Goal: Information Seeking & Learning: Understand process/instructions

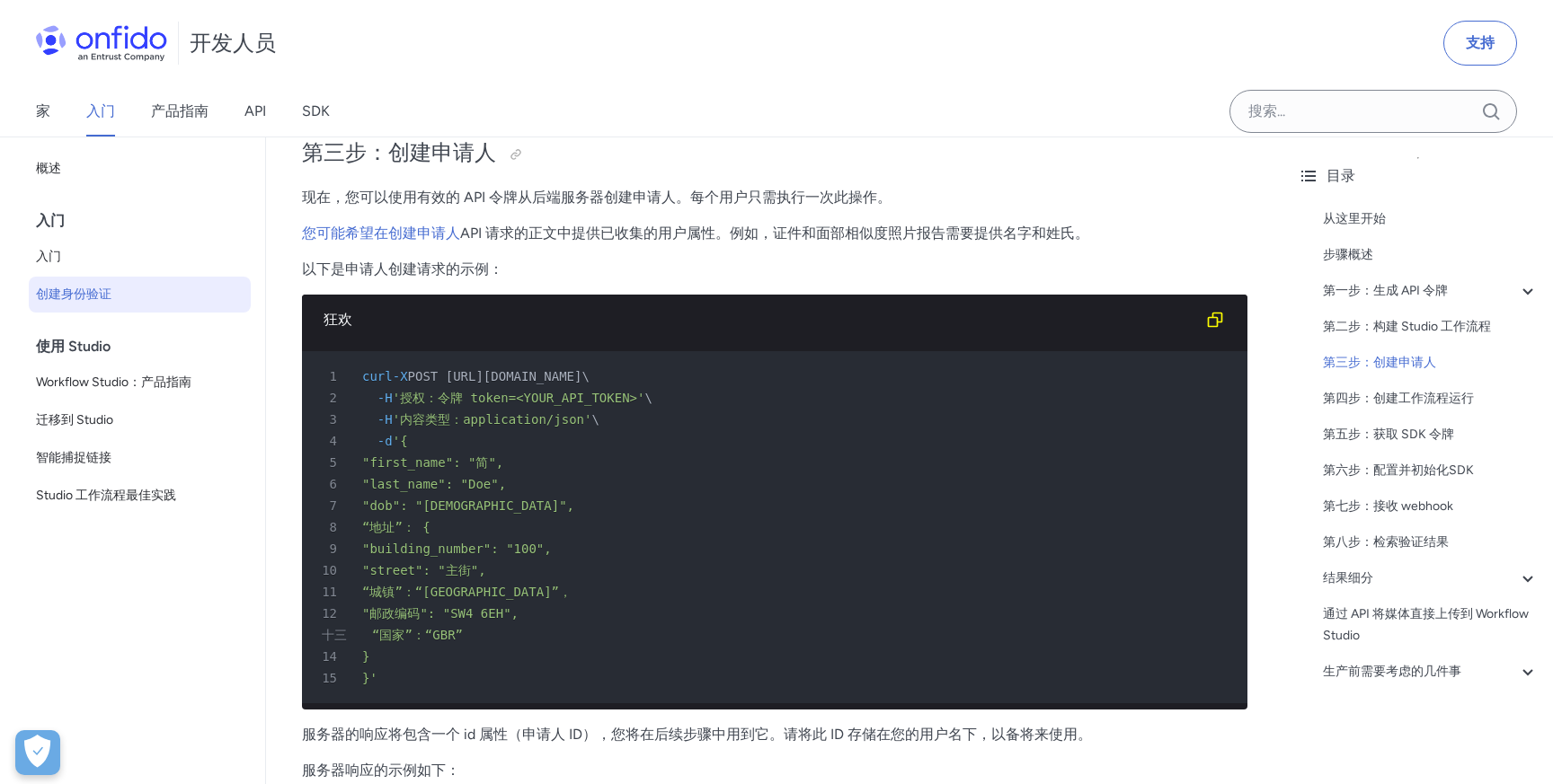
scroll to position [3075, 0]
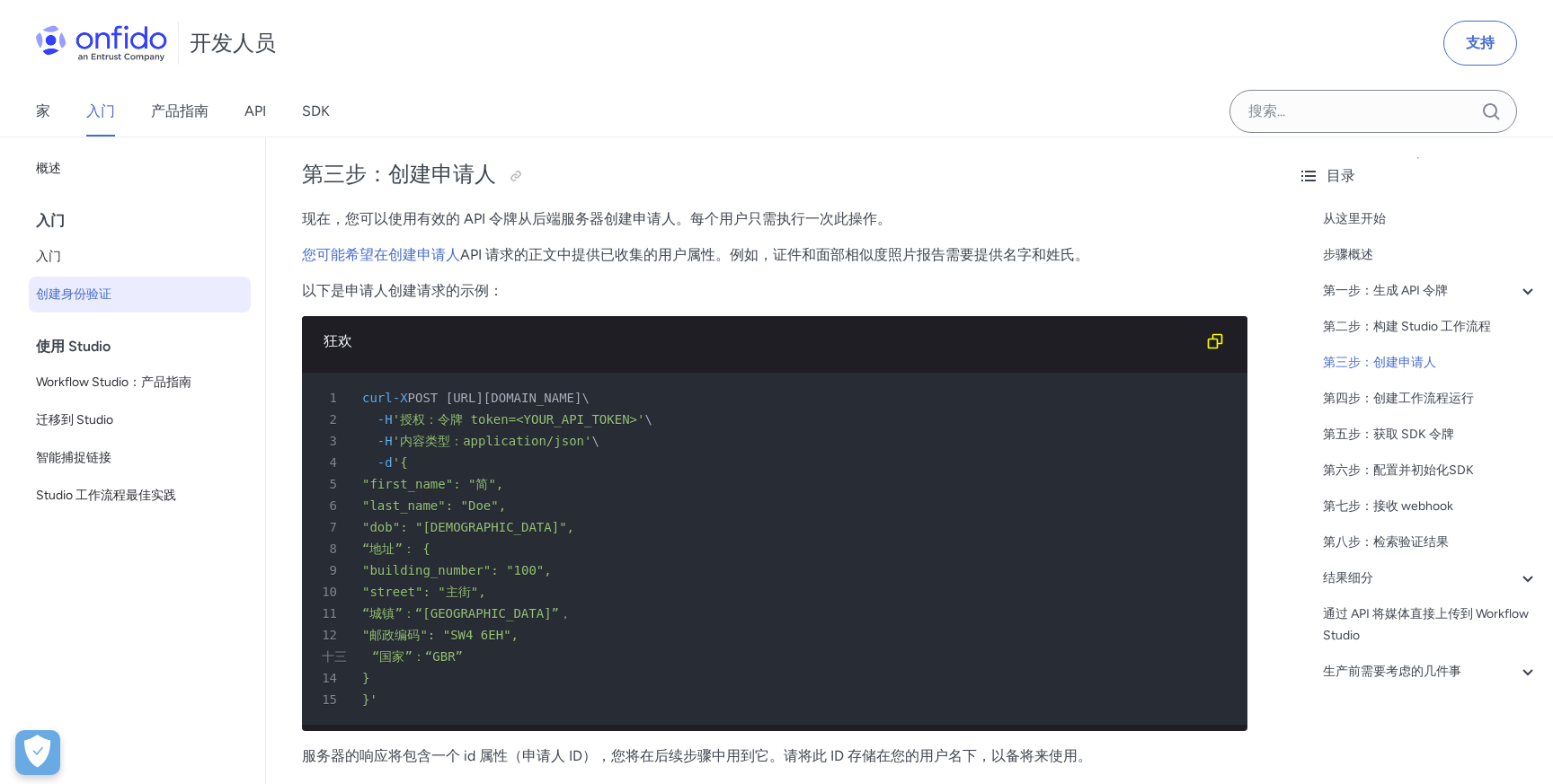
drag, startPoint x: 461, startPoint y: 399, endPoint x: 776, endPoint y: 393, distance: 315.1
click at [583, 393] on font "POST https://api.eu.onfido.com/v3.6/applicants/" at bounding box center [495, 398] width 174 height 15
copy font "https://api.eu.onfido.com/v3.6/applicants/"
click at [675, 458] on div "4 -d '{" at bounding box center [766, 462] width 913 height 22
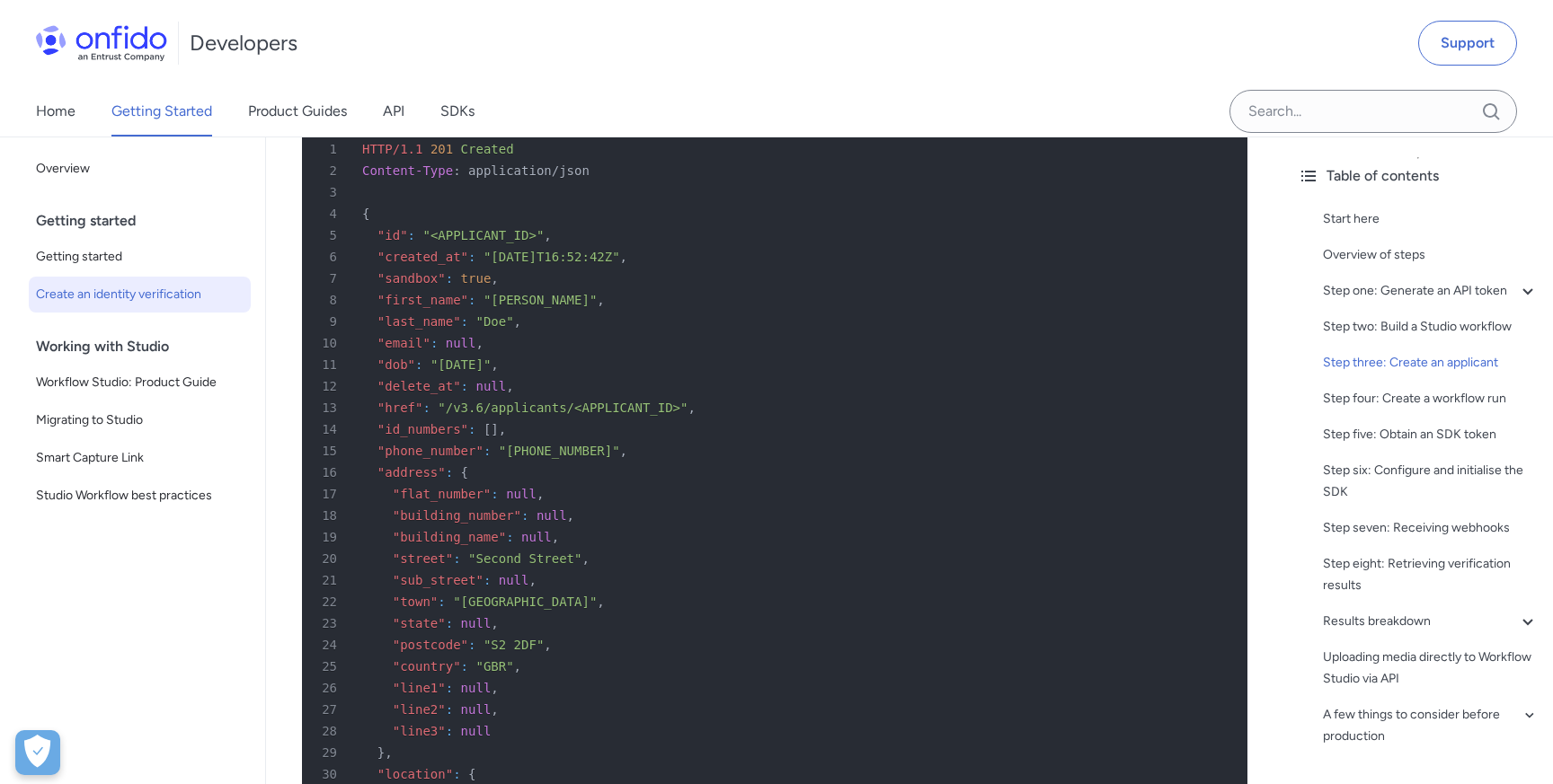
scroll to position [4021, 0]
click at [962, 730] on div "28 "line3" : null" at bounding box center [766, 730] width 913 height 22
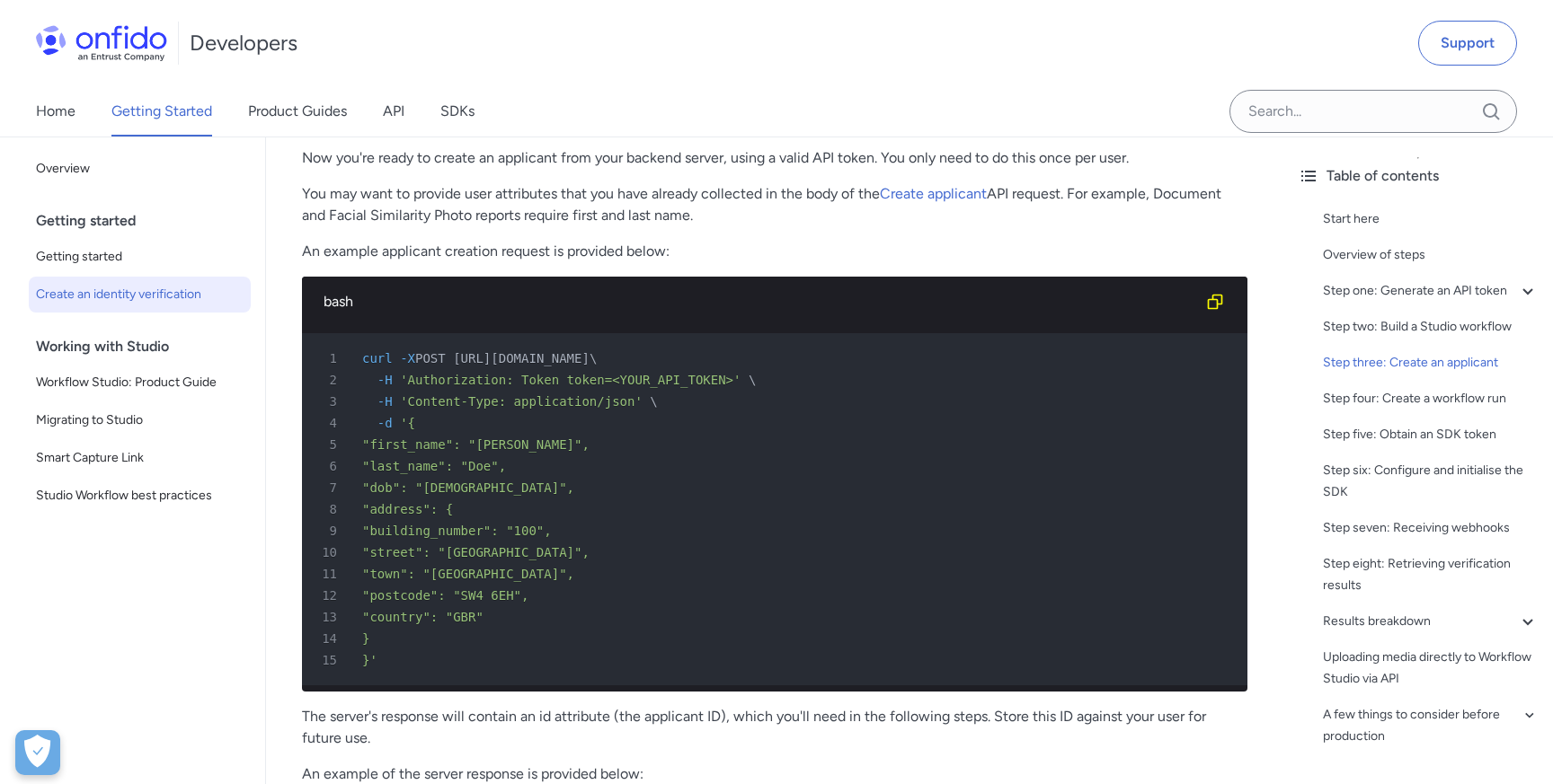
scroll to position [3285, 0]
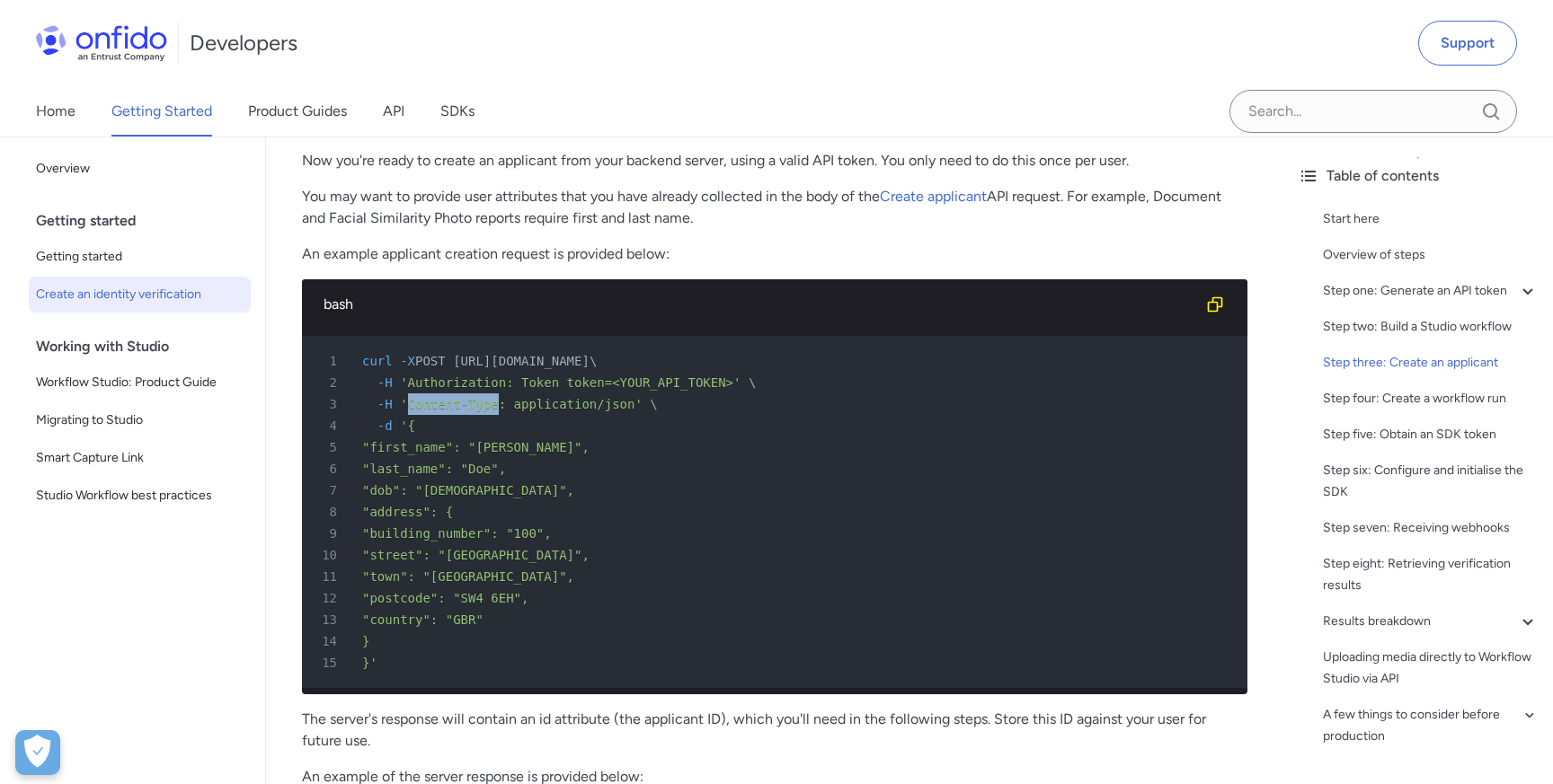
drag, startPoint x: 408, startPoint y: 404, endPoint x: 496, endPoint y: 401, distance: 88.1
click at [496, 401] on span "'Content-Type: application/json'" at bounding box center [521, 404] width 243 height 15
copy span "Content-Type"
drag, startPoint x: 516, startPoint y: 410, endPoint x: 633, endPoint y: 405, distance: 117.1
click at [633, 405] on span "'Content-Type: application/json'" at bounding box center [521, 404] width 243 height 15
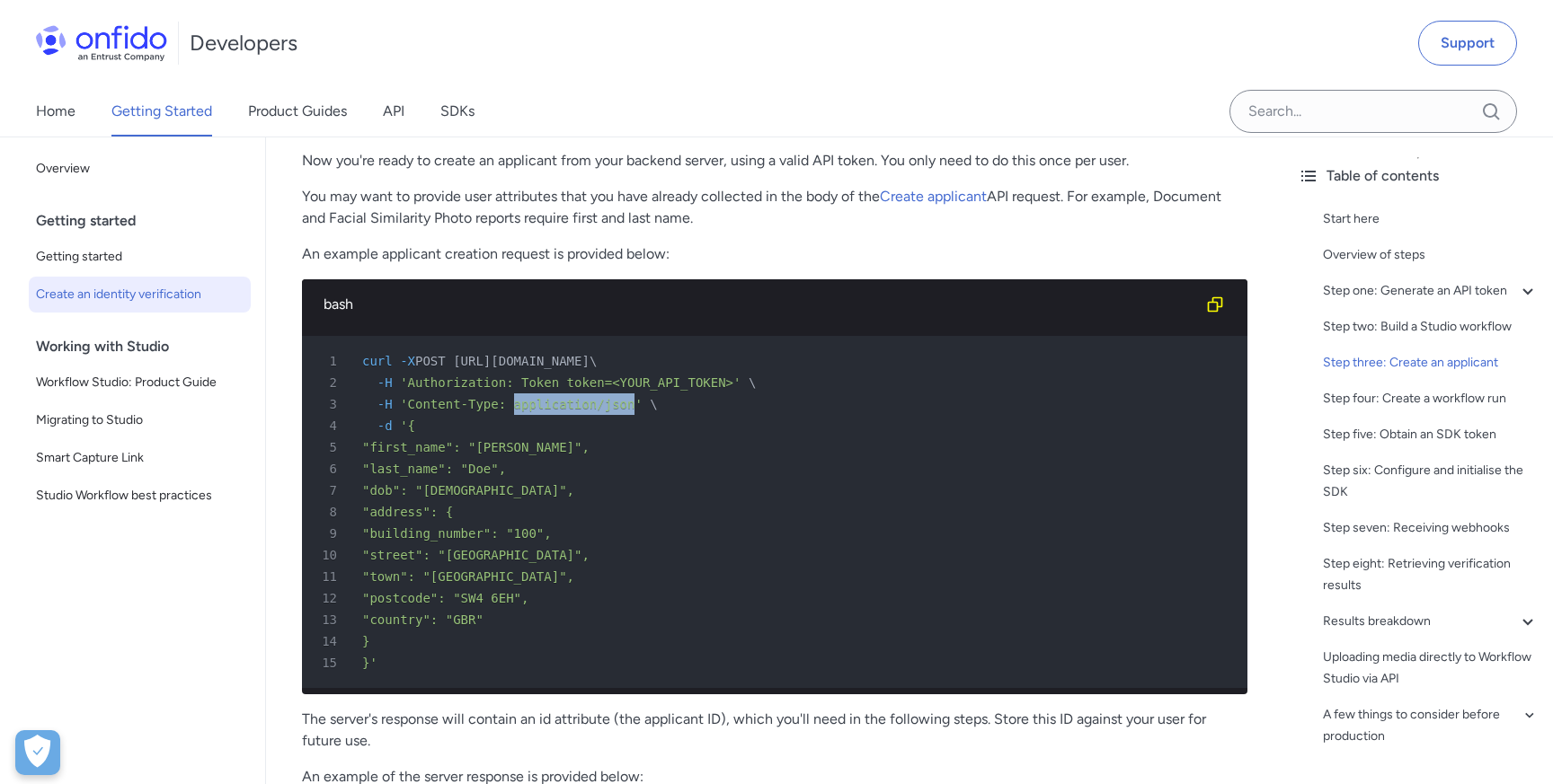
copy span "application/json"
drag, startPoint x: 409, startPoint y: 385, endPoint x: 508, endPoint y: 378, distance: 99.2
click at [508, 378] on span "'Authorization: Token token=<YOUR_API_TOKEN>'" at bounding box center [570, 382] width 340 height 15
copy span "Authorization"
drag, startPoint x: 525, startPoint y: 383, endPoint x: 611, endPoint y: 376, distance: 86.3
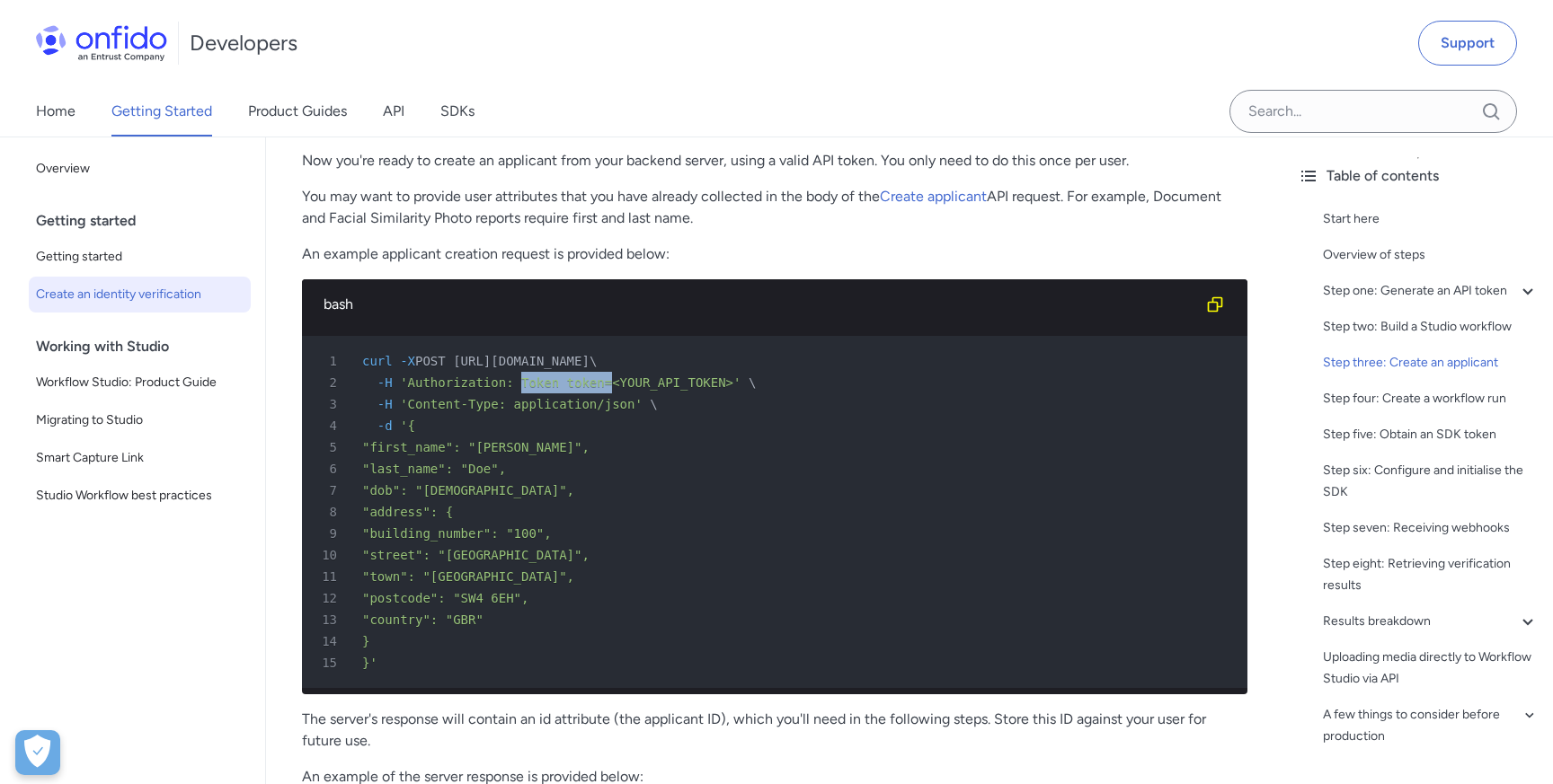
click at [611, 376] on span "'Authorization: Token token=<YOUR_API_TOKEN>'" at bounding box center [570, 382] width 340 height 15
copy span "Token token="
click at [623, 455] on div "5 "first_name": "Jane"," at bounding box center [766, 448] width 913 height 22
click at [373, 445] on span ""first_name": "Jane"," at bounding box center [475, 447] width 228 height 15
drag, startPoint x: 407, startPoint y: 429, endPoint x: 448, endPoint y: 641, distance: 215.9
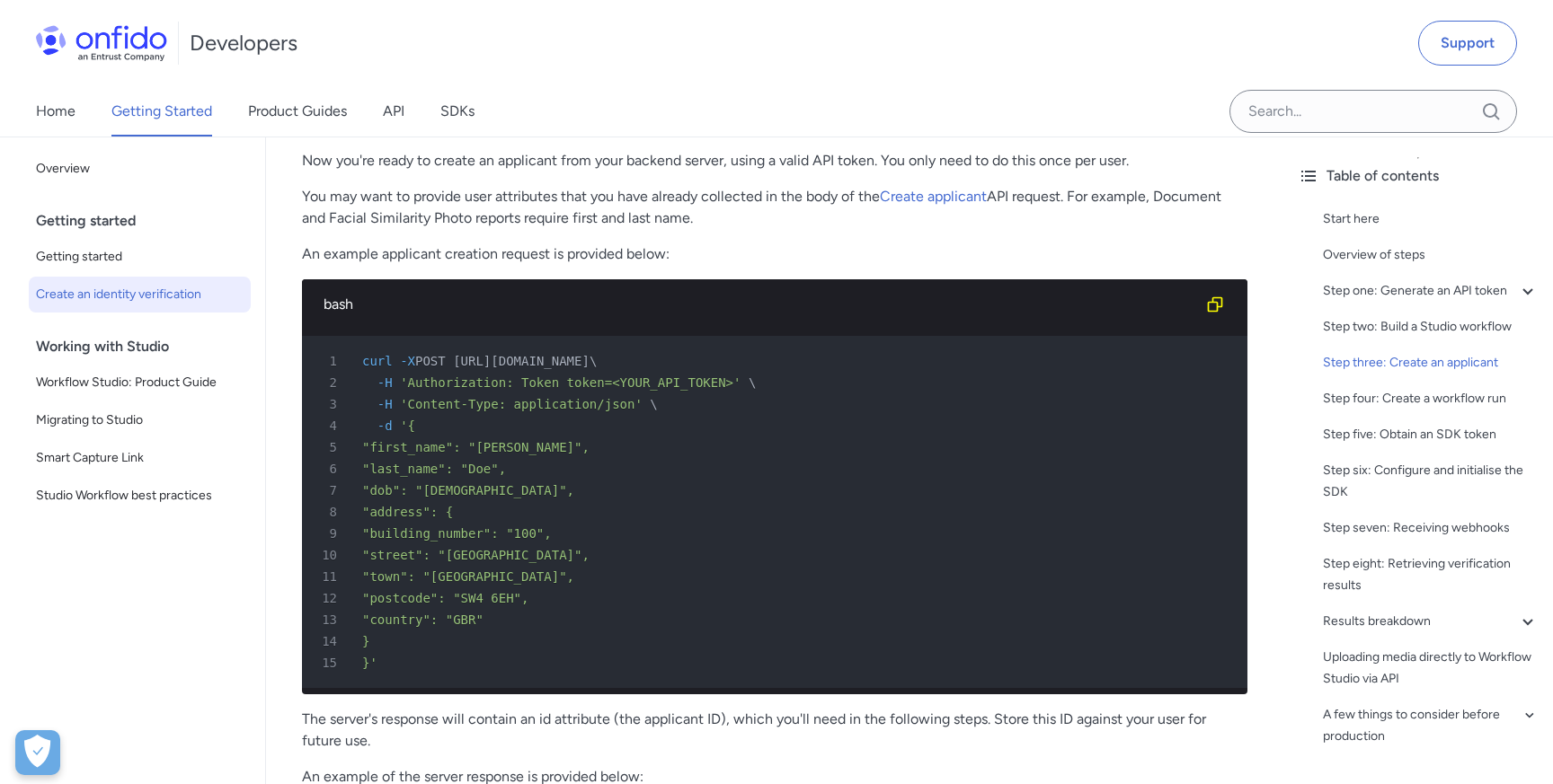
click at [448, 641] on pre "1 curl -X POST https://api.eu.onfido.com/v3.6/applicants/ \ 2 -H 'Authorization…" at bounding box center [775, 512] width 946 height 352
copy pre "{ 5 "first_name": "Jane", 6 "last_name": "Doe", 7 "dob": "1990-01-31", 8 "addre…"
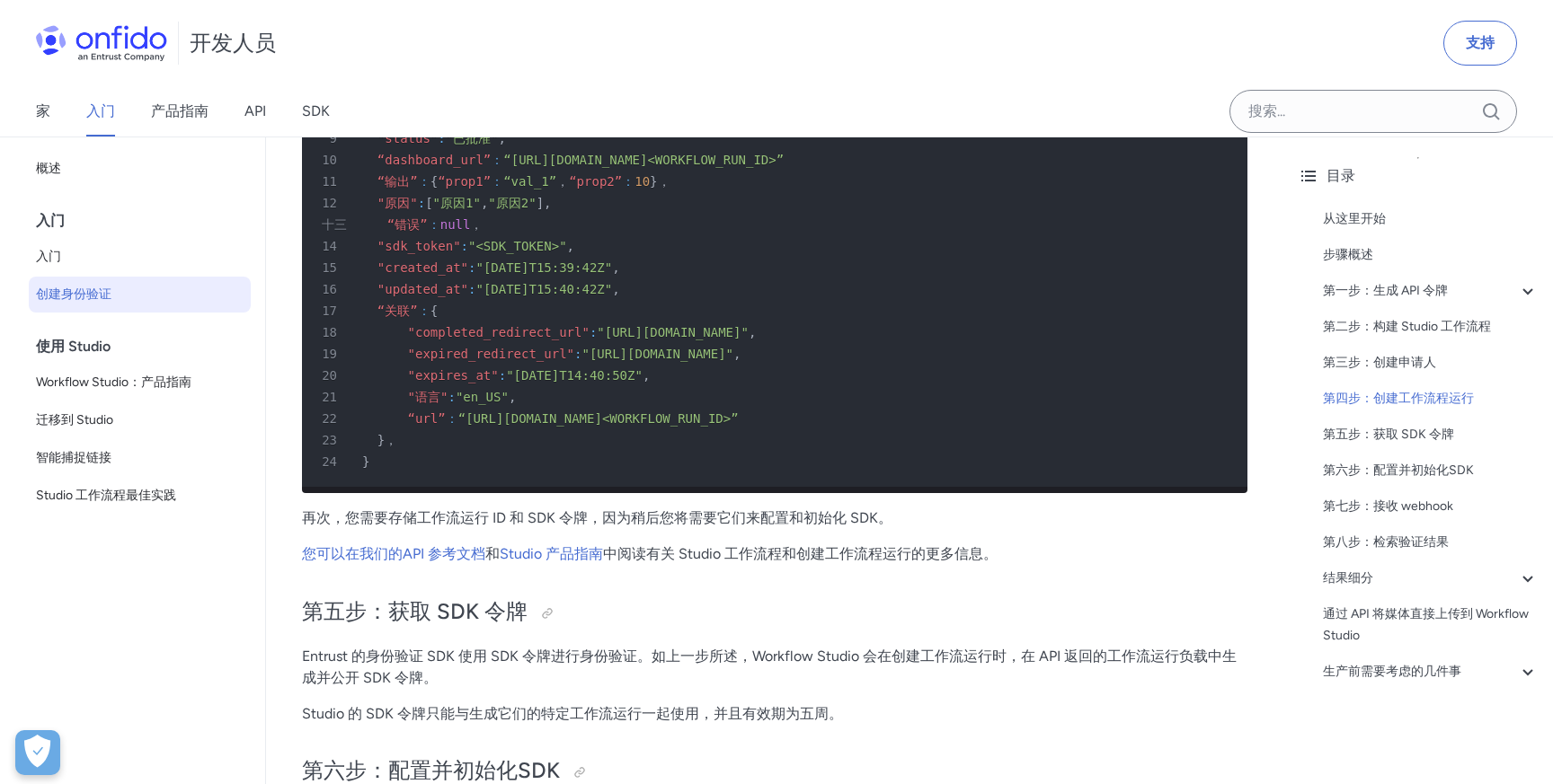
scroll to position [4850, 0]
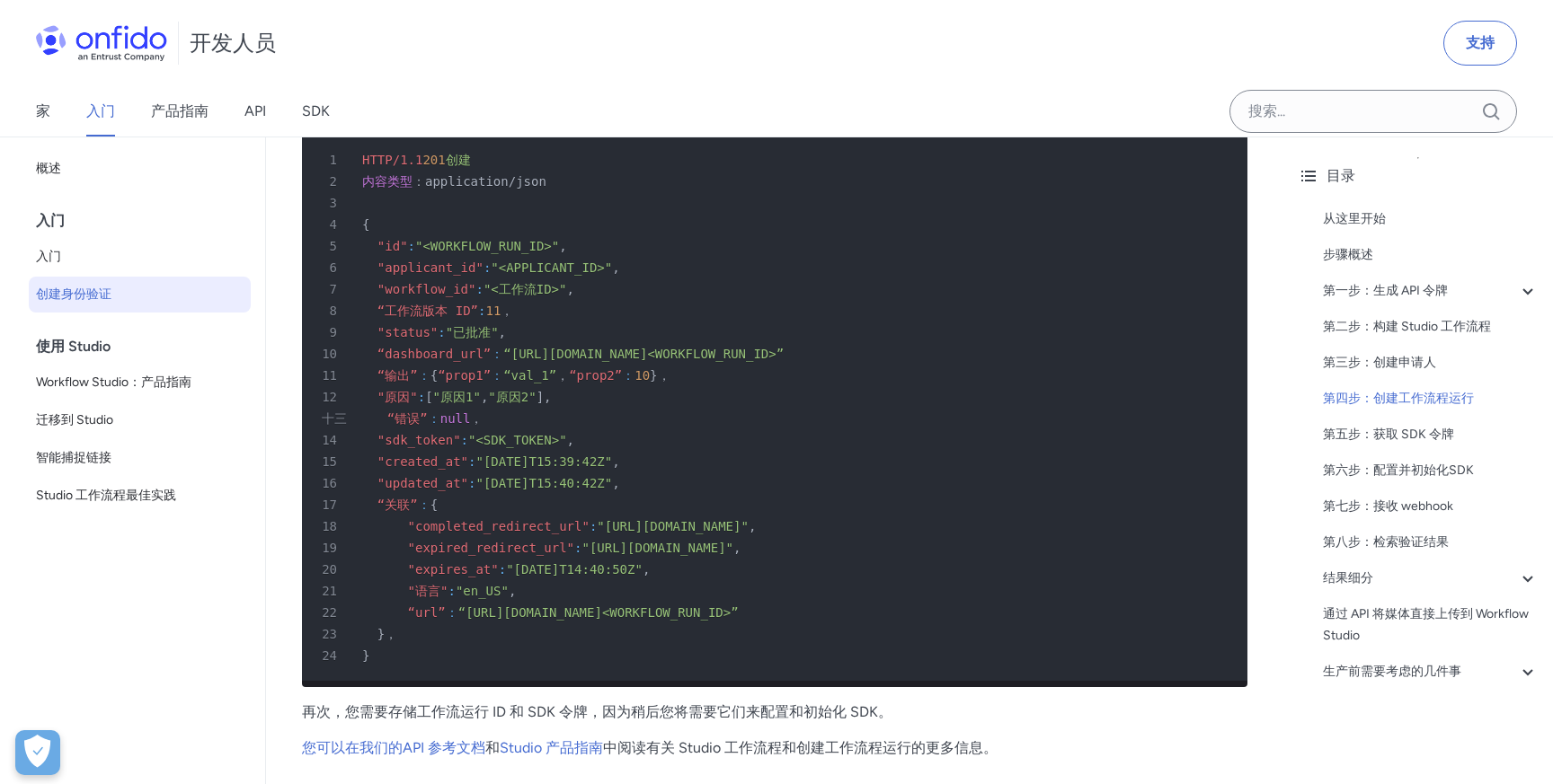
click at [859, 427] on div "十三 “错误” ： null ，" at bounding box center [766, 418] width 913 height 22
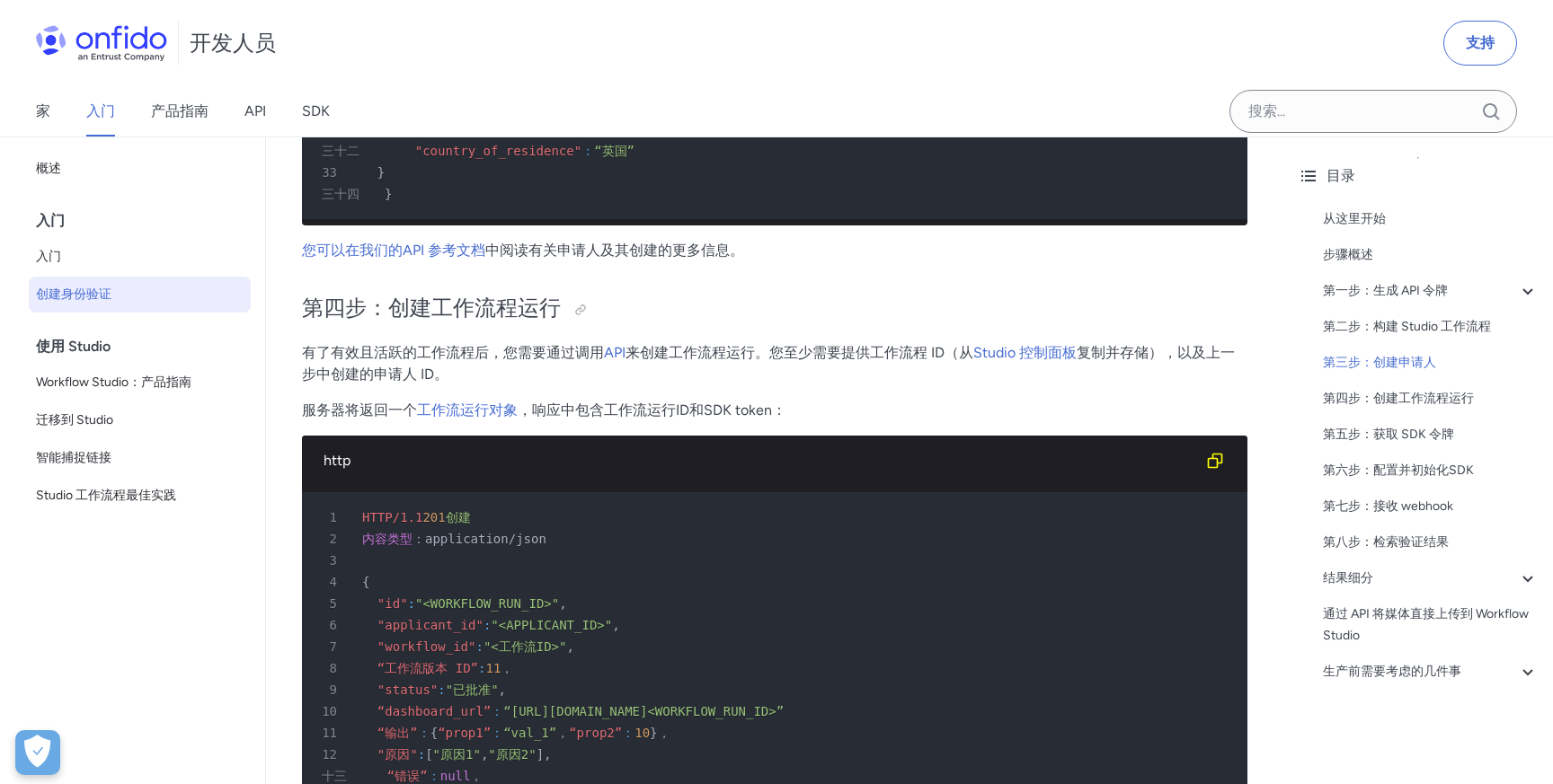
scroll to position [4495, 0]
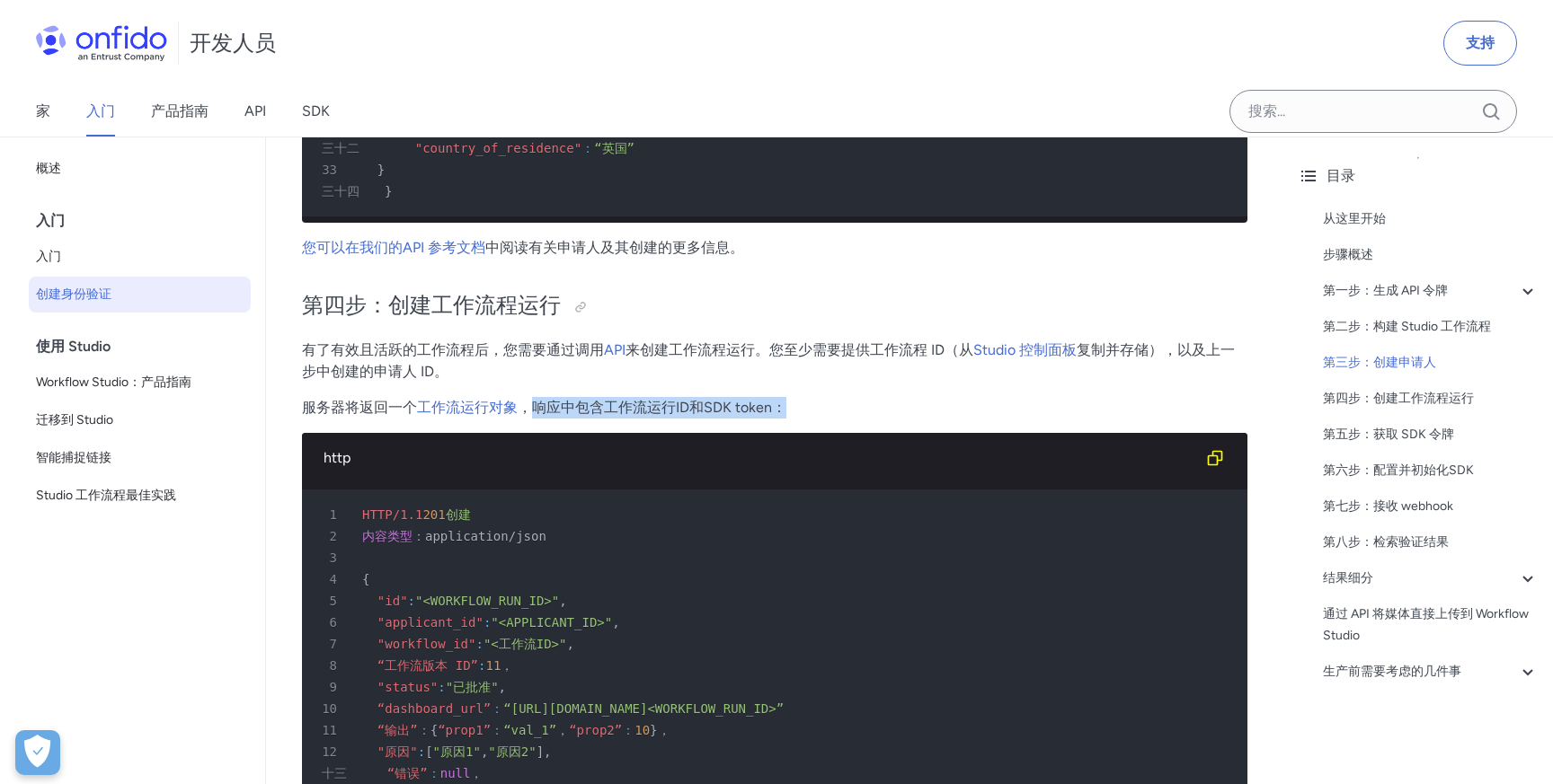
drag, startPoint x: 531, startPoint y: 408, endPoint x: 789, endPoint y: 405, distance: 258.0
click at [789, 405] on p "服务器将返回一个 工作流运行对象 ，响应中包含工作流运行ID和SDK token：" at bounding box center [775, 408] width 946 height 22
click at [881, 414] on p "服务器将返回一个 工作流运行对象 ，响应中包含工作流运行ID和SDK token：" at bounding box center [775, 408] width 946 height 22
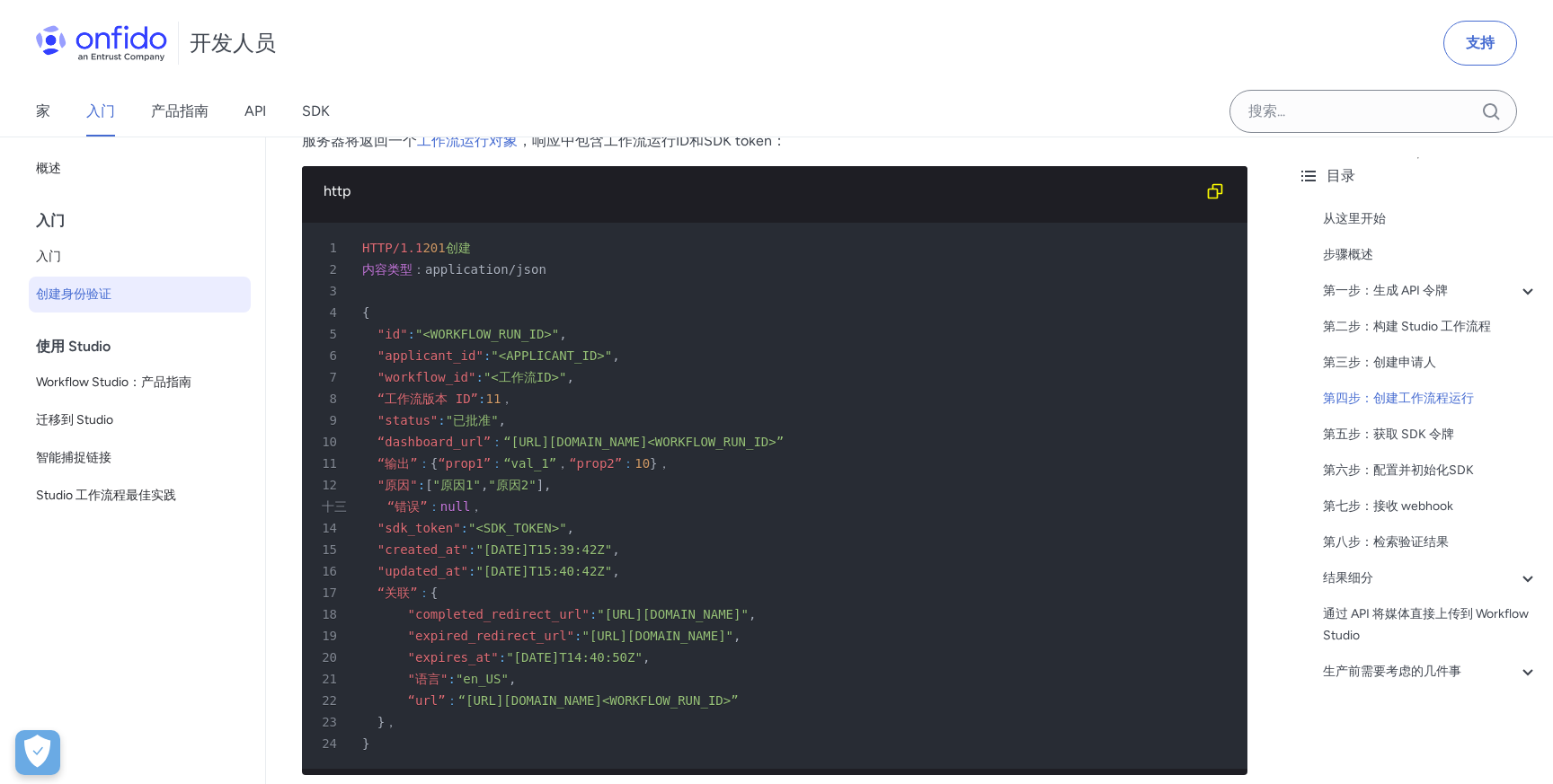
scroll to position [4765, 0]
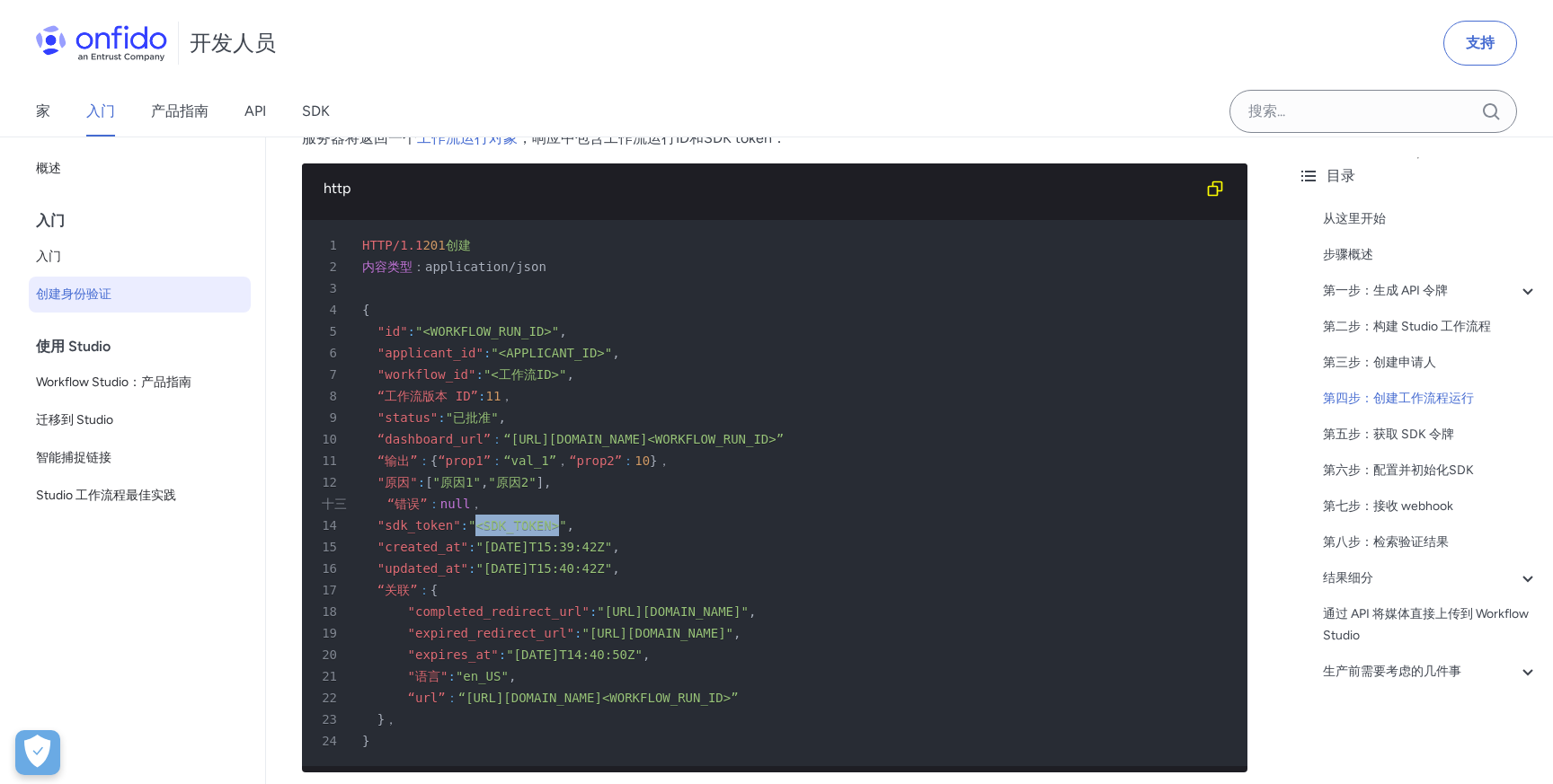
drag, startPoint x: 494, startPoint y: 526, endPoint x: 576, endPoint y: 519, distance: 82.3
click at [567, 519] on font ""<SDK_TOKEN>"" at bounding box center [517, 525] width 99 height 15
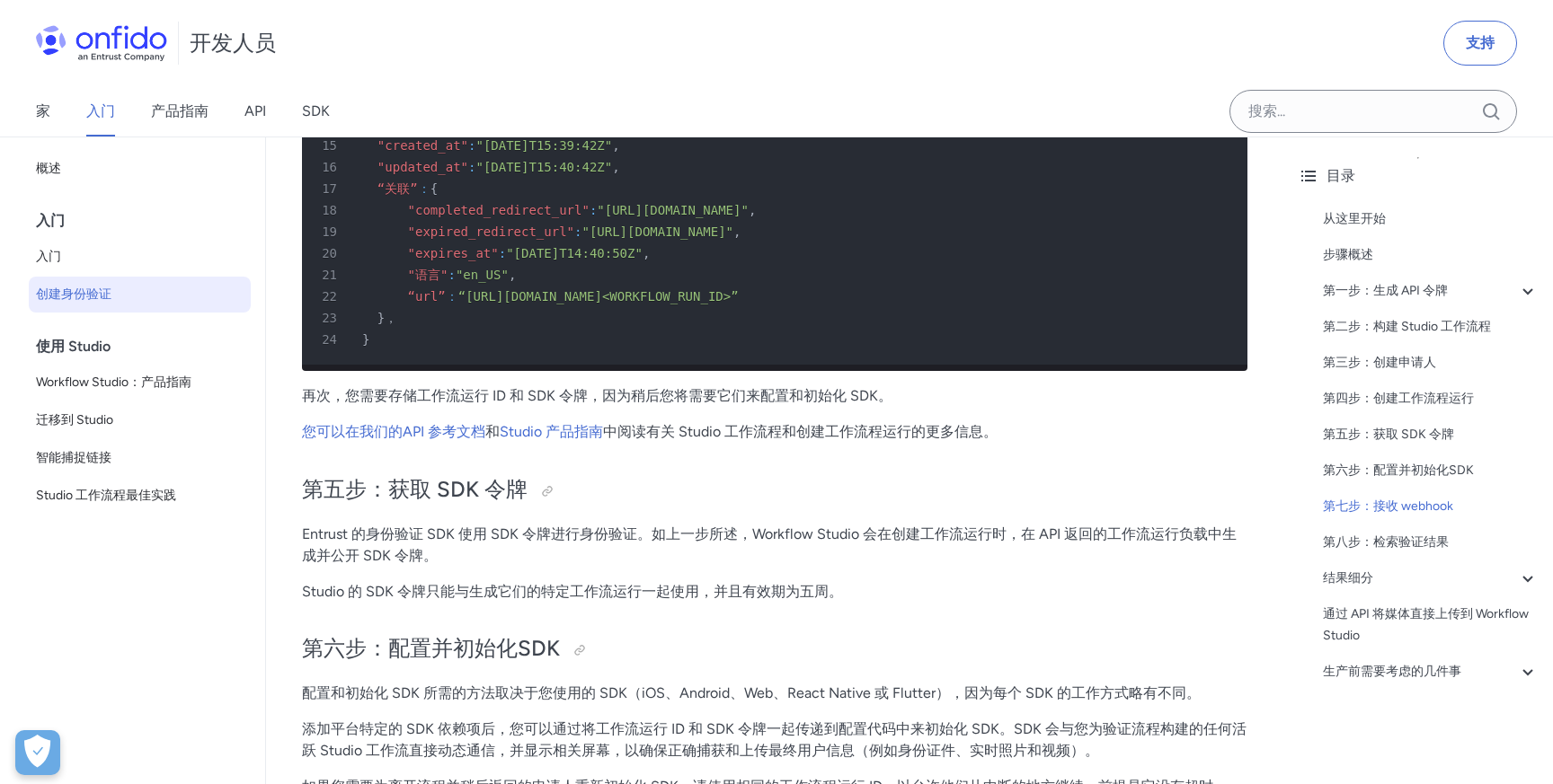
scroll to position [5137, 0]
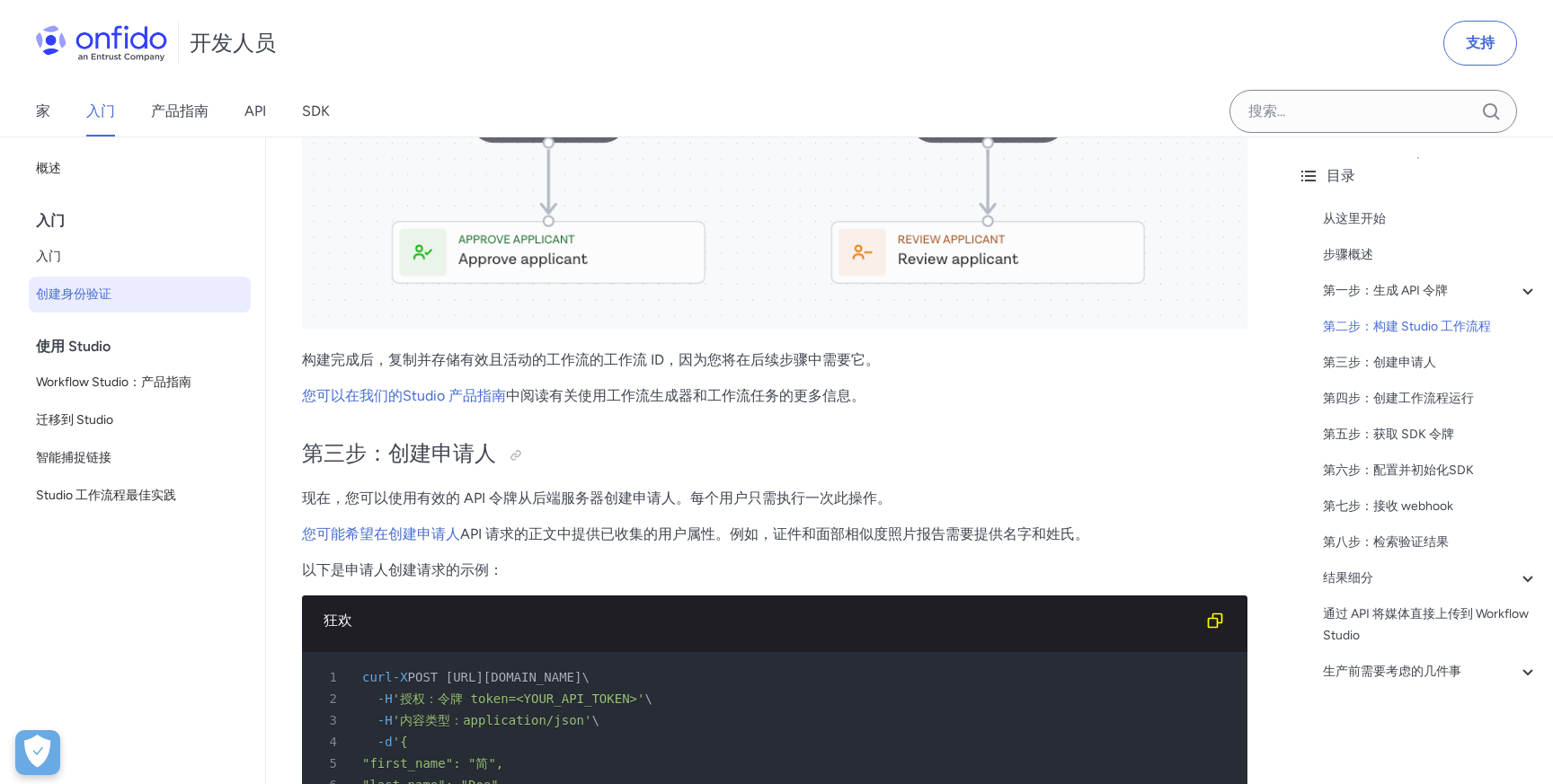
scroll to position [2813, 0]
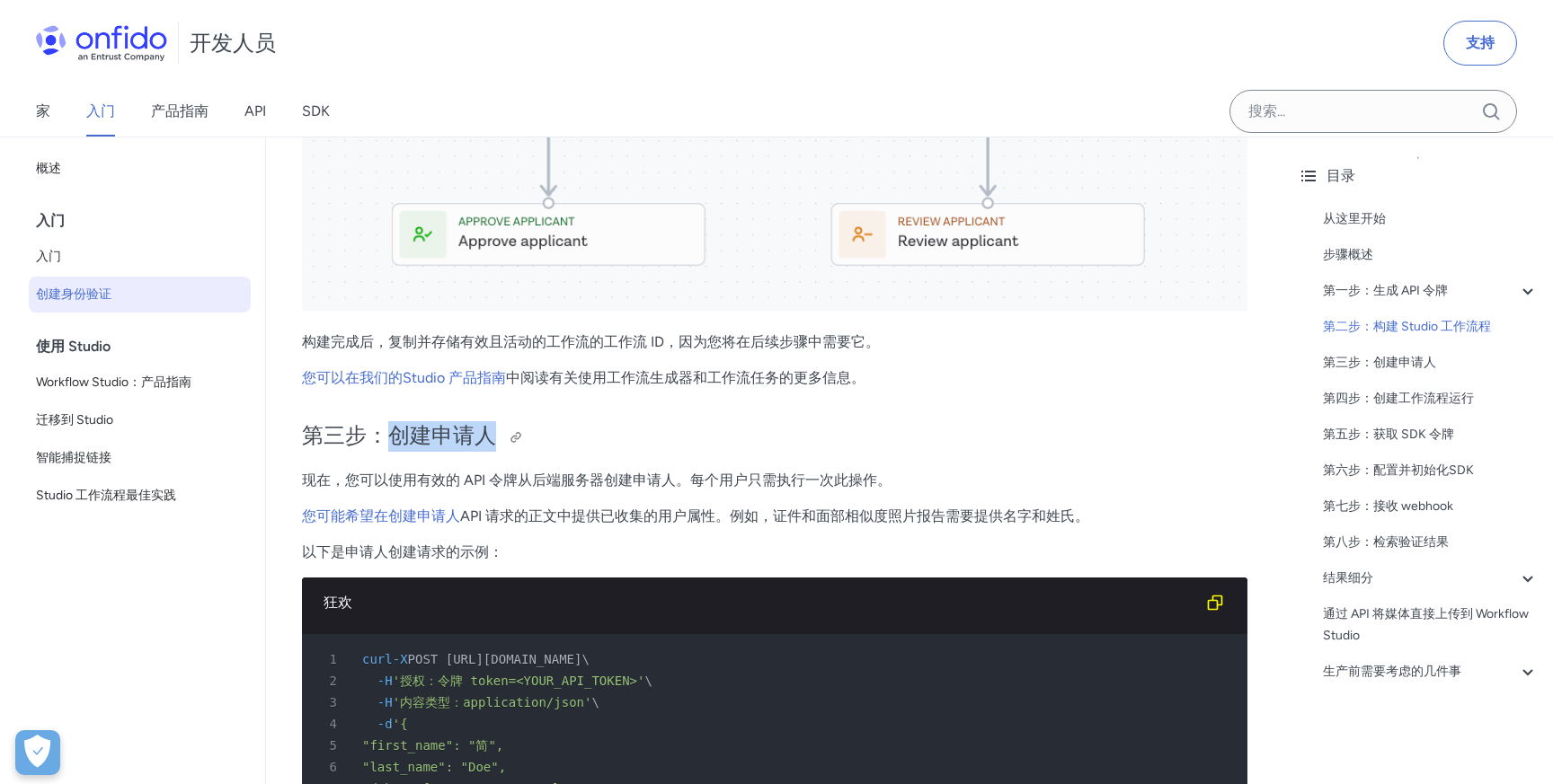
drag, startPoint x: 387, startPoint y: 438, endPoint x: 491, endPoint y: 436, distance: 104.0
click at [491, 436] on font "第三步：创建申请人" at bounding box center [399, 435] width 195 height 26
copy font "创建申请人"
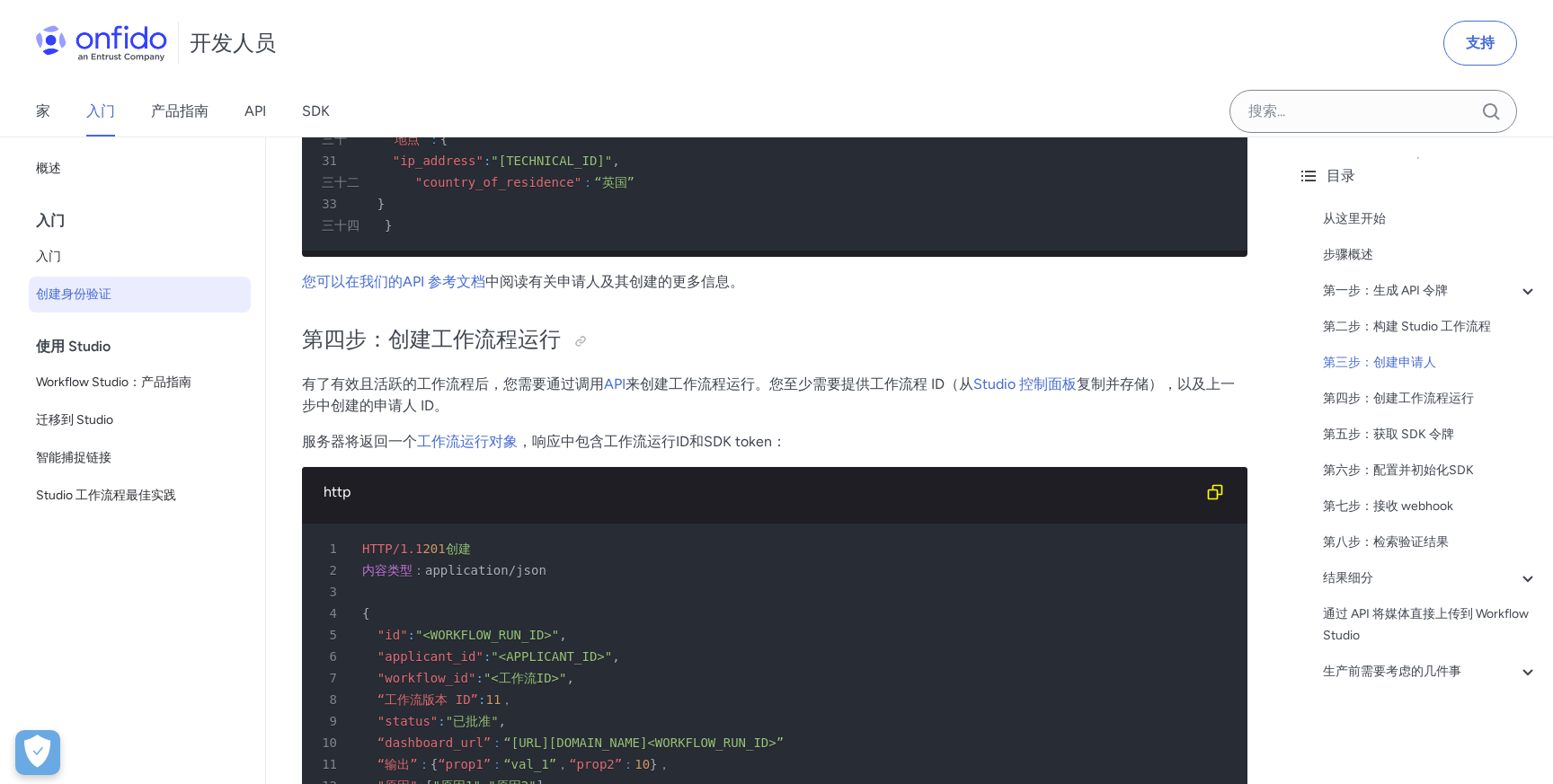
scroll to position [4459, 0]
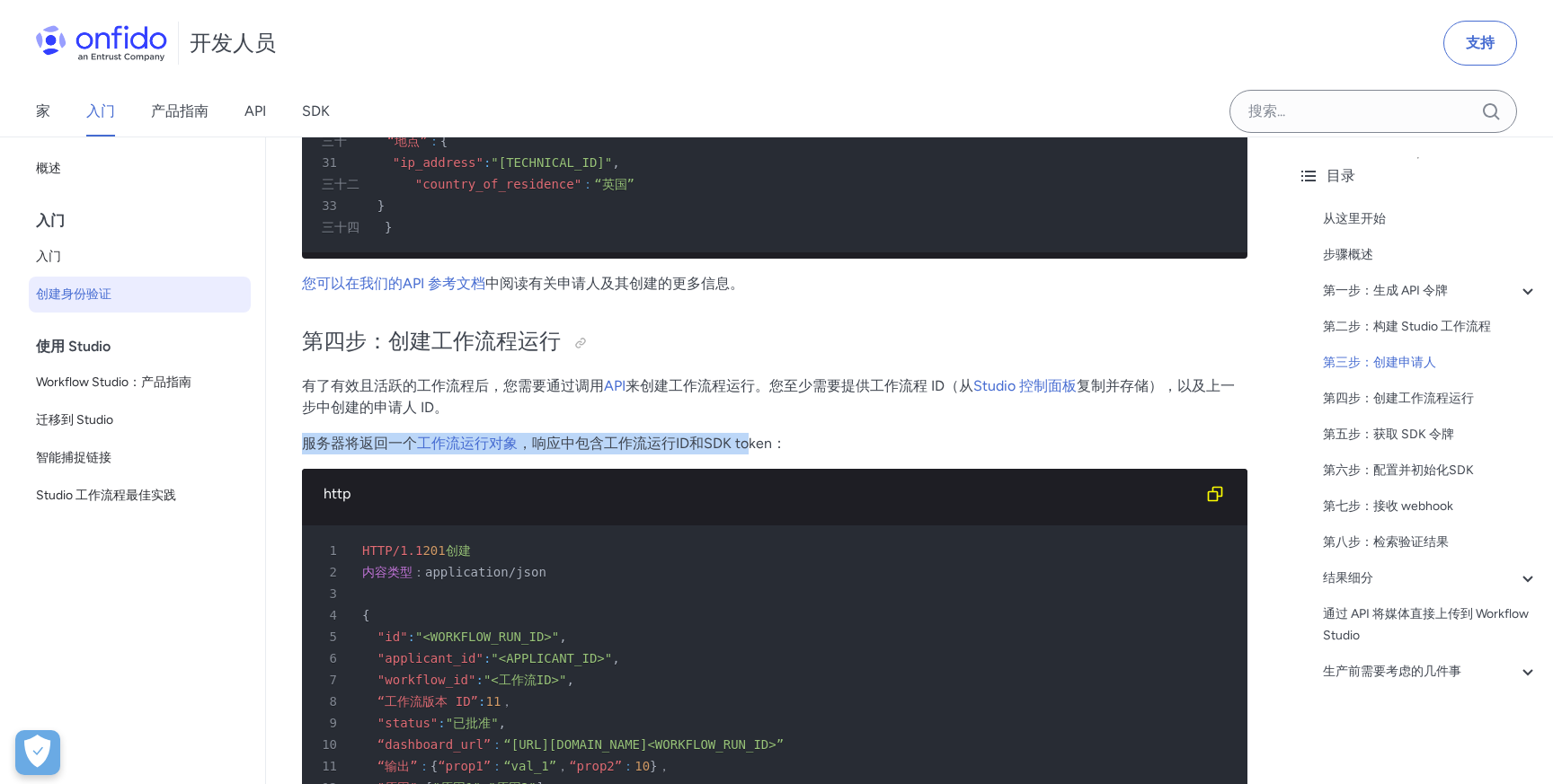
drag, startPoint x: 300, startPoint y: 443, endPoint x: 744, endPoint y: 452, distance: 444.1
click at [745, 452] on div "快速入门指南：创建身份验证 从这里开始 本快速入门指南将引导您完成创建简单身份验证、为申请人生成证件报告和人脸相似度照片报告所需的步骤。以下描述的流程是任何身…" at bounding box center [775, 326] width 1017 height 9295
click at [665, 340] on h2 "第四步：创建工作流程运行" at bounding box center [775, 342] width 946 height 30
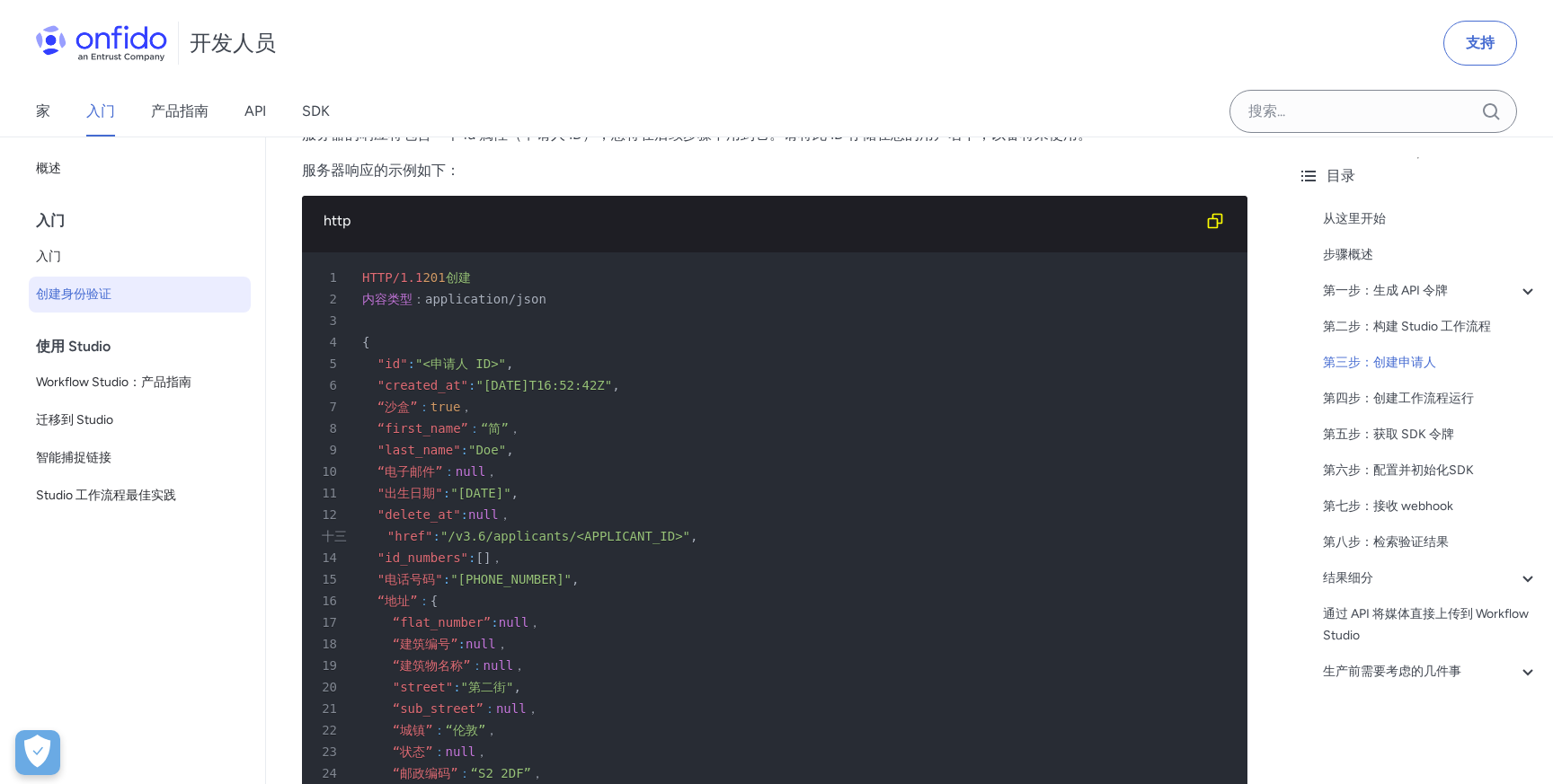
scroll to position [3684, 0]
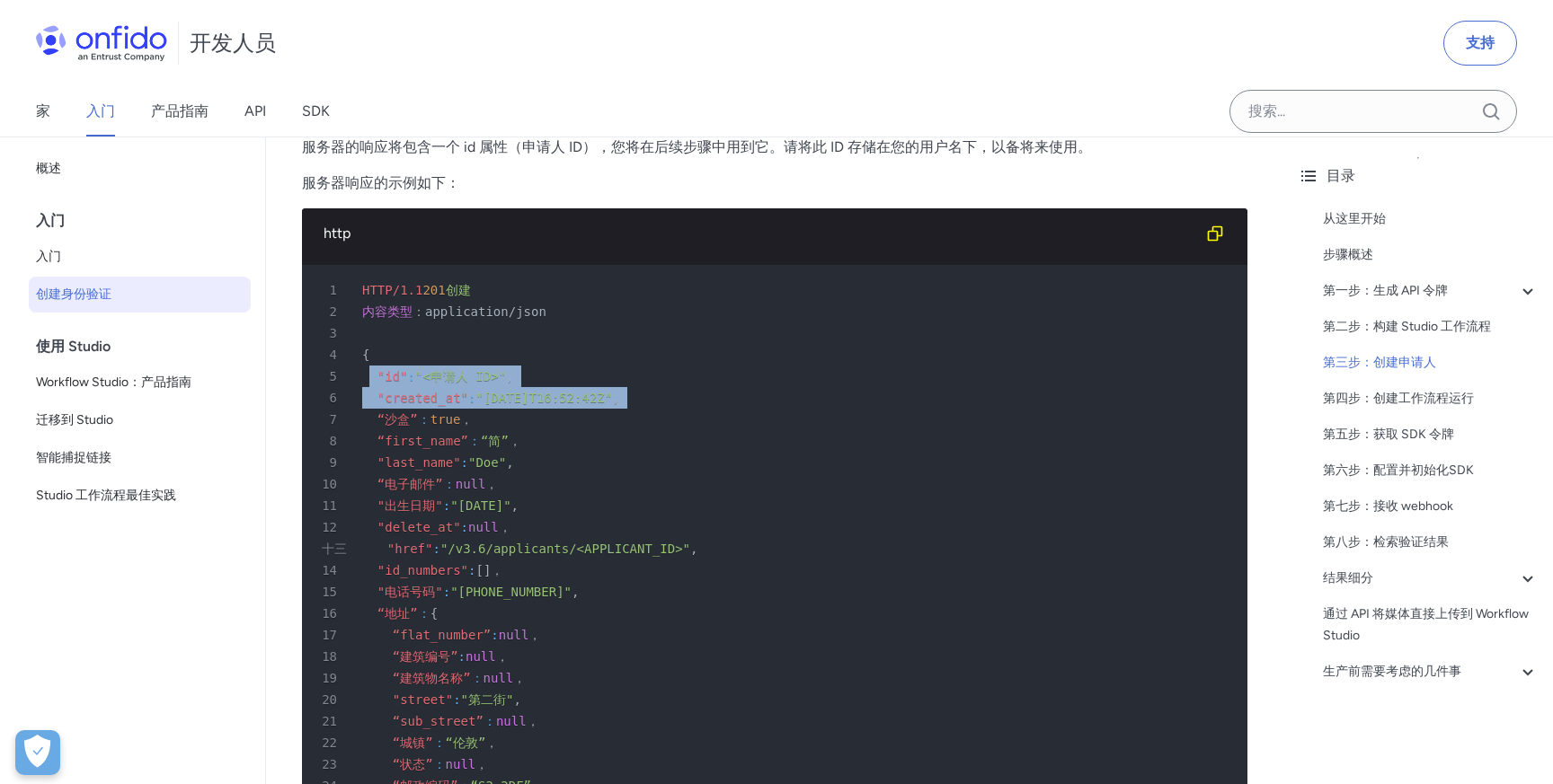
drag, startPoint x: 373, startPoint y: 378, endPoint x: 693, endPoint y: 401, distance: 320.8
click at [693, 401] on pre "1 HTTP/1.1 201 创建 2 内容类型 ： application/json 3 4 { 5 "id" : "<申请人 ID>" , 6 "crea…" at bounding box center [775, 645] width 946 height 762
click at [441, 445] on font "“first_name”" at bounding box center [422, 441] width 91 height 15
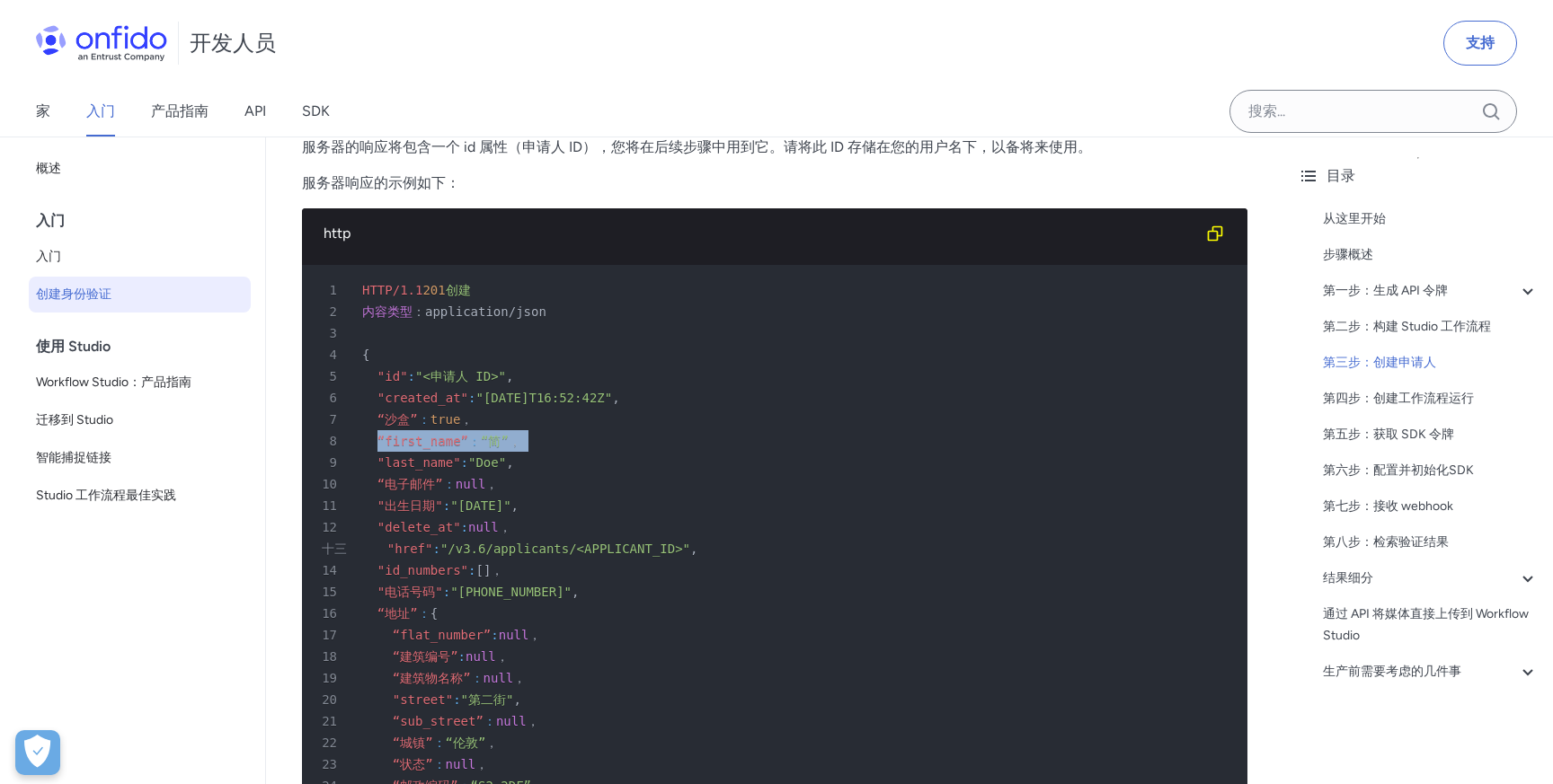
drag, startPoint x: 375, startPoint y: 442, endPoint x: 568, endPoint y: 436, distance: 193.1
click at [569, 436] on div "8 “first_name” ： “简” ，" at bounding box center [766, 441] width 913 height 22
click at [521, 465] on span at bounding box center [517, 462] width 7 height 15
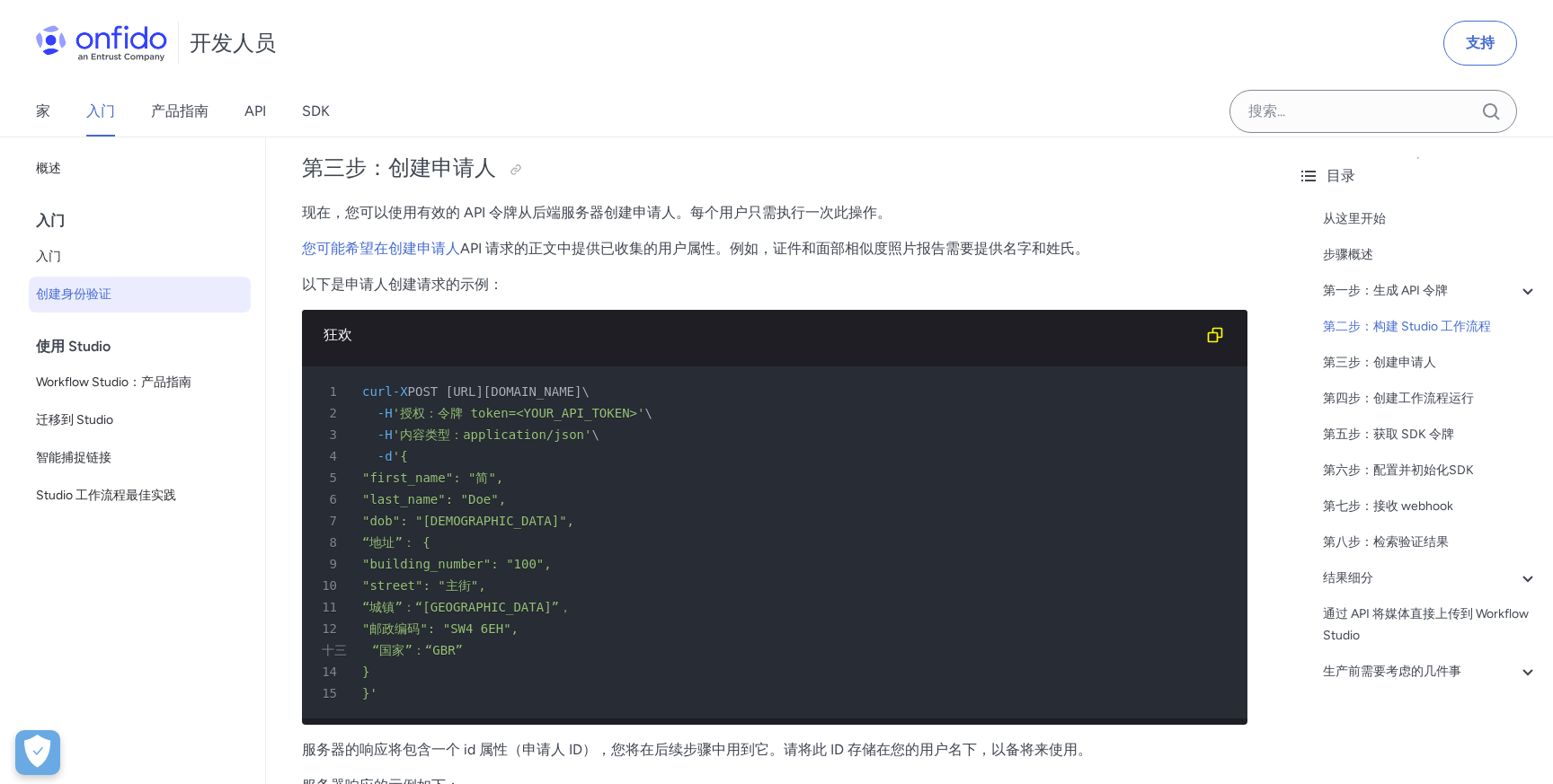
scroll to position [3218, 0]
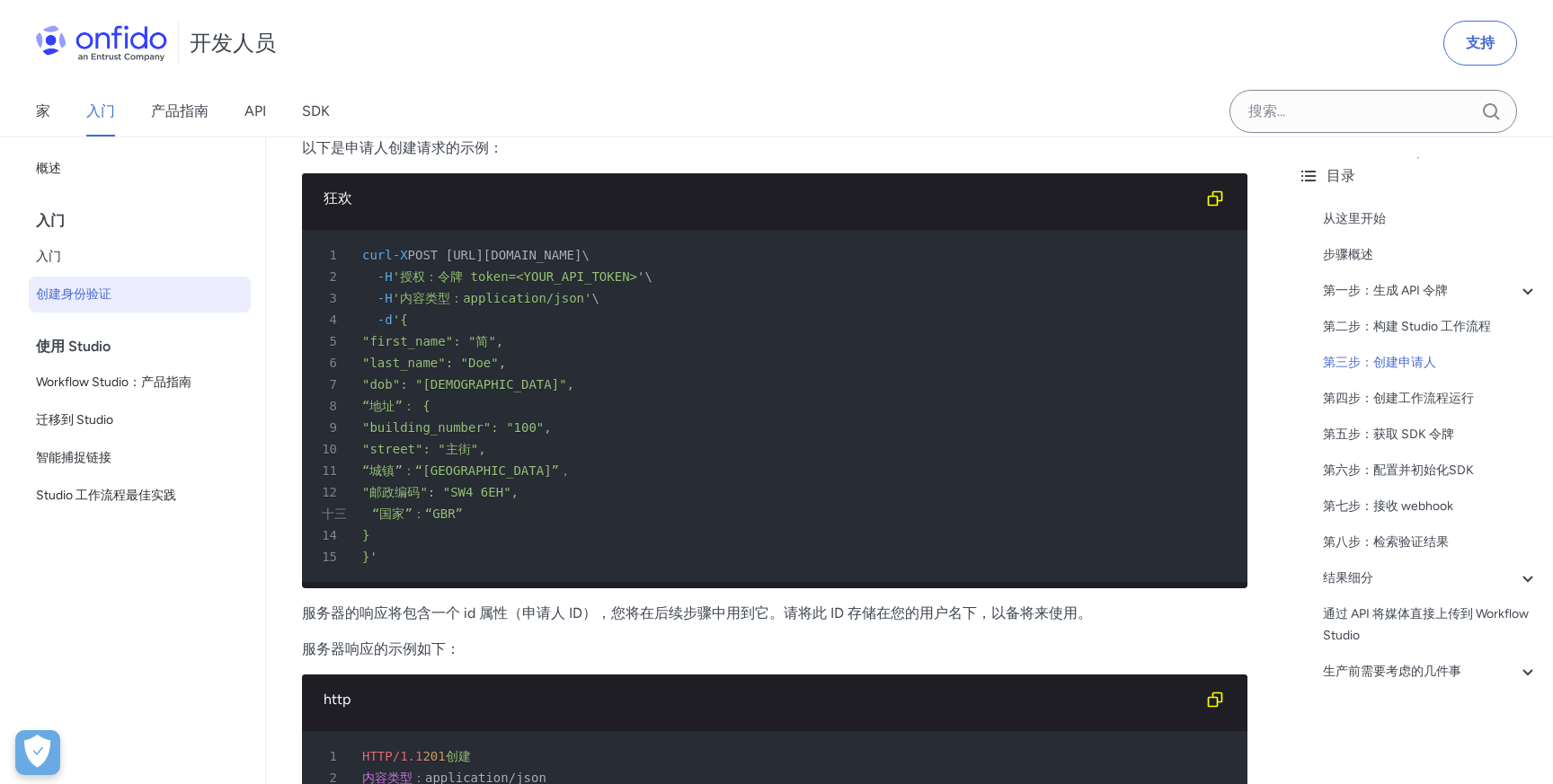
drag, startPoint x: 698, startPoint y: 260, endPoint x: 762, endPoint y: 254, distance: 64.3
click at [583, 254] on font "POST https://api.eu.onfido.com/v3.6/applicants/" at bounding box center [495, 255] width 174 height 15
copy font "applicant"
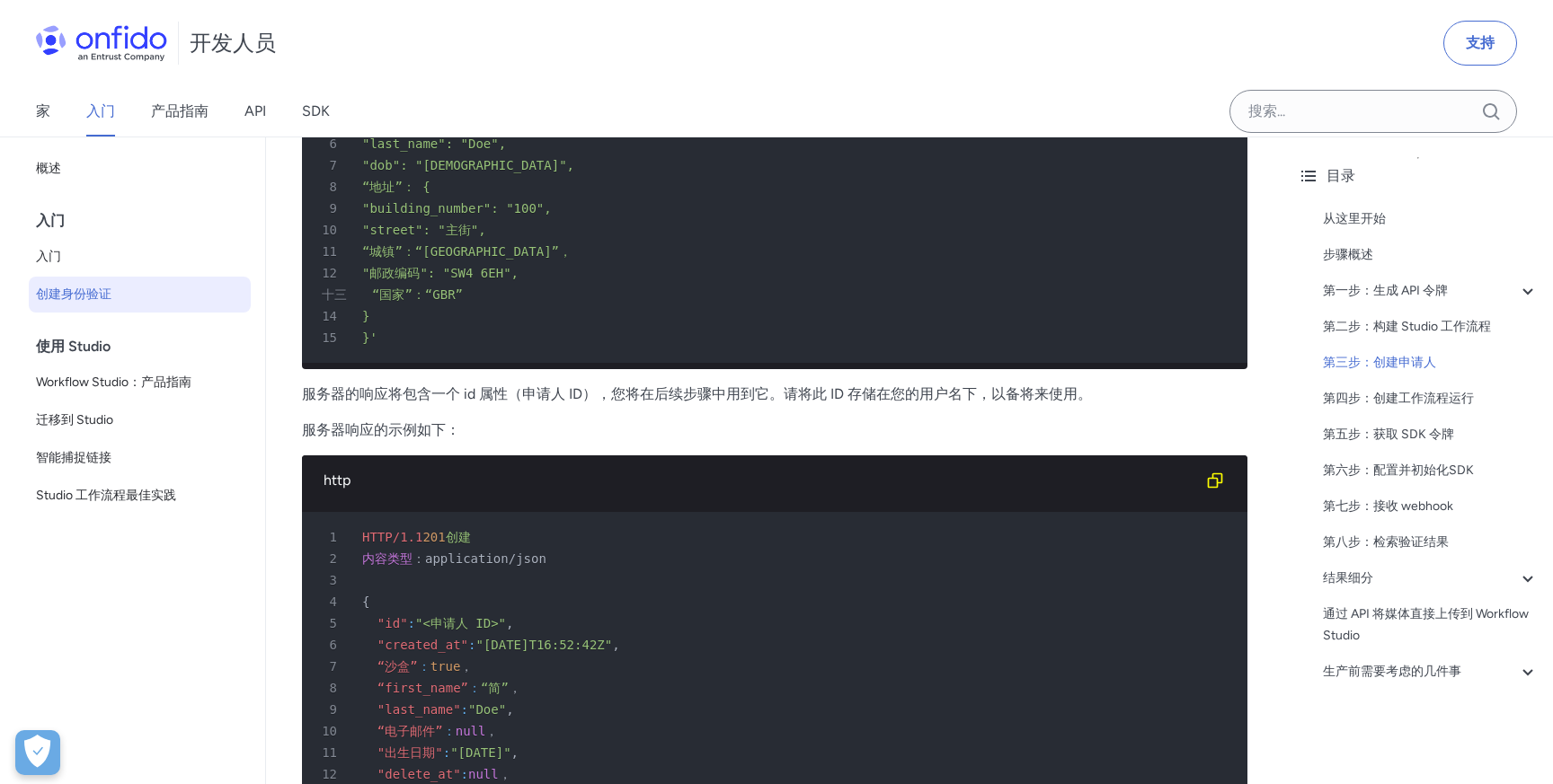
scroll to position [3444, 0]
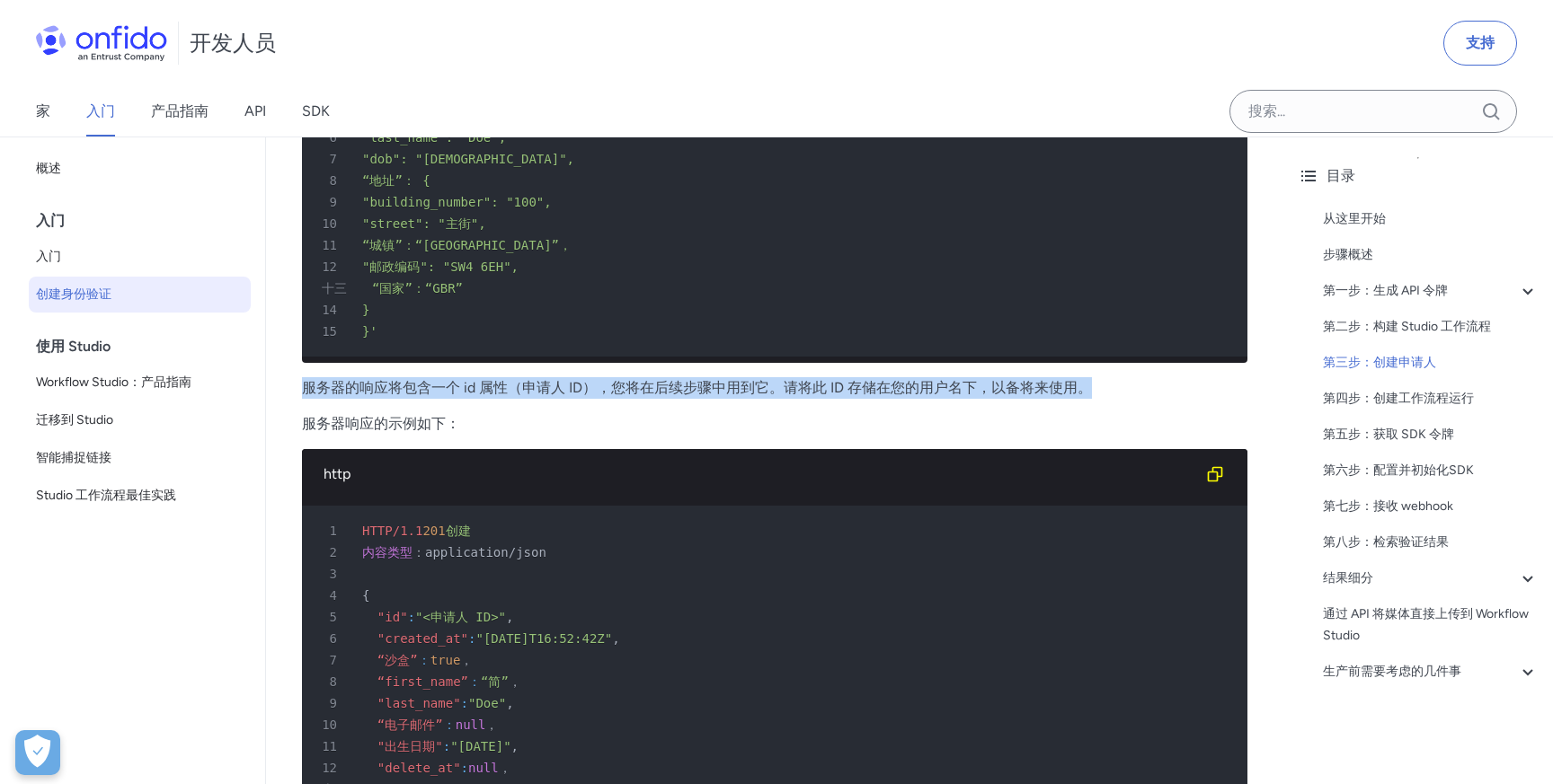
drag, startPoint x: 304, startPoint y: 394, endPoint x: 1079, endPoint y: 400, distance: 775.0
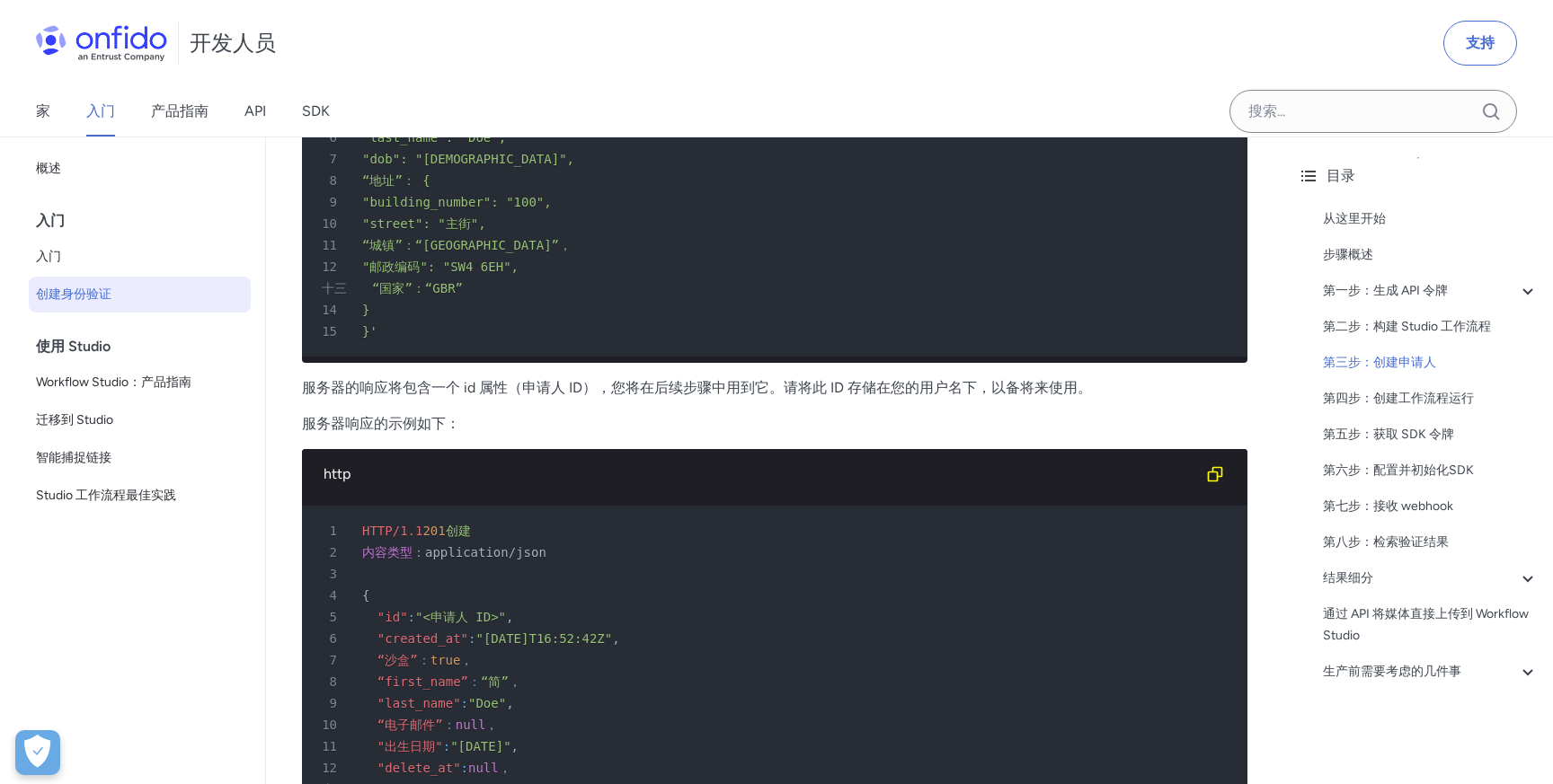
drag, startPoint x: 303, startPoint y: 427, endPoint x: 466, endPoint y: 413, distance: 163.6
click at [466, 414] on p "服务器响应的示例如下：" at bounding box center [775, 424] width 946 height 22
click at [487, 430] on p "服务器响应的示例如下：" at bounding box center [775, 424] width 946 height 22
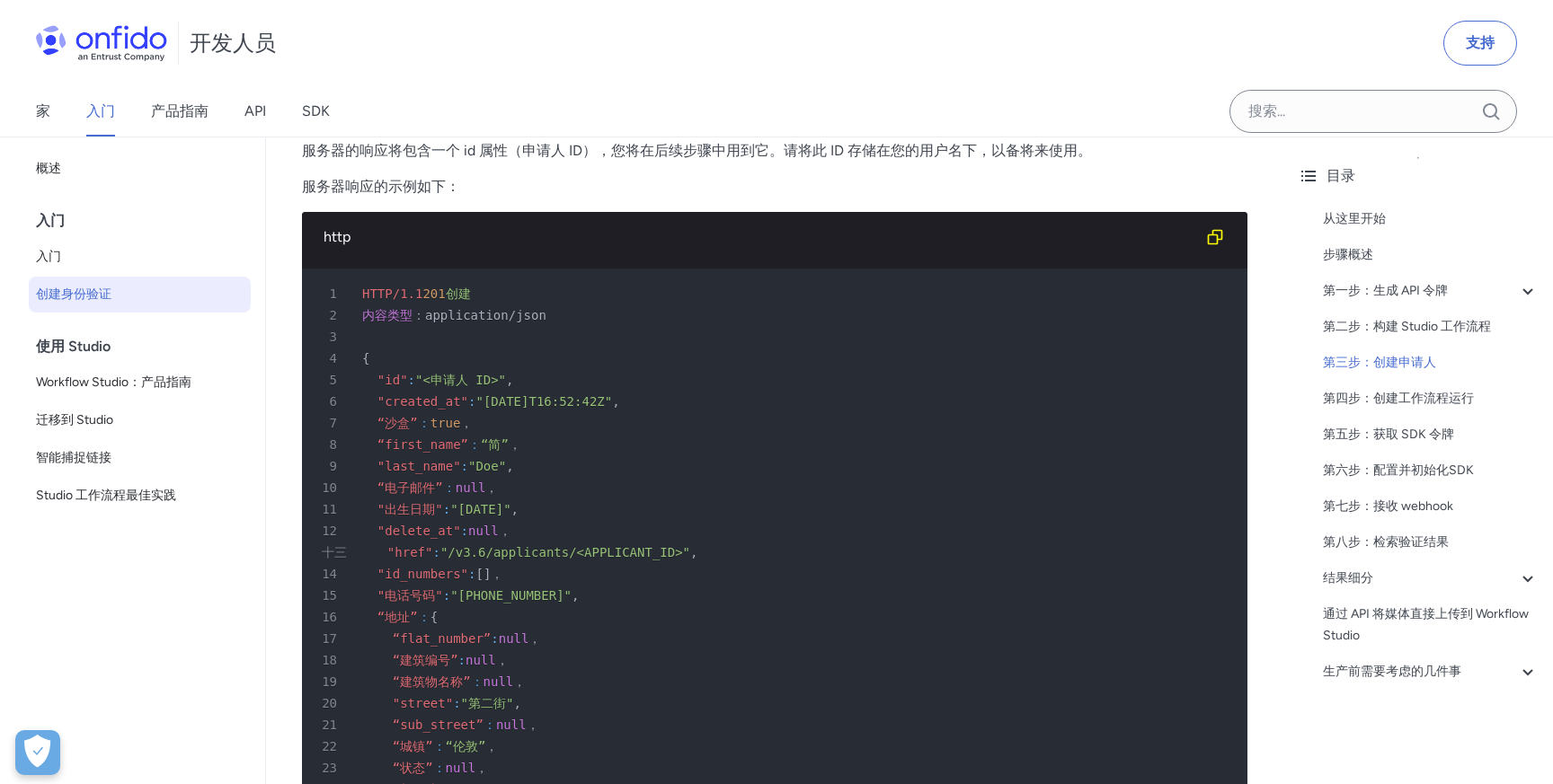
scroll to position [3684, 0]
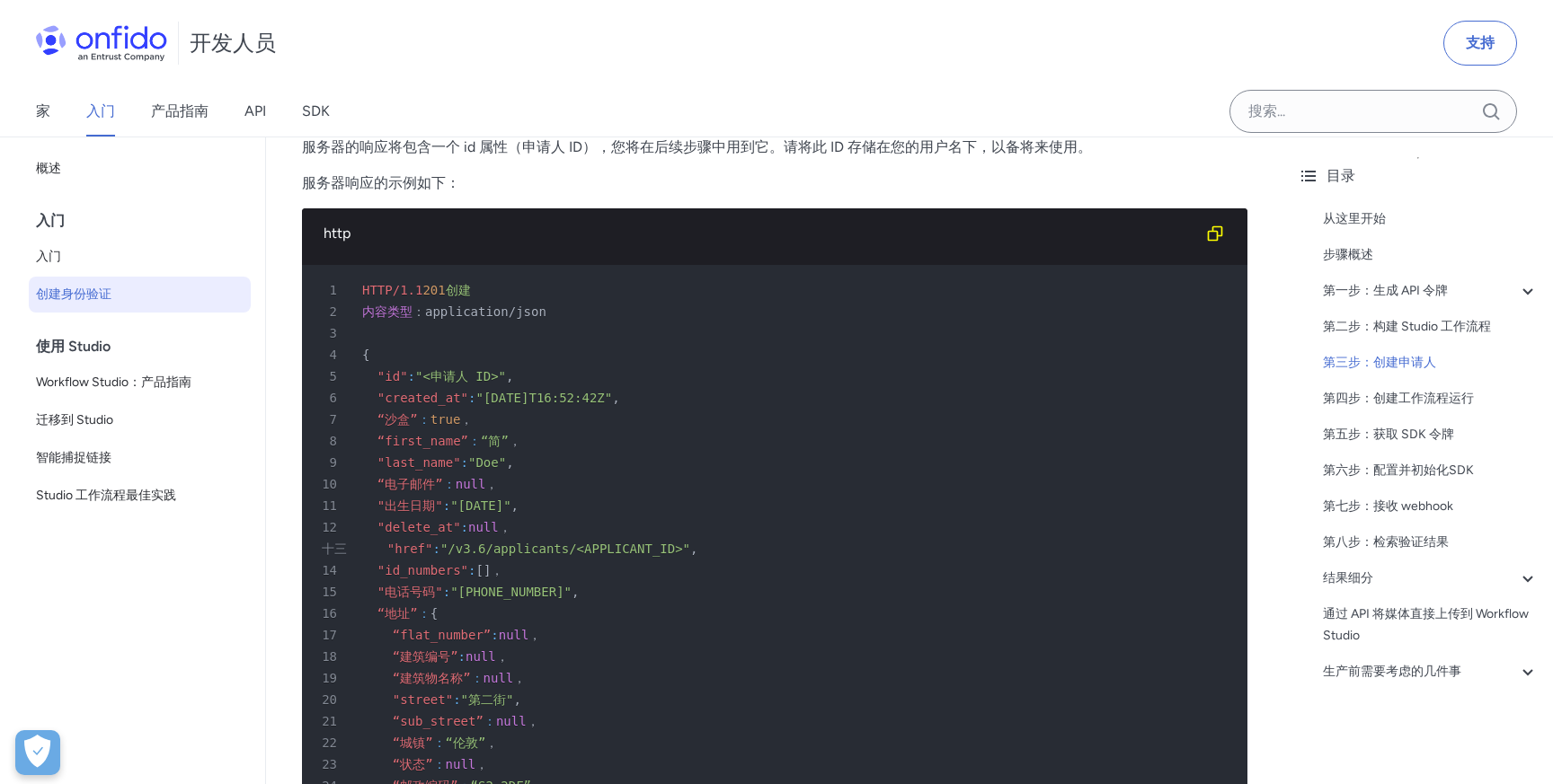
drag, startPoint x: 501, startPoint y: 401, endPoint x: 650, endPoint y: 400, distance: 149.0
click at [612, 400] on font ""[DATE]T16:52:42Z"" at bounding box center [544, 398] width 137 height 15
click at [625, 470] on div "9 "last_name" : "Doe" ," at bounding box center [766, 462] width 913 height 22
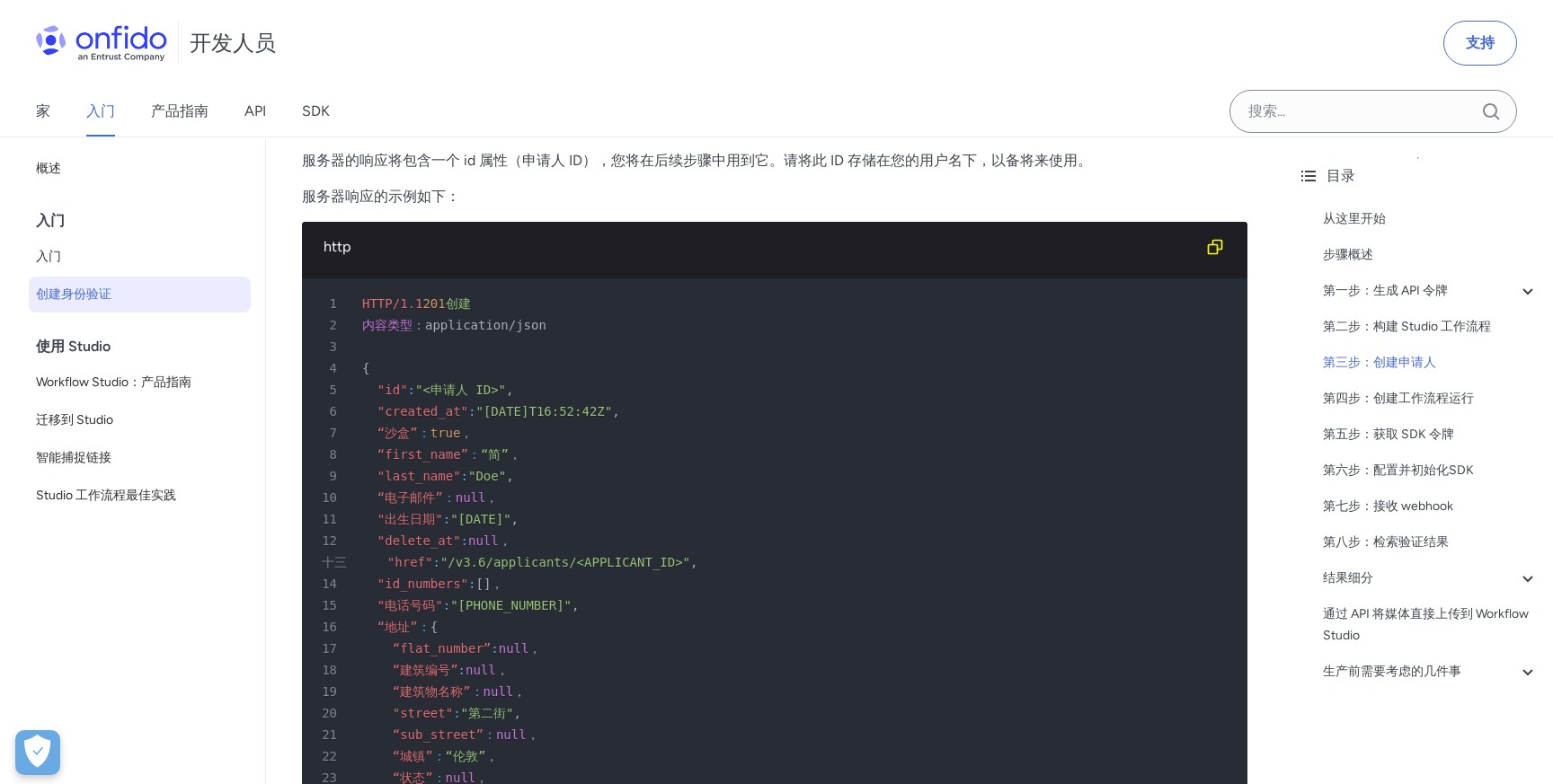
scroll to position [3502, 0]
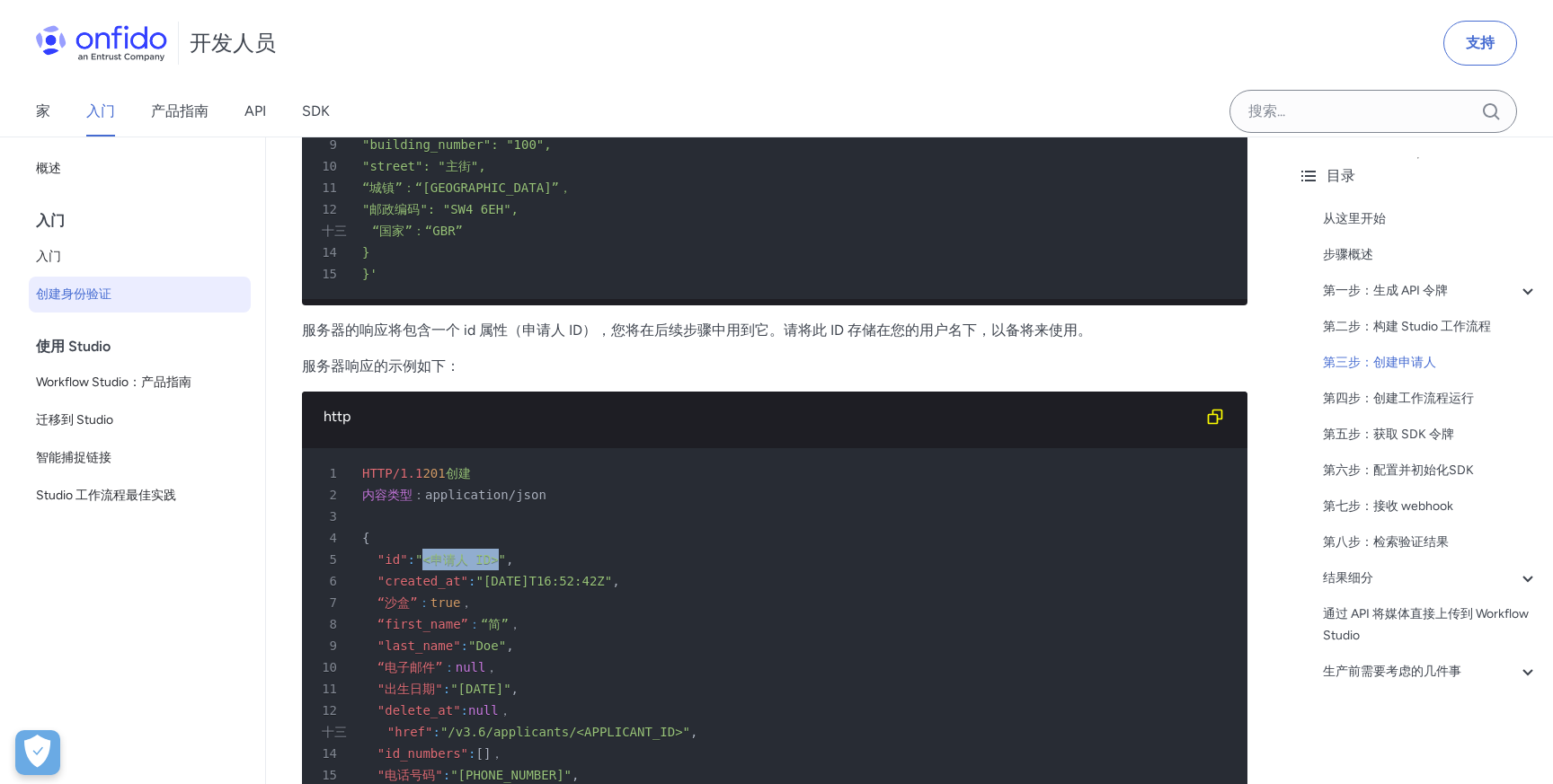
drag, startPoint x: 438, startPoint y: 558, endPoint x: 511, endPoint y: 556, distance: 73.0
click at [506, 556] on font ""<申请人 ID>"" at bounding box center [461, 559] width 91 height 15
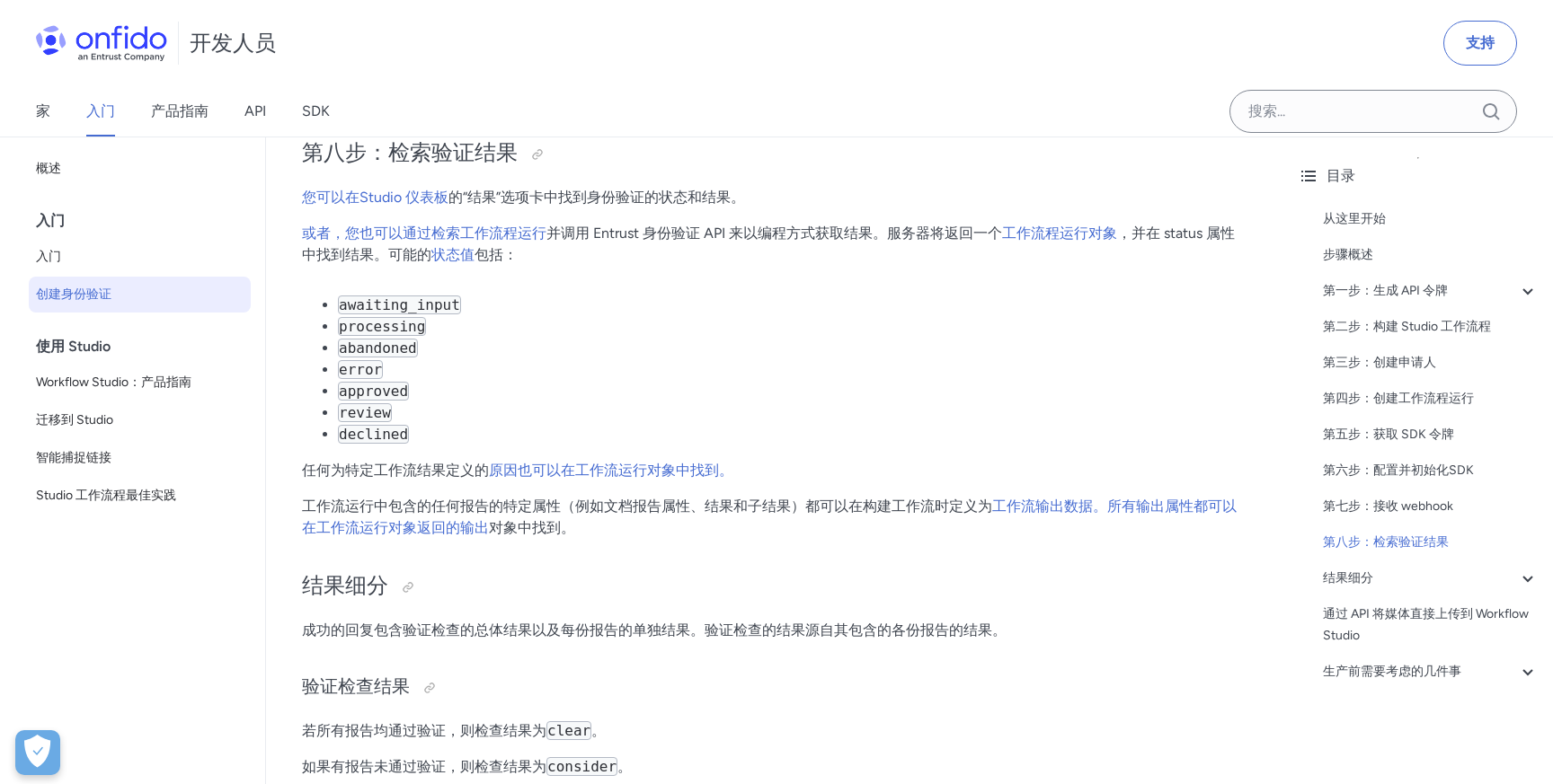
scroll to position [6248, 0]
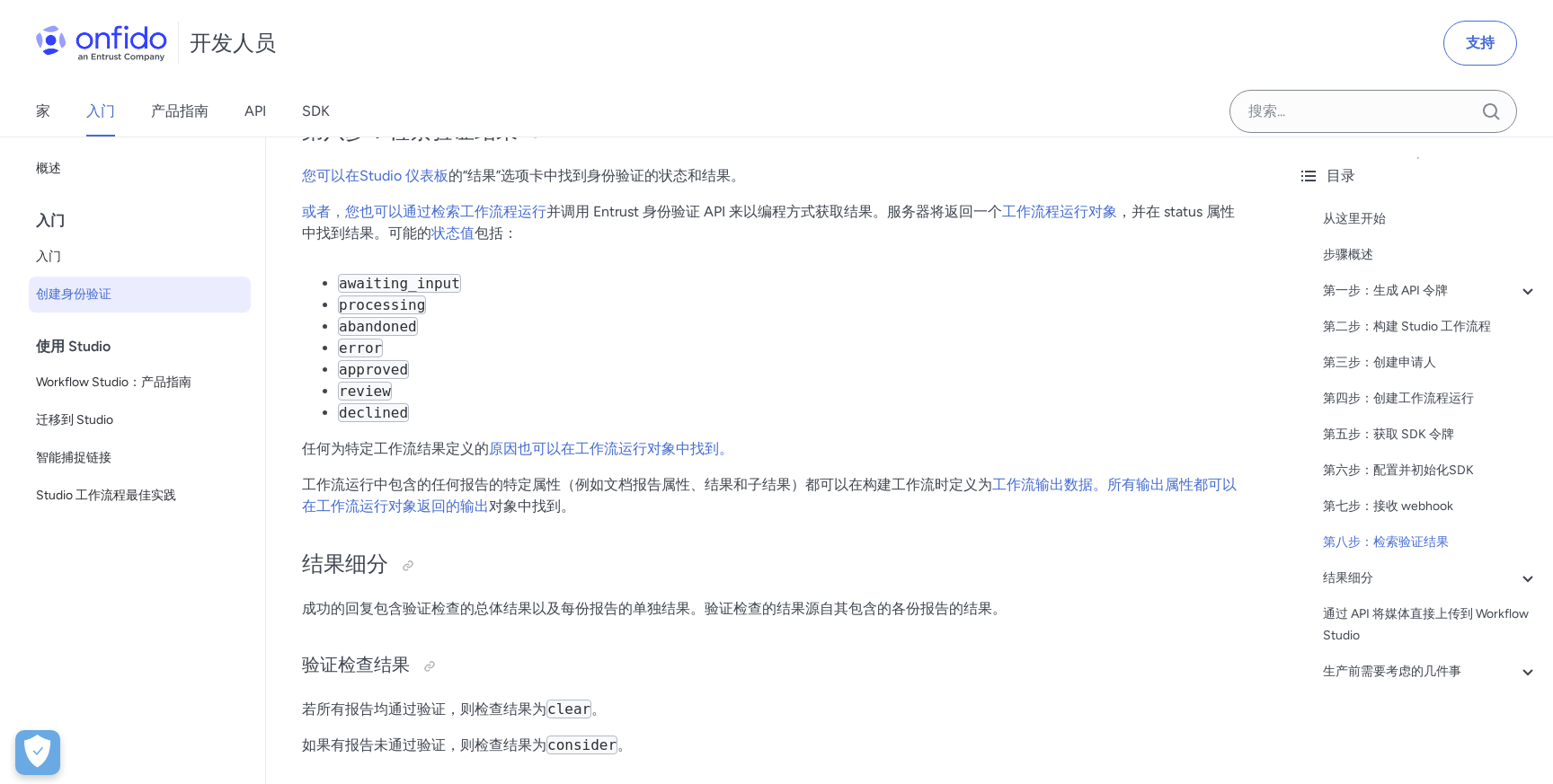
click at [830, 303] on li "processing" at bounding box center [793, 305] width 910 height 22
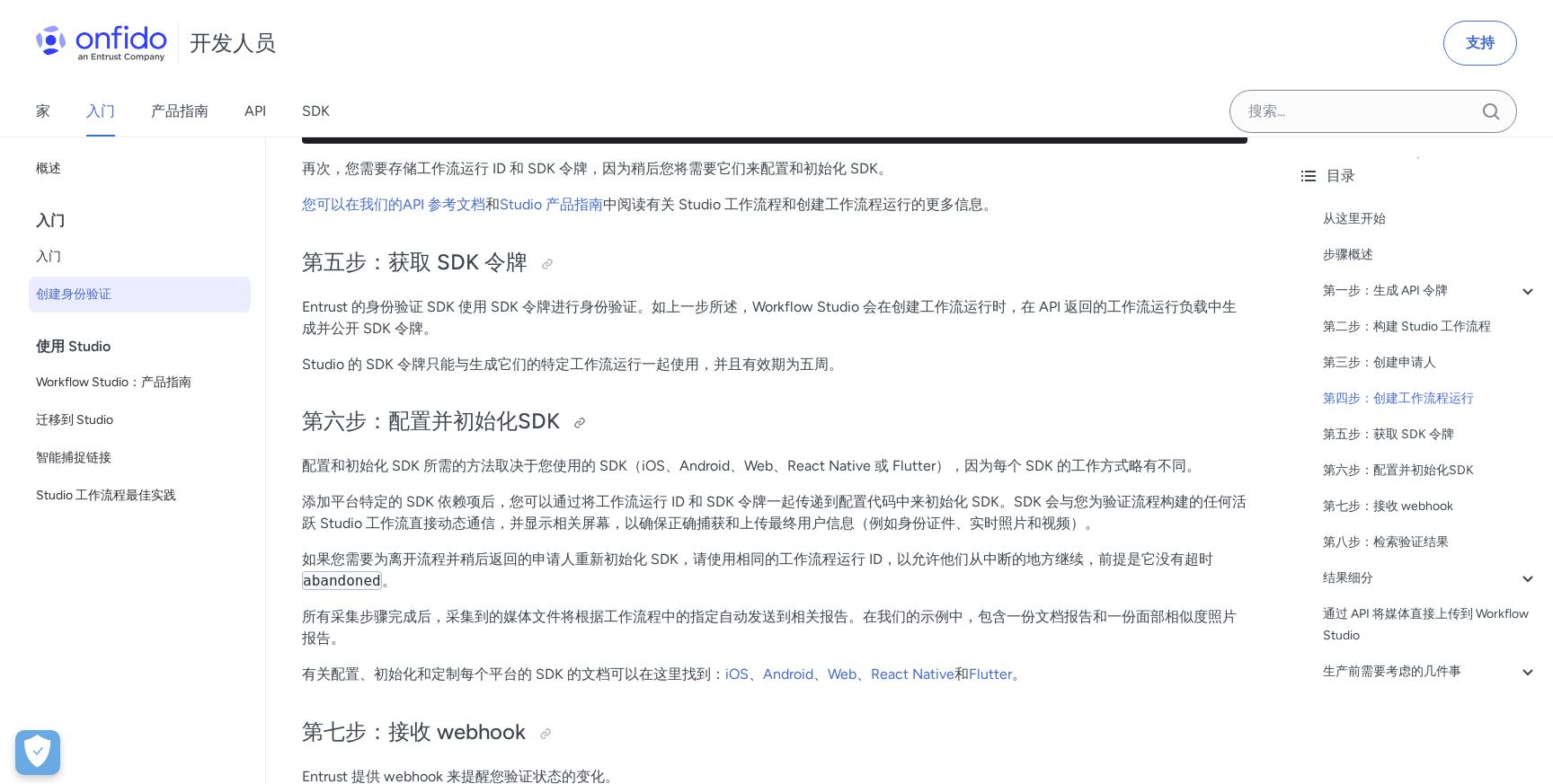
scroll to position [5379, 0]
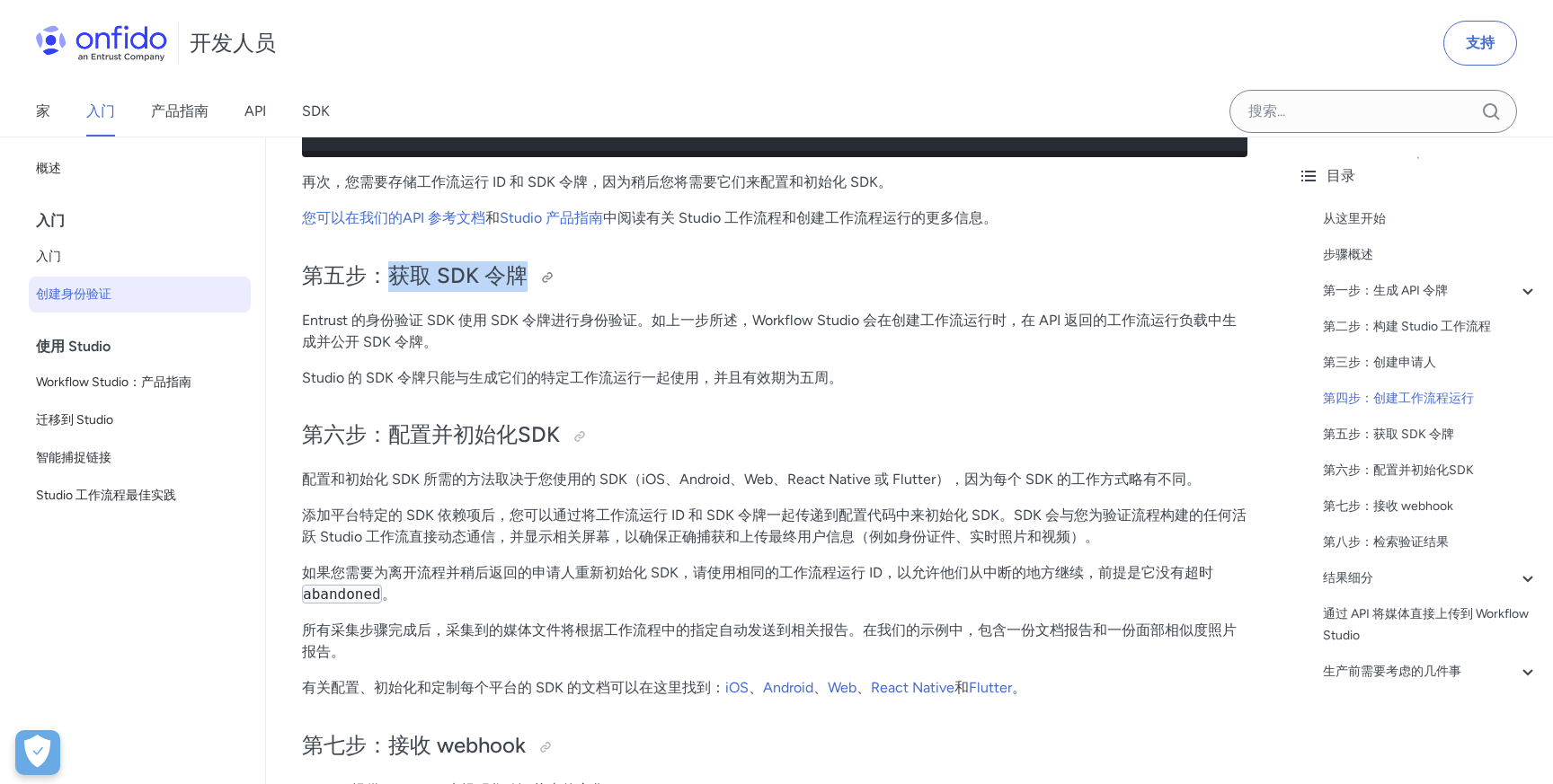
drag, startPoint x: 387, startPoint y: 275, endPoint x: 524, endPoint y: 274, distance: 137.0
click at [524, 274] on font "第五步：获取 SDK 令牌" at bounding box center [415, 275] width 226 height 26
copy font "获取 SDK 令牌"
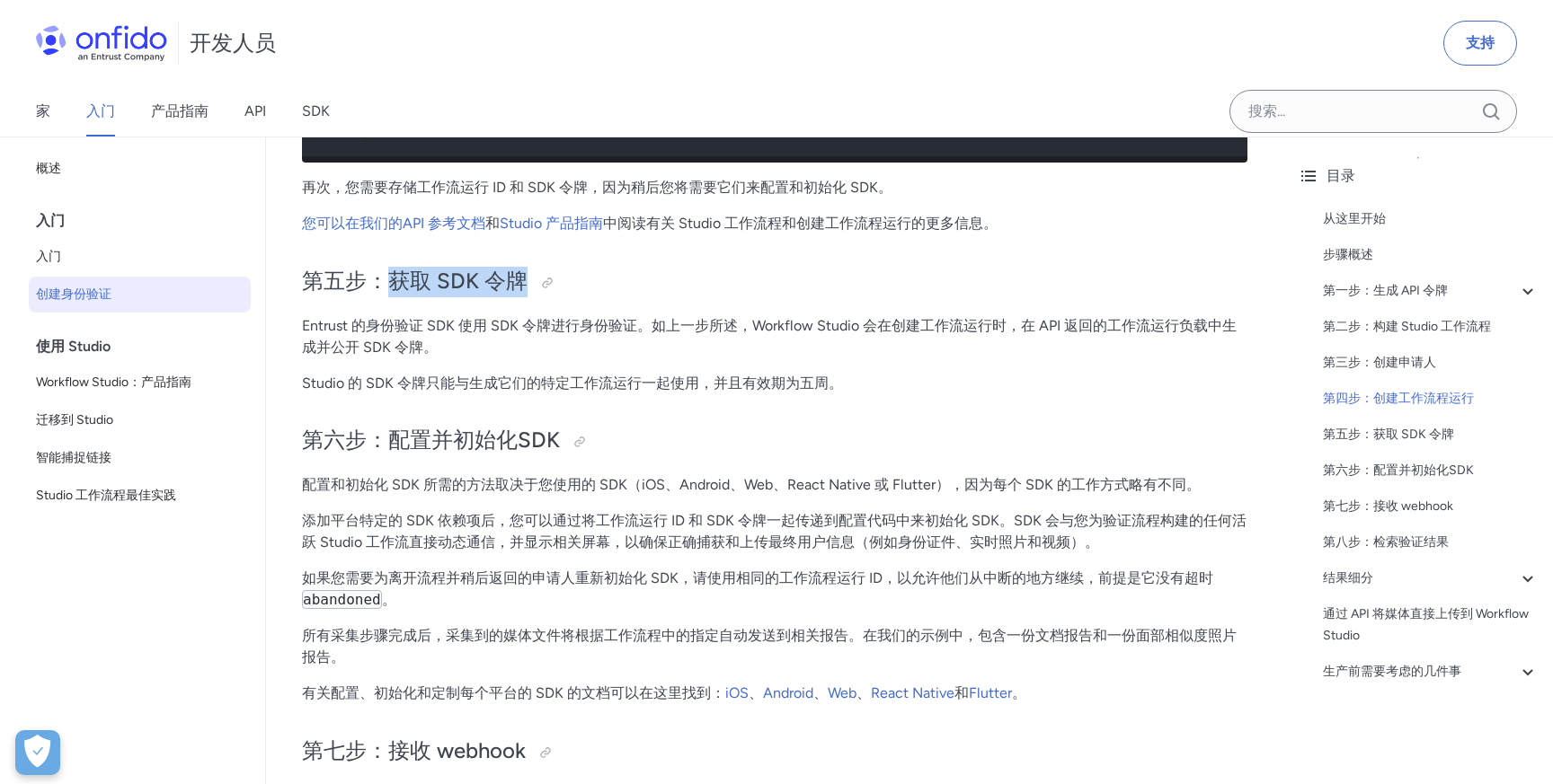
scroll to position [5374, 0]
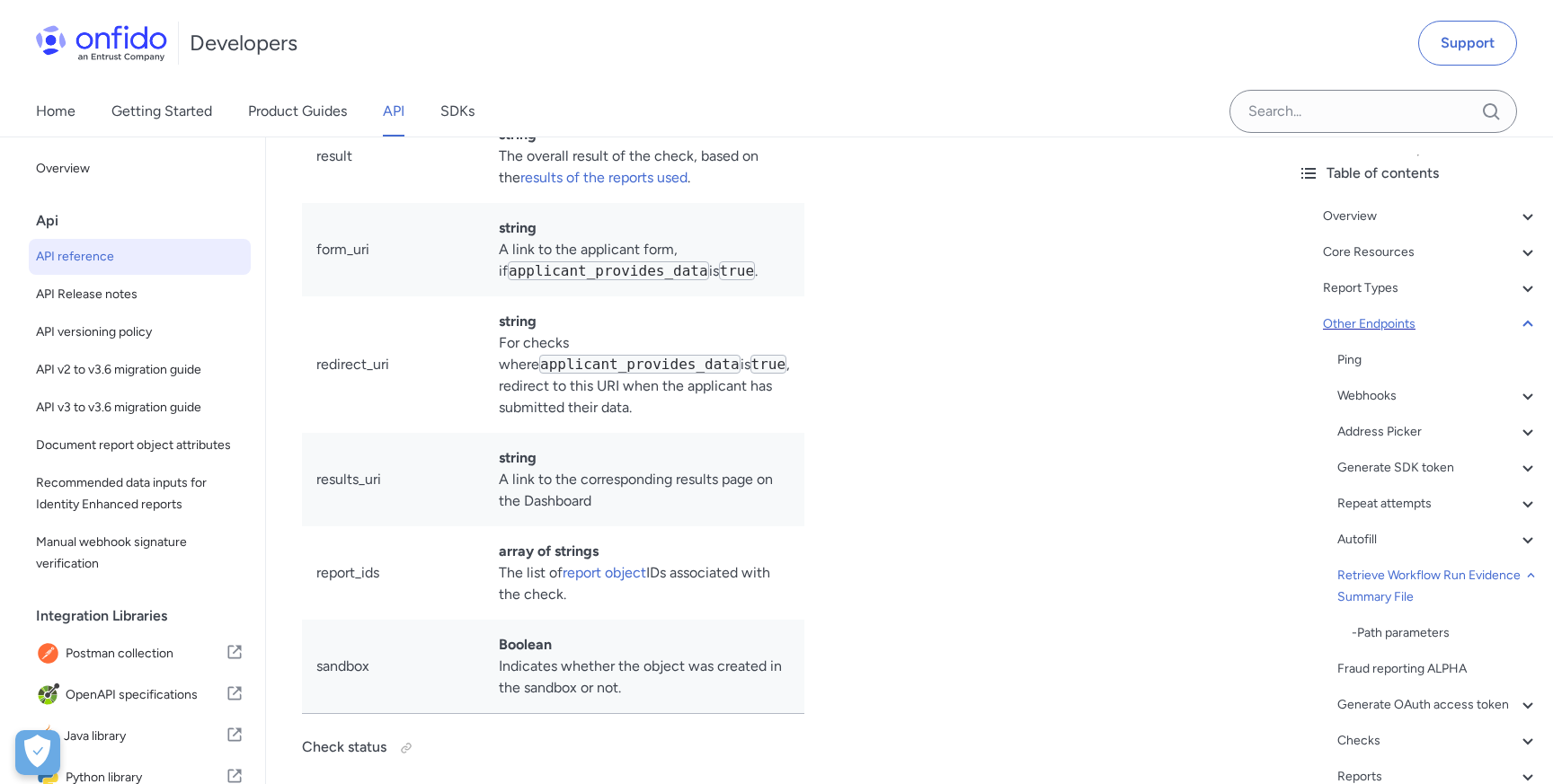
scroll to position [102, 0]
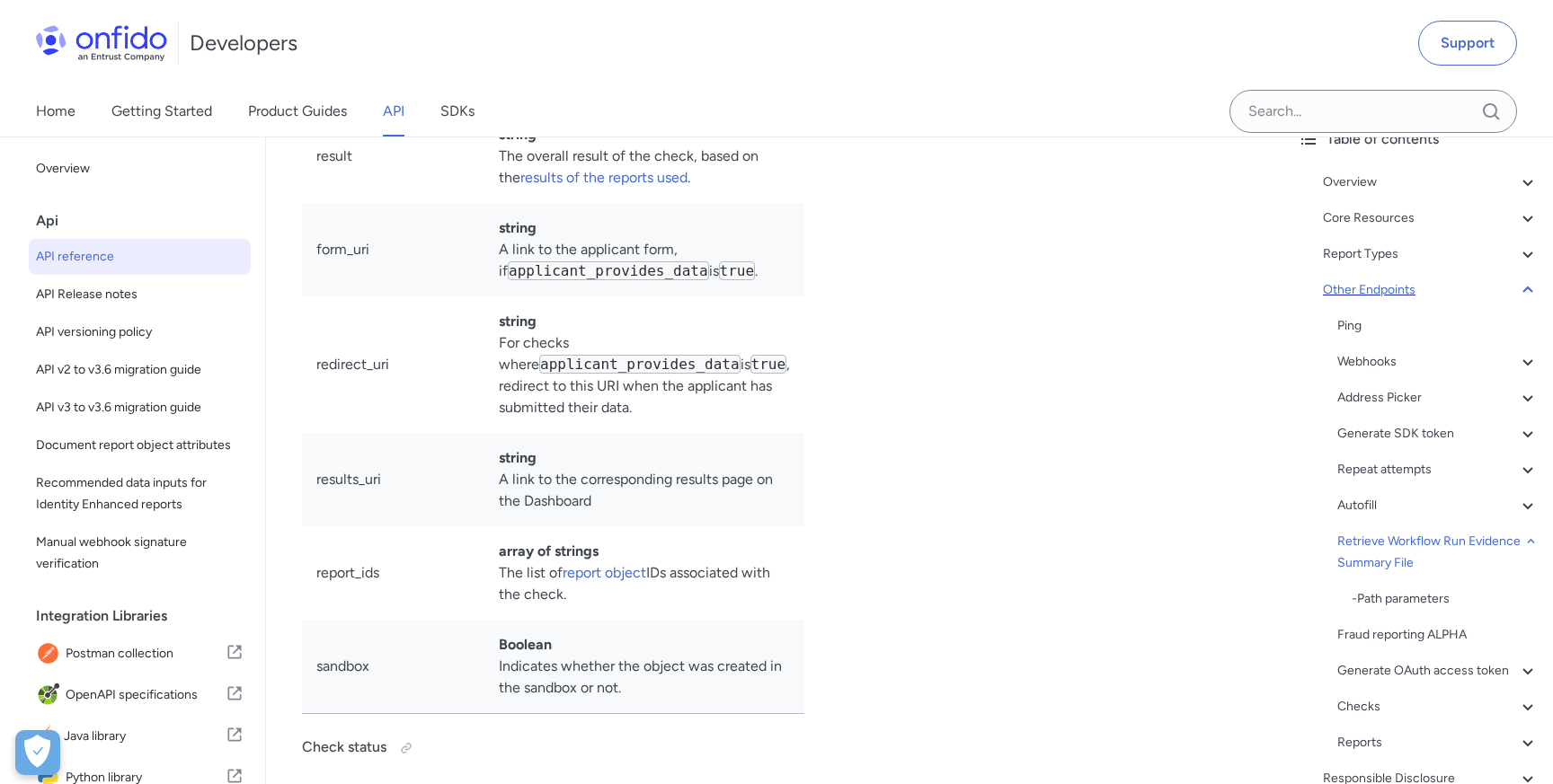
click at [1447, 292] on div "Other Endpoints" at bounding box center [1431, 290] width 216 height 22
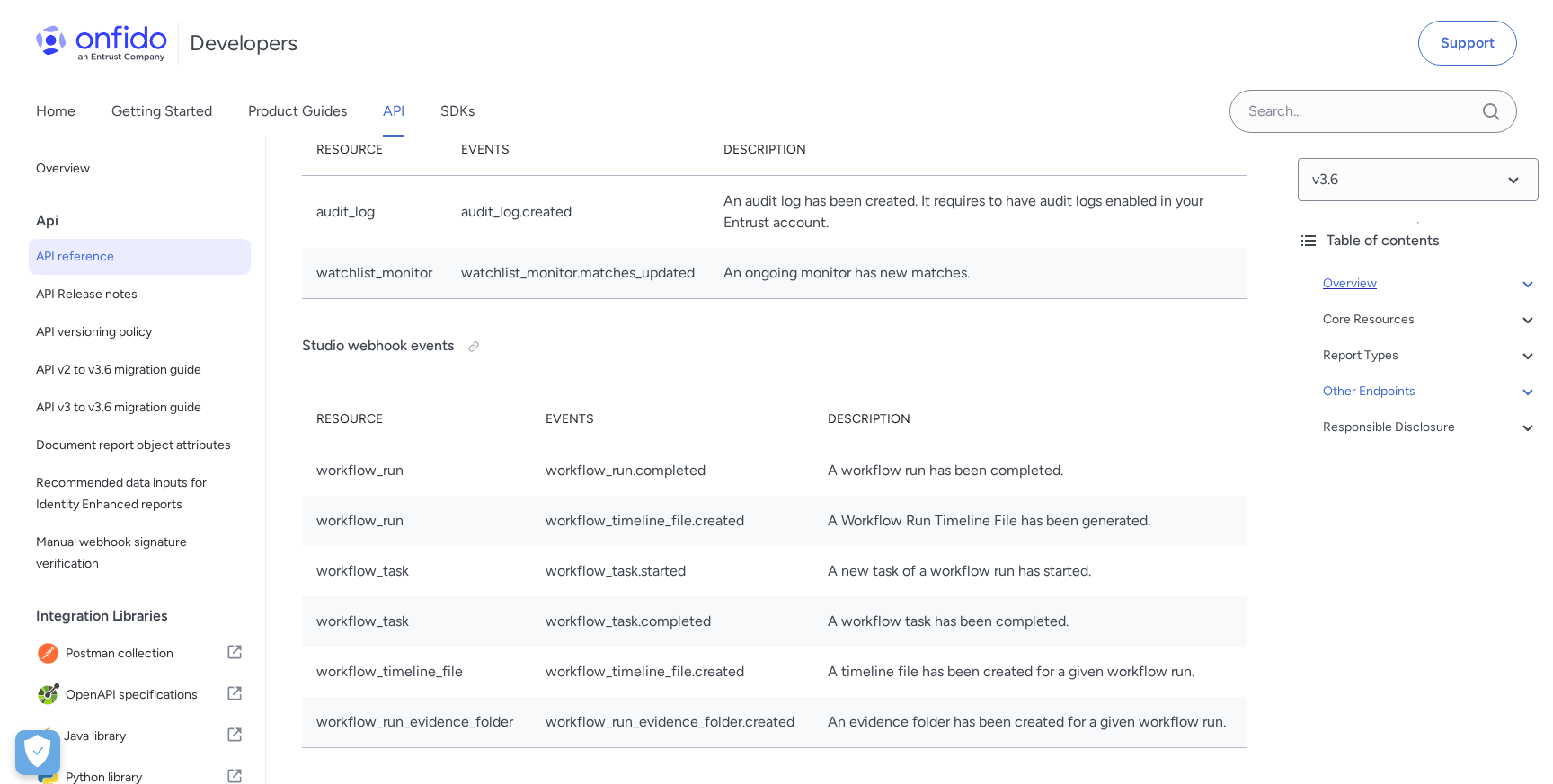
click at [1437, 285] on div "Overview" at bounding box center [1431, 283] width 216 height 22
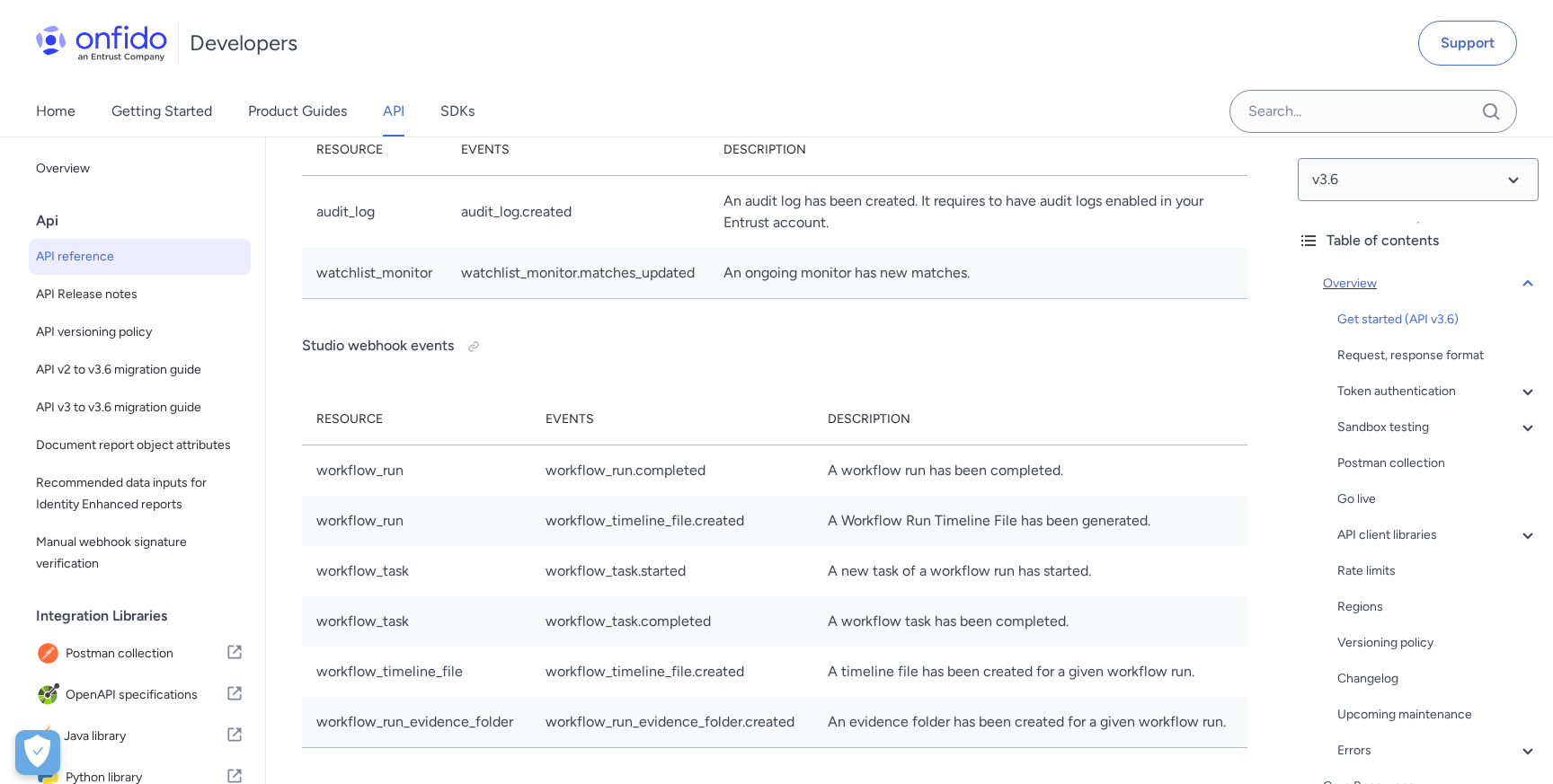
scroll to position [138, 0]
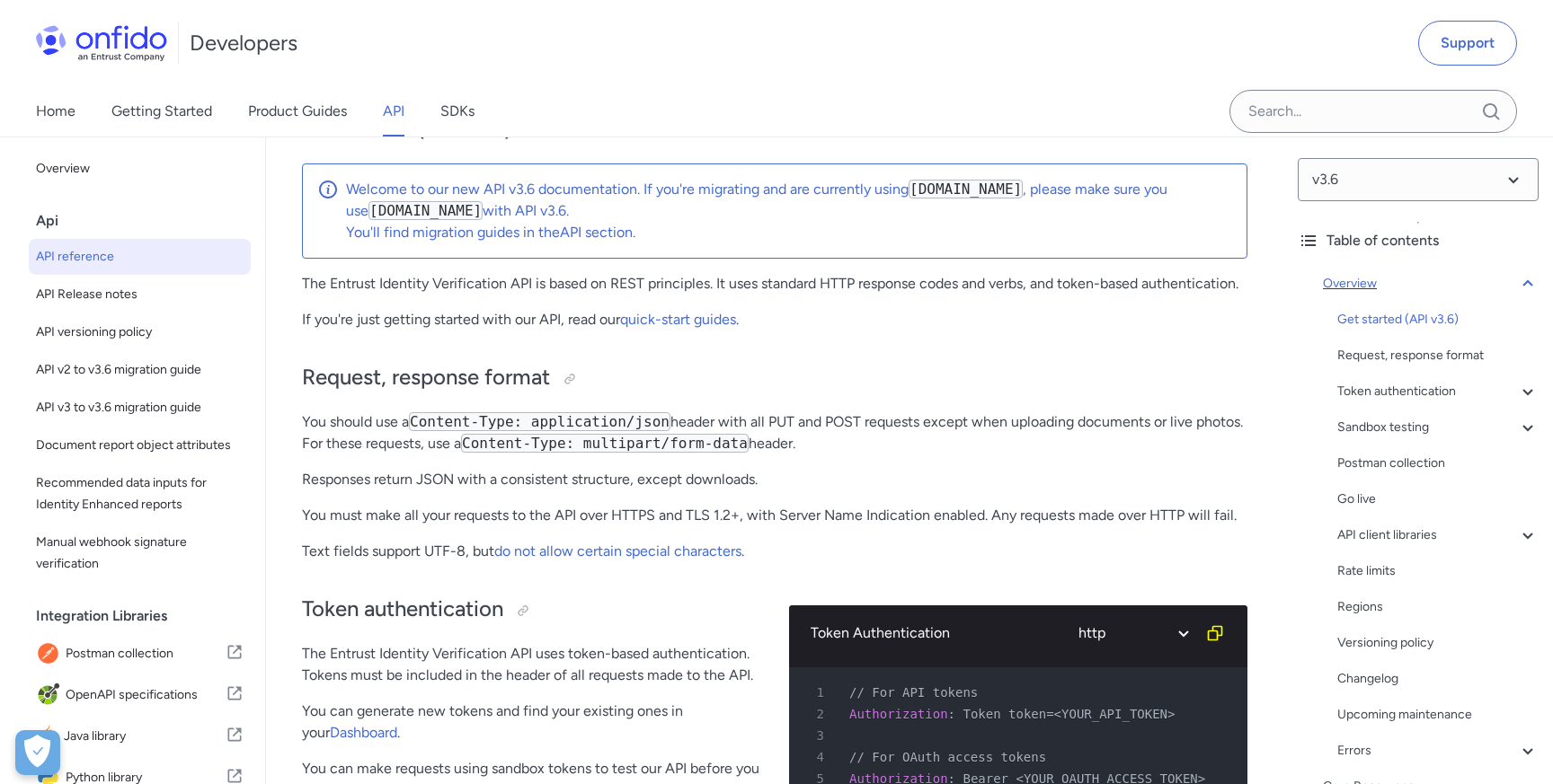
click at [1437, 285] on div "Overview" at bounding box center [1431, 283] width 216 height 22
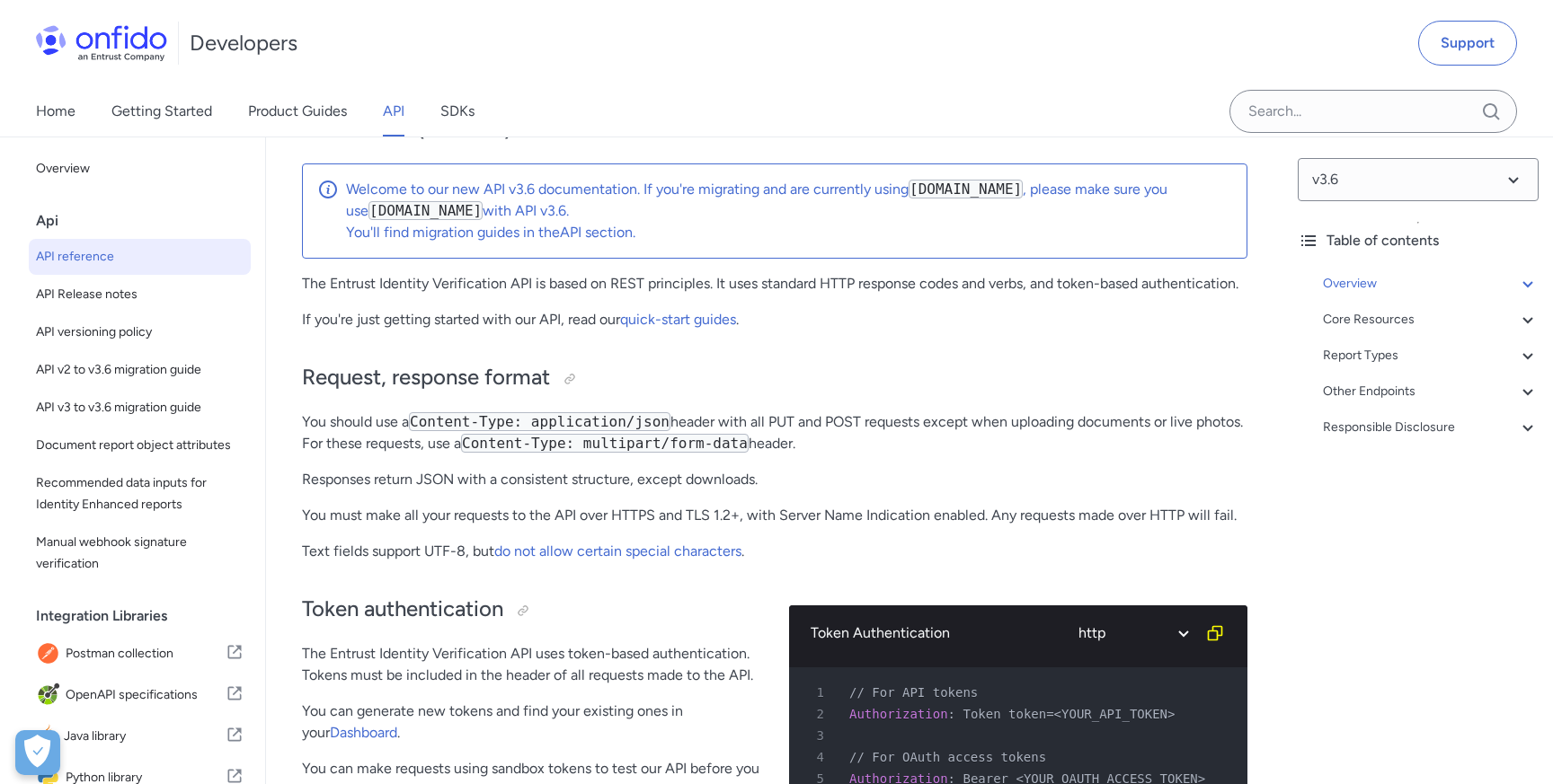
click at [1438, 332] on div "Overview Get started (API v3.6) Request, response format Token authentication -…" at bounding box center [1418, 359] width 241 height 187
click at [1438, 320] on div "Core Resources" at bounding box center [1431, 320] width 216 height 22
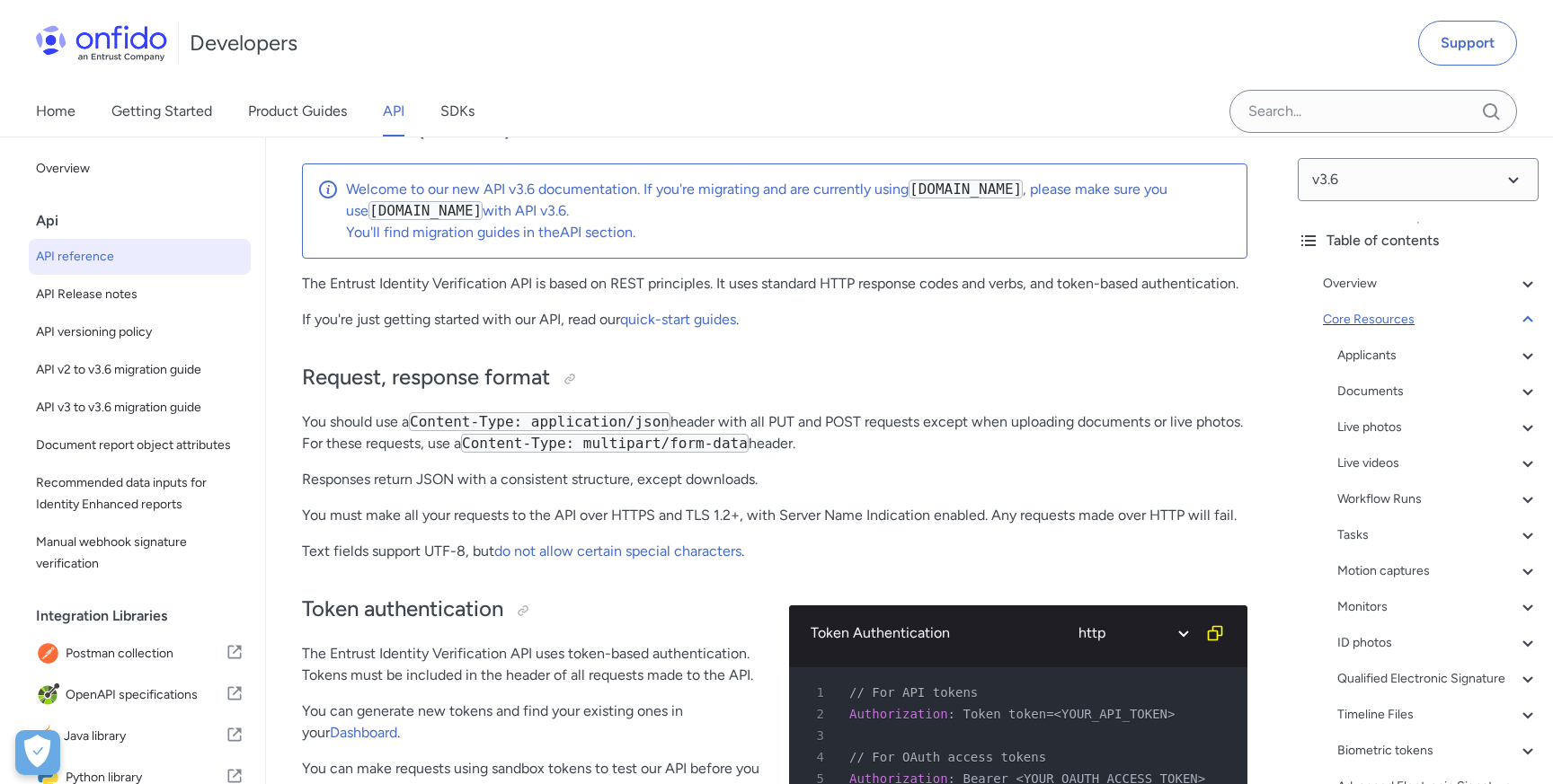
scroll to position [18246, 0]
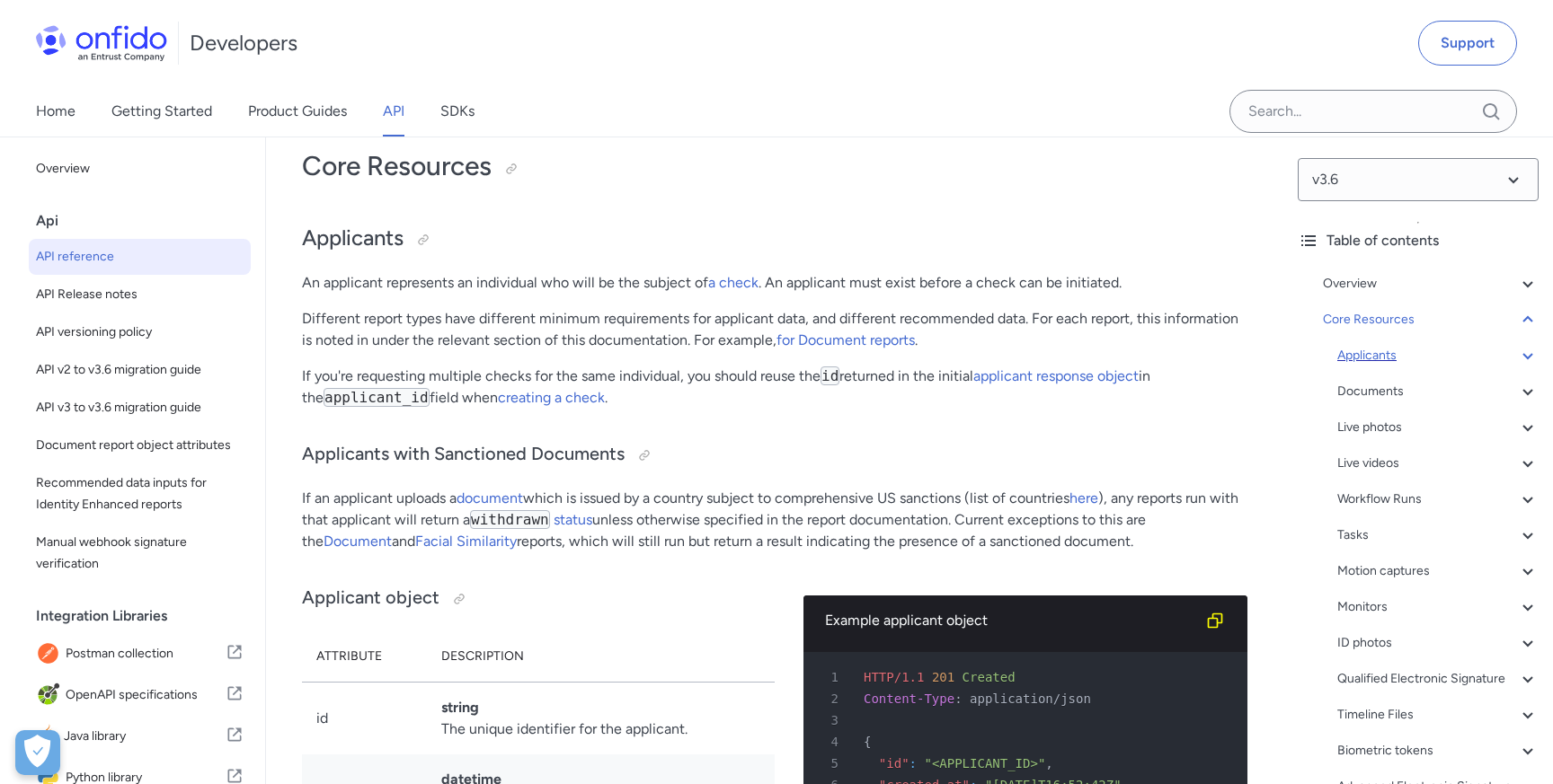
click at [1410, 351] on div "Applicants" at bounding box center [1439, 356] width 201 height 22
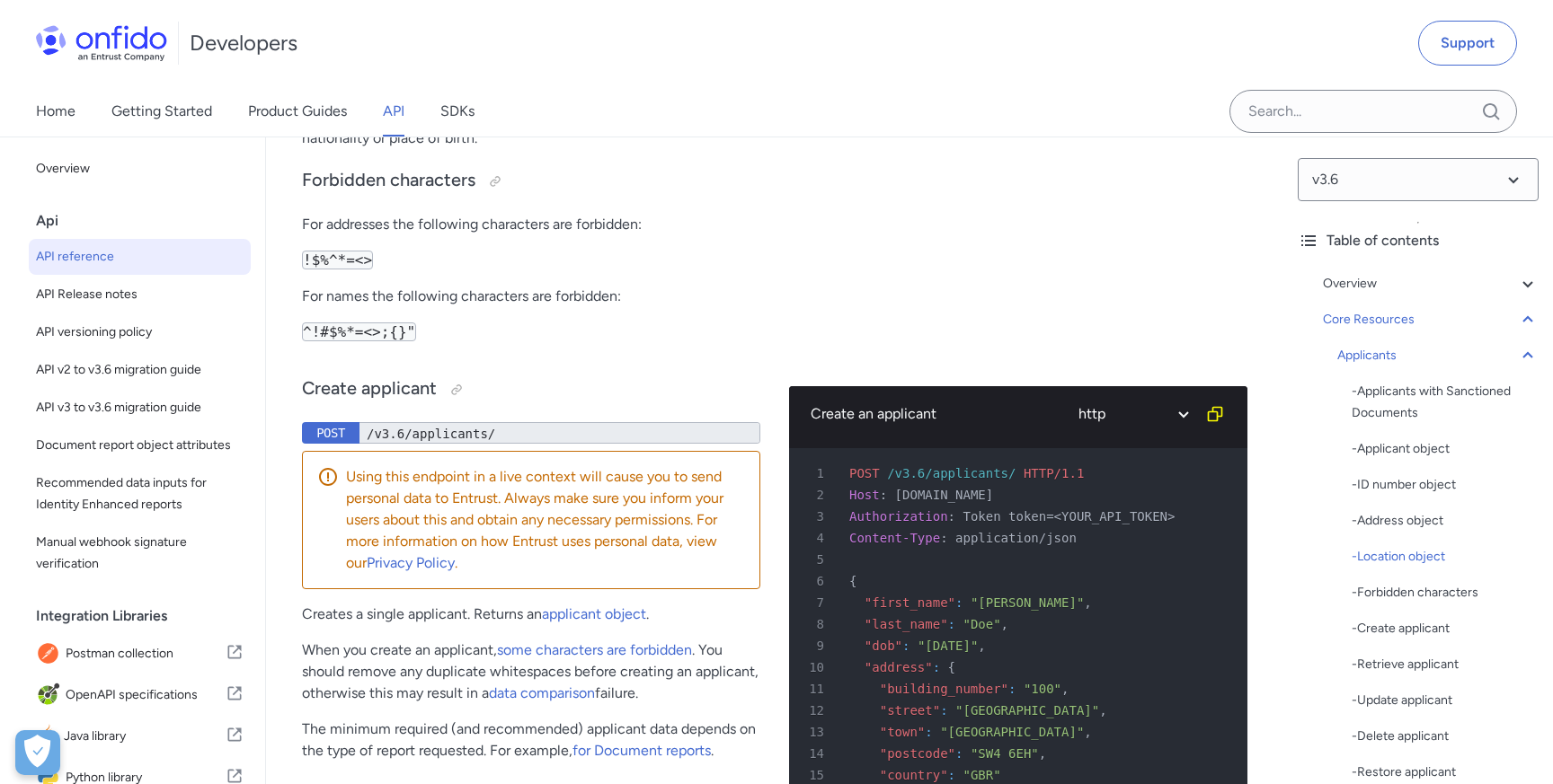
scroll to position [22510, 0]
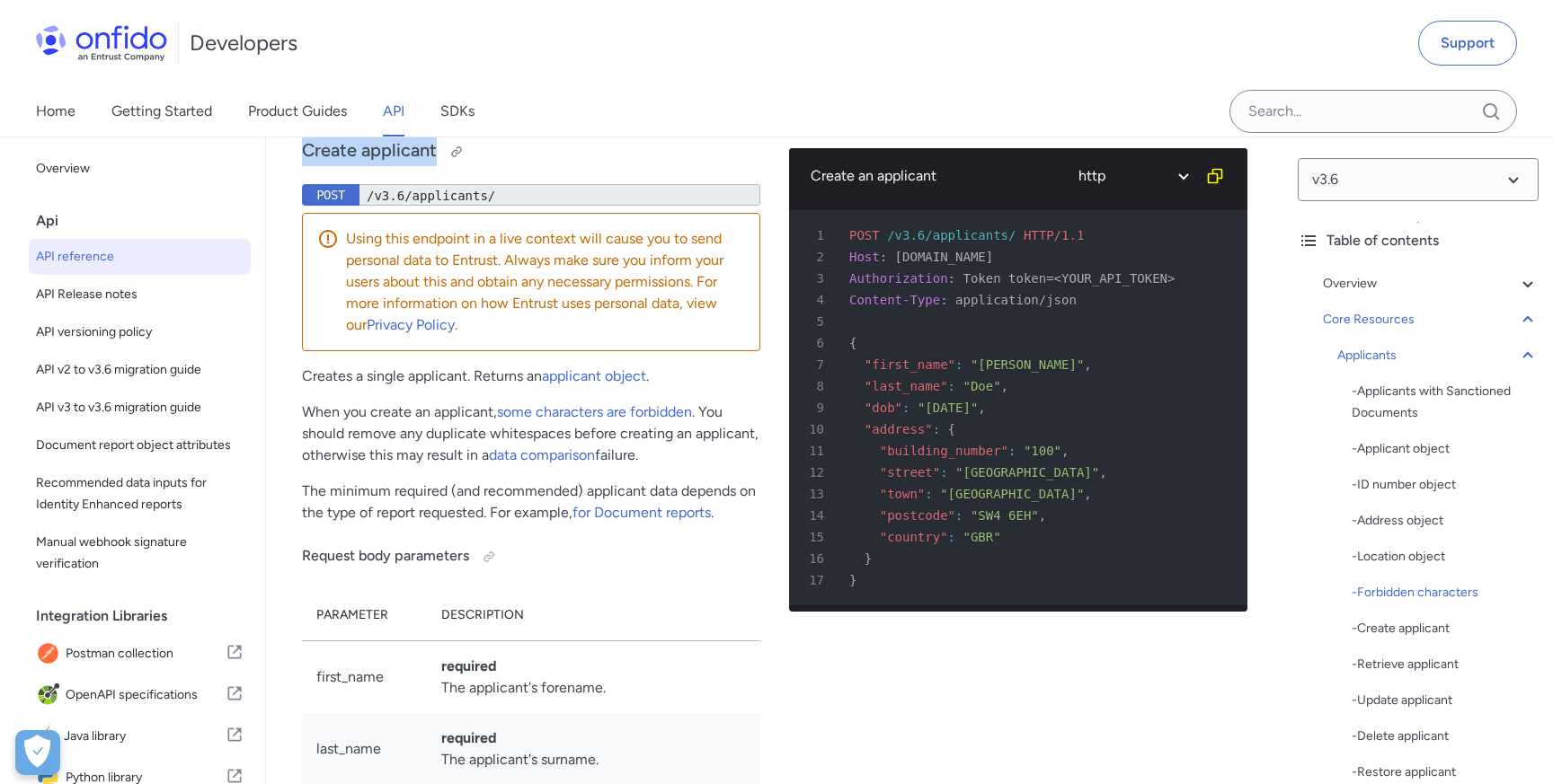
drag, startPoint x: 303, startPoint y: 343, endPoint x: 437, endPoint y: 338, distance: 134.1
click at [437, 166] on h3 "Create applicant" at bounding box center [531, 152] width 459 height 28
copy h3 "Create applicant"
click at [518, 166] on h3 "Create applicant" at bounding box center [531, 152] width 459 height 28
drag, startPoint x: 300, startPoint y: 351, endPoint x: 437, endPoint y: 351, distance: 137.0
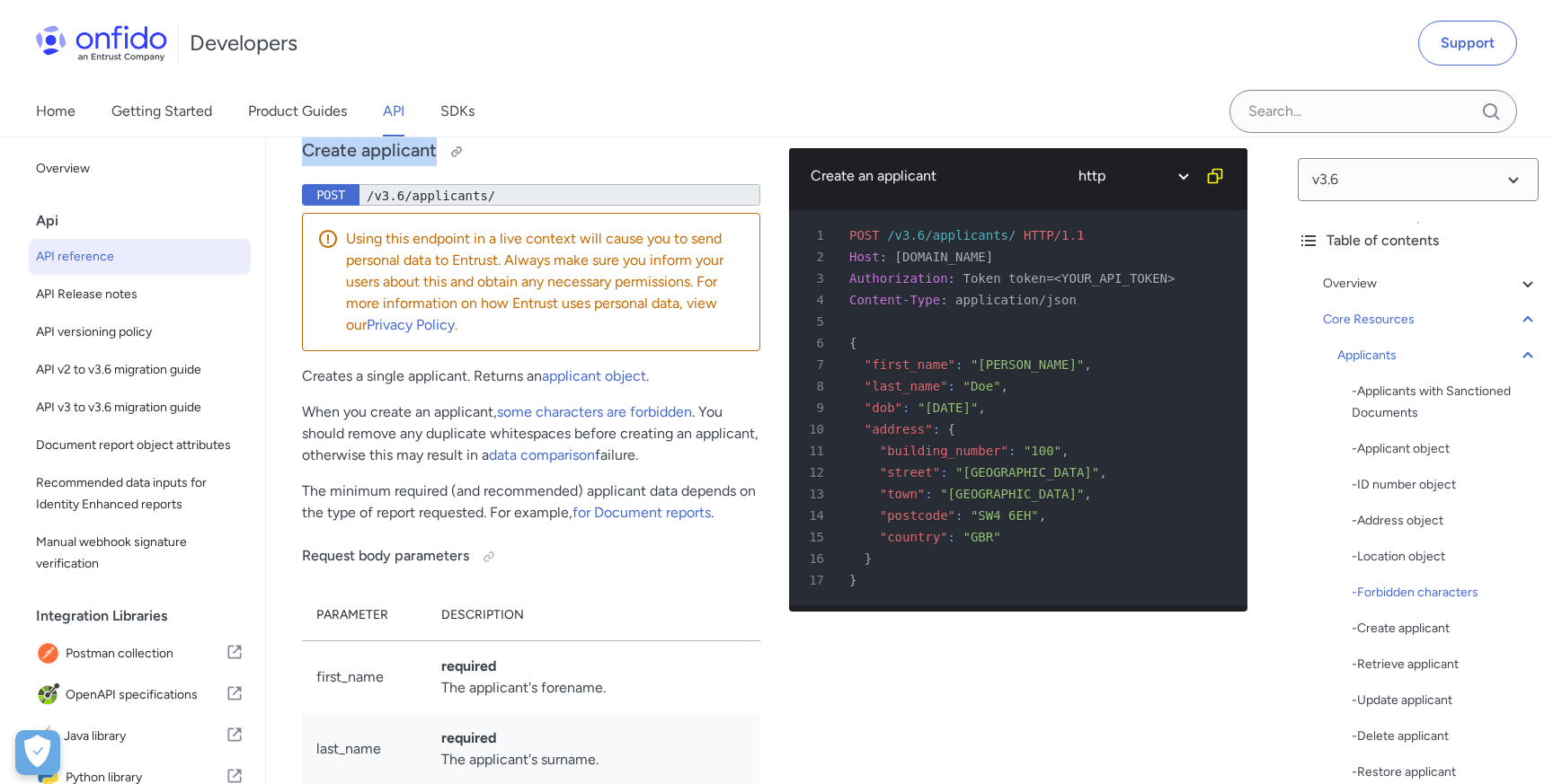
copy h3 "Create applicant"
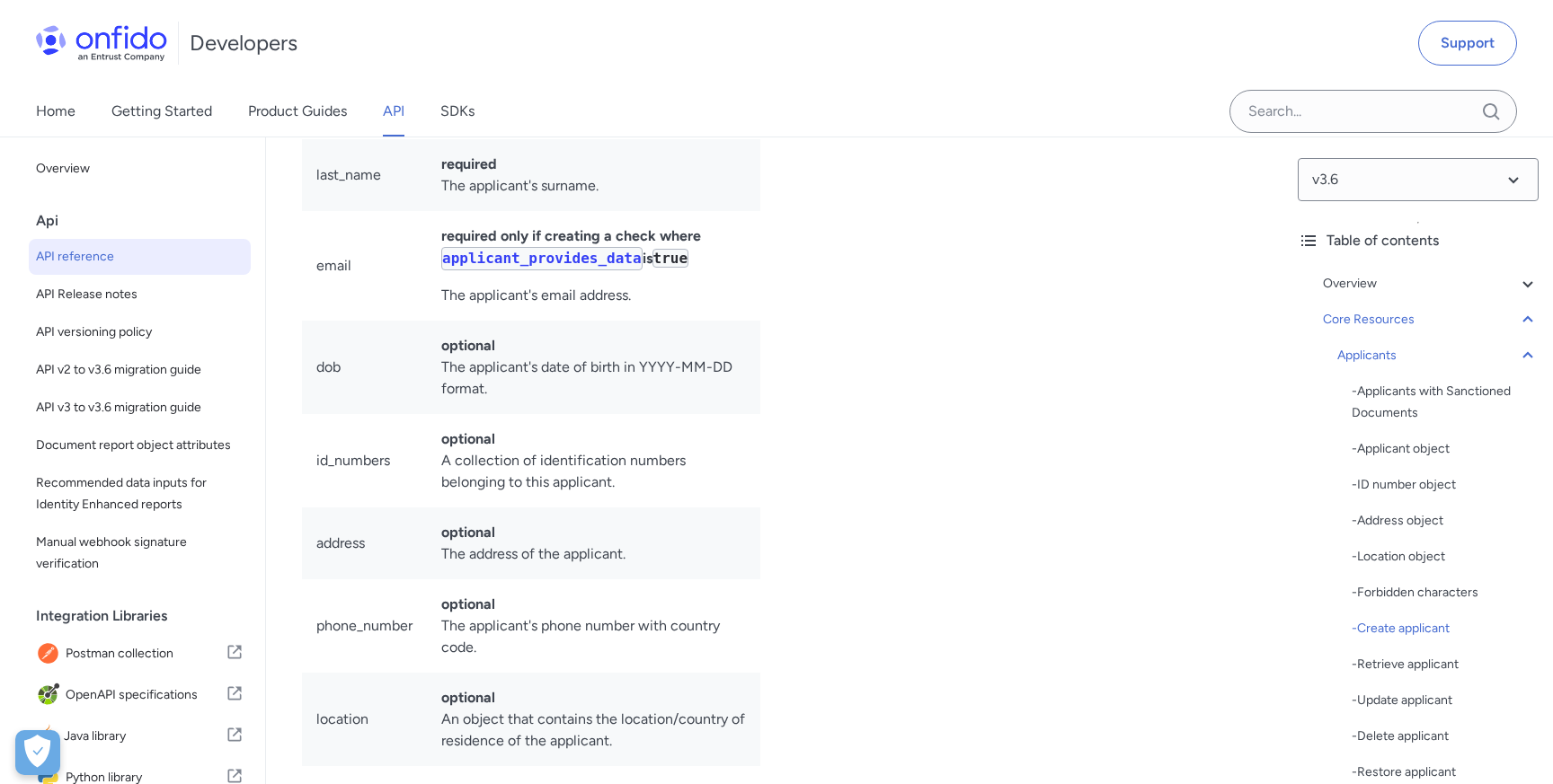
scroll to position [22935, 0]
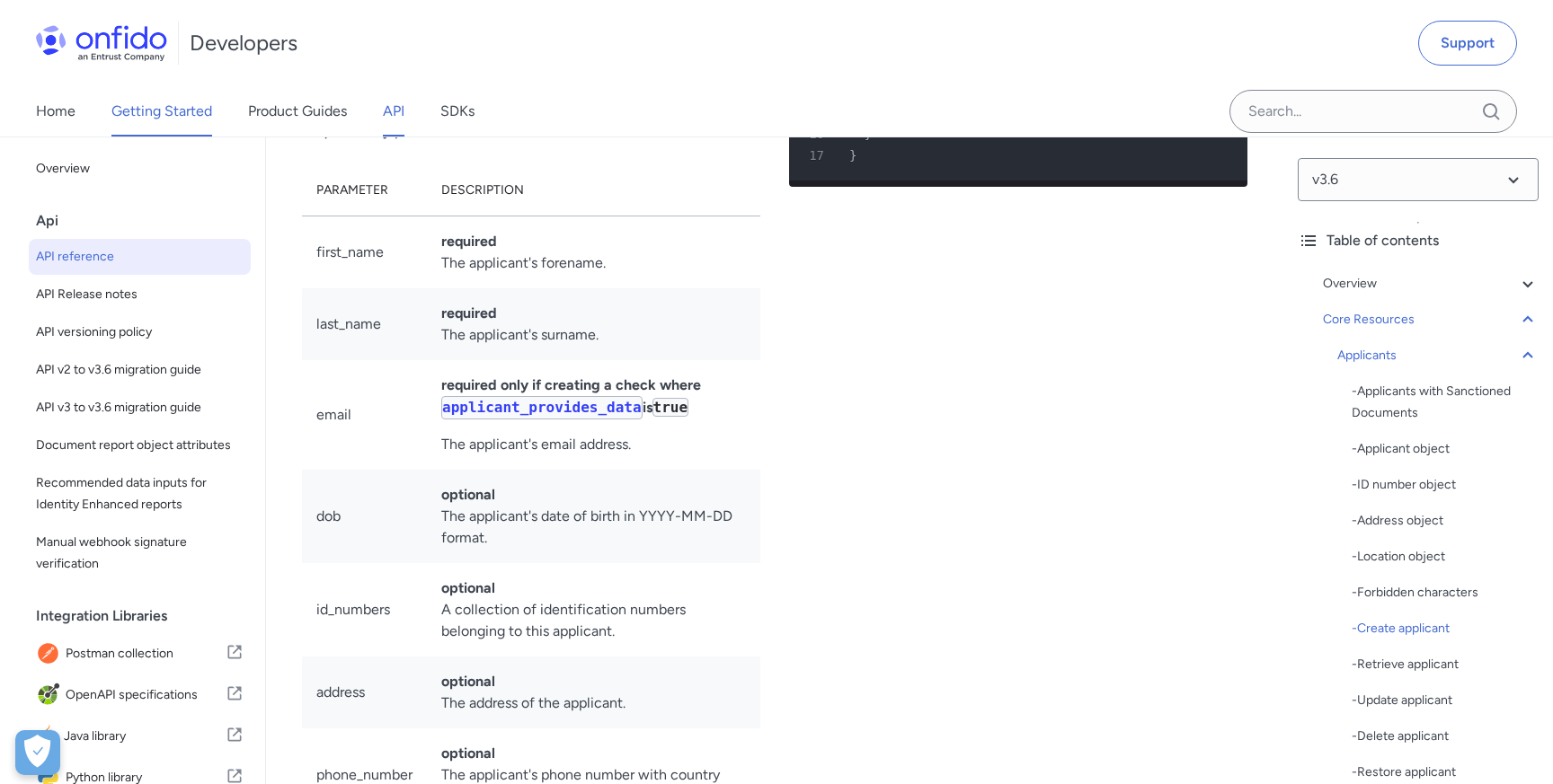
click at [166, 113] on link "Getting Started" at bounding box center [161, 110] width 101 height 50
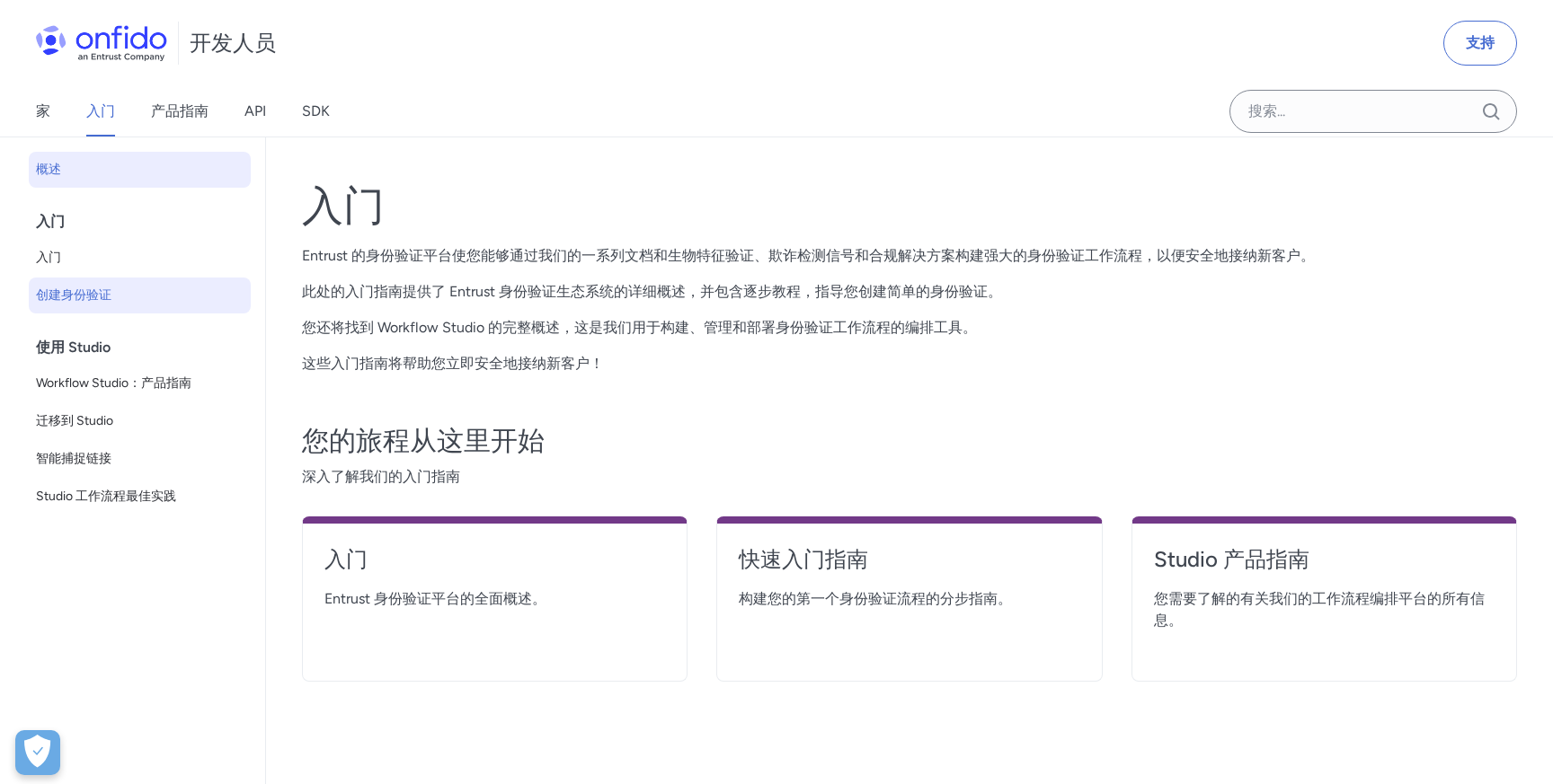
click at [139, 294] on span "创建身份验证" at bounding box center [140, 295] width 207 height 22
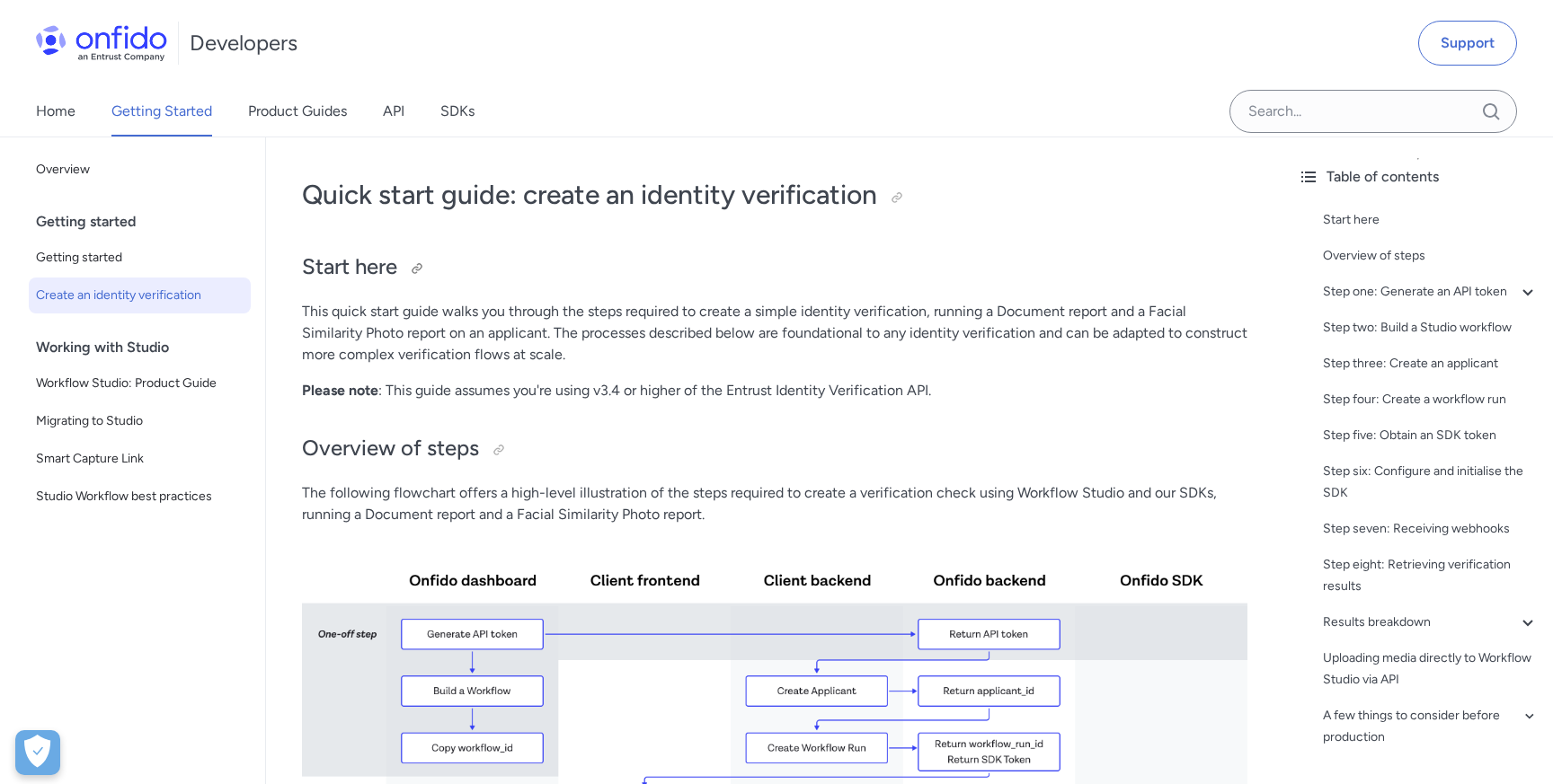
click at [865, 278] on h2 "Start here" at bounding box center [775, 267] width 946 height 30
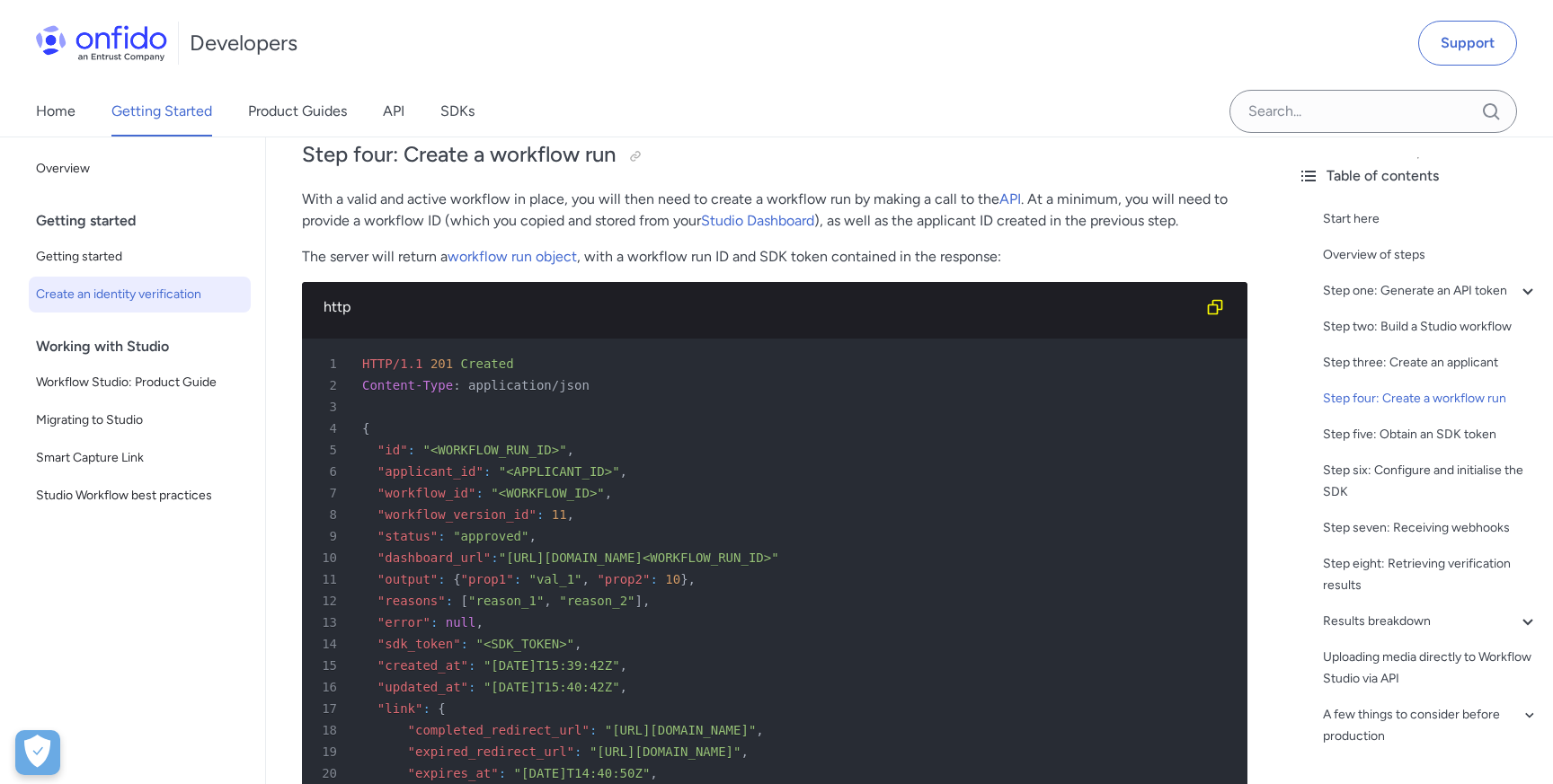
scroll to position [4684, 0]
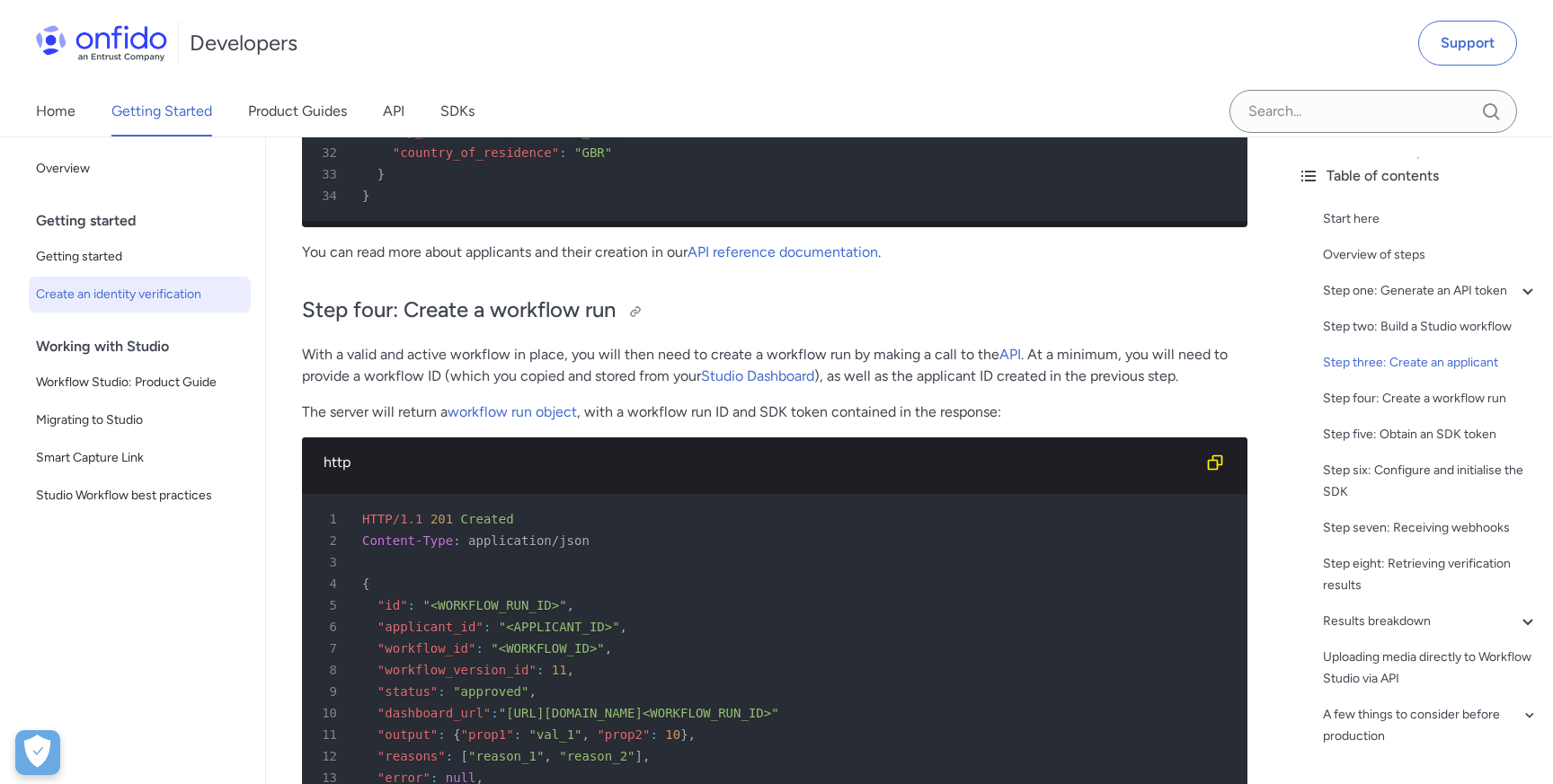
click at [548, 306] on h2 "Step four: Create a workflow run" at bounding box center [775, 310] width 946 height 30
click at [562, 315] on h2 "Step four: Create a workflow run" at bounding box center [775, 310] width 946 height 30
copy h2 "workflow"
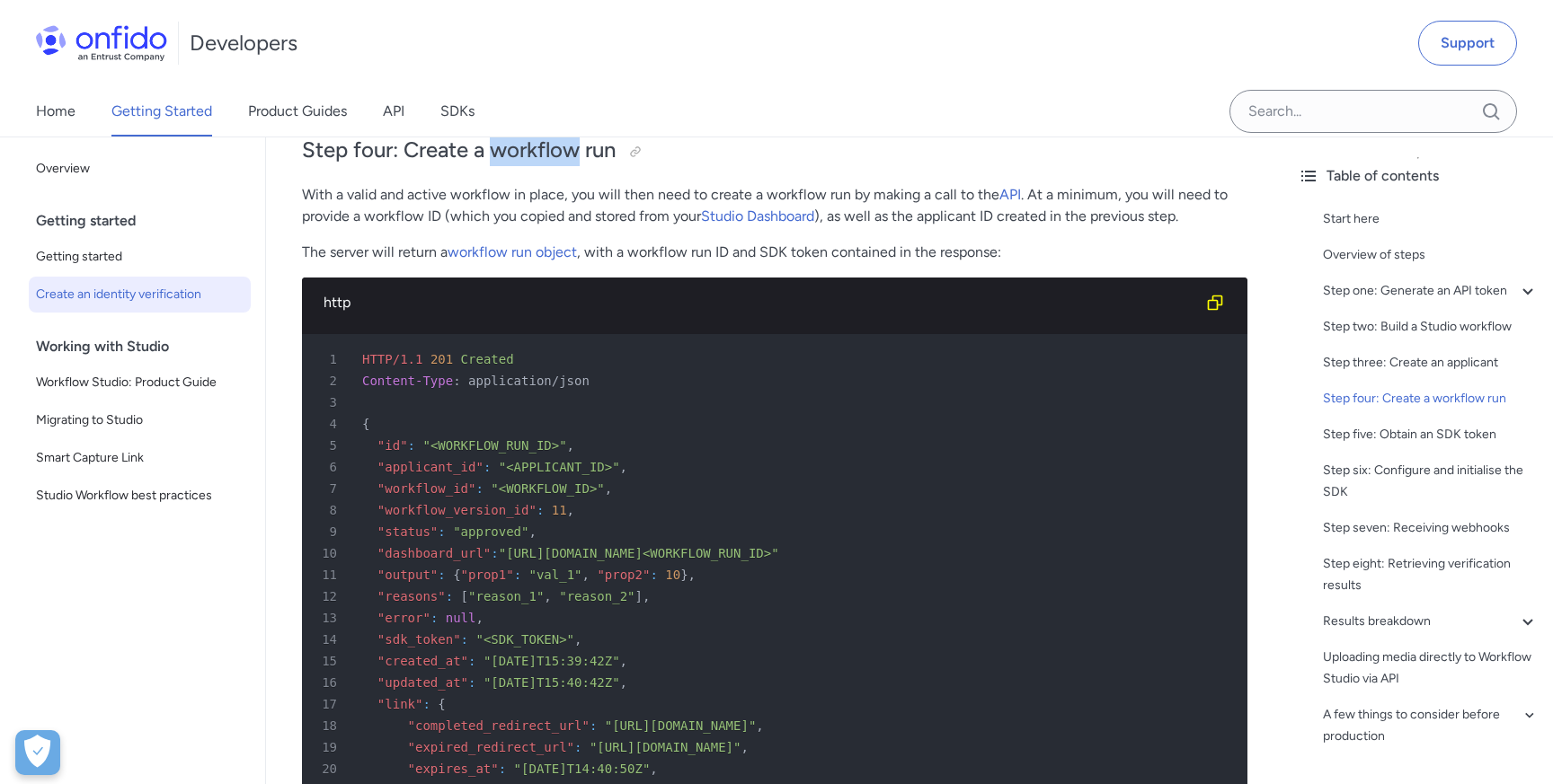
scroll to position [4846, 0]
click at [435, 468] on span ""applicant_id"" at bounding box center [430, 465] width 106 height 15
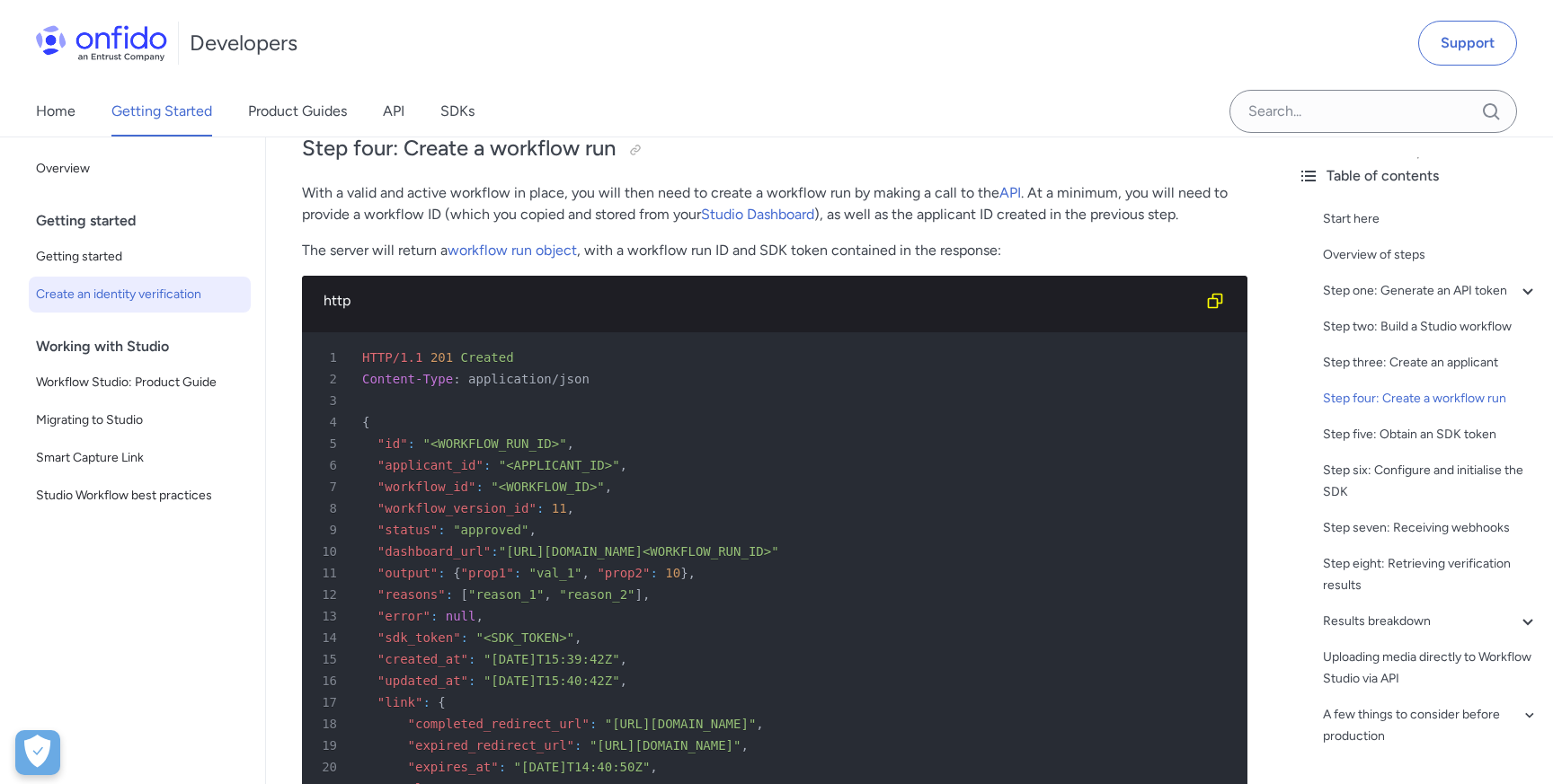
click at [435, 468] on span ""applicant_id"" at bounding box center [430, 465] width 106 height 15
copy span "applicant_id"
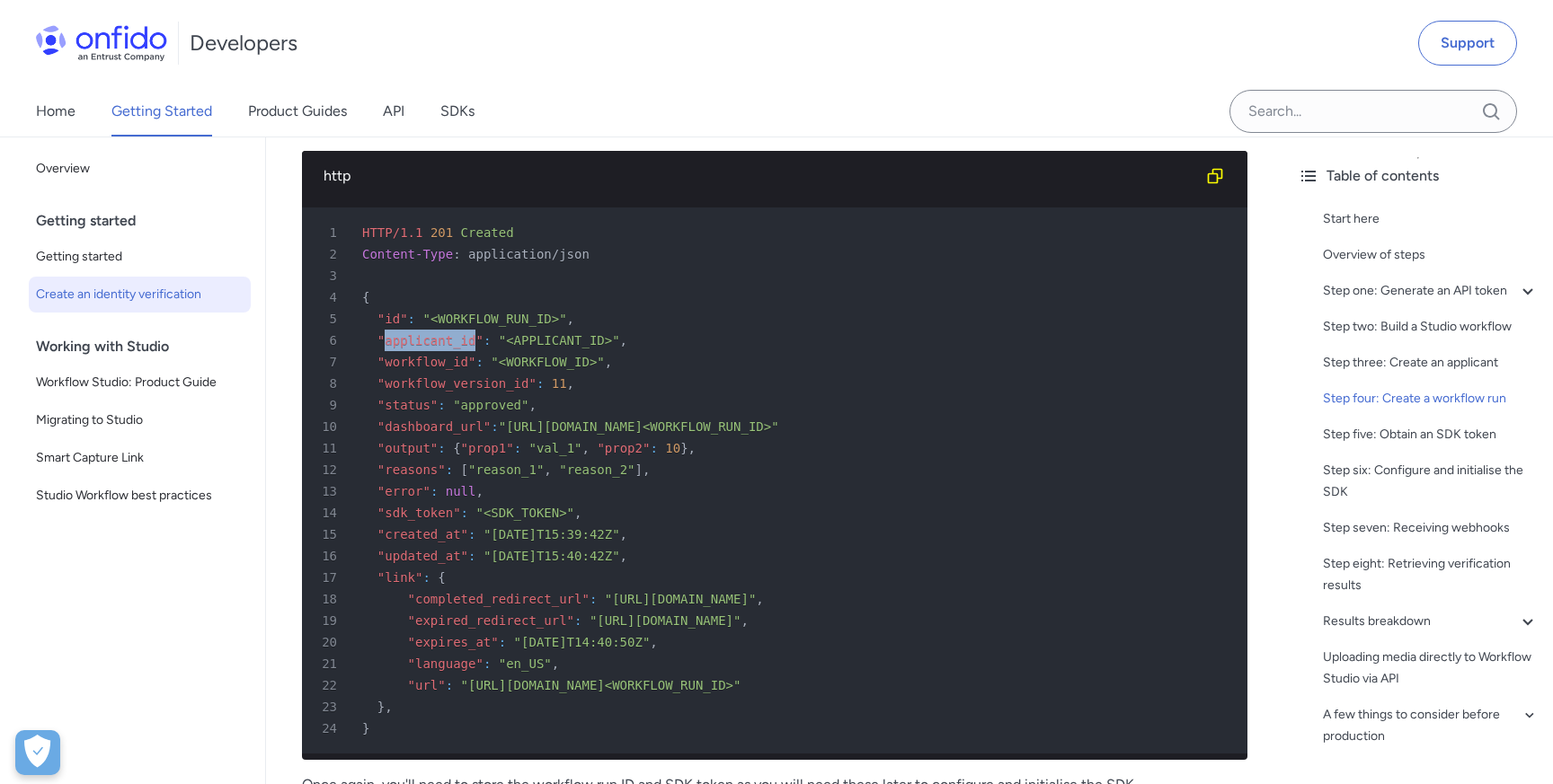
scroll to position [4965, 0]
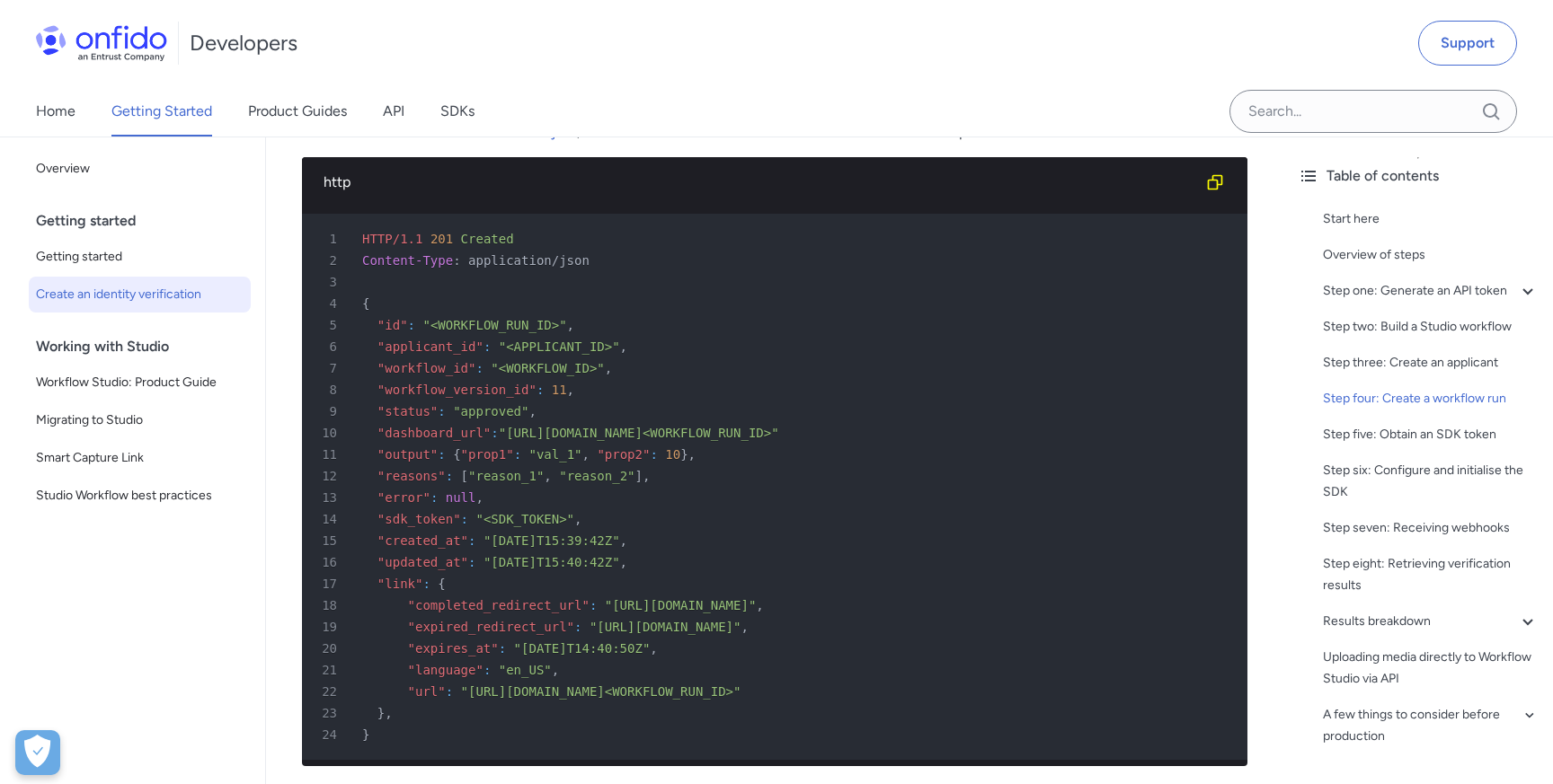
click at [412, 523] on span ""sdk_token"" at bounding box center [419, 519] width 83 height 15
click at [438, 523] on span ""sdk_token"" at bounding box center [419, 519] width 83 height 15
copy span "sdk_token"
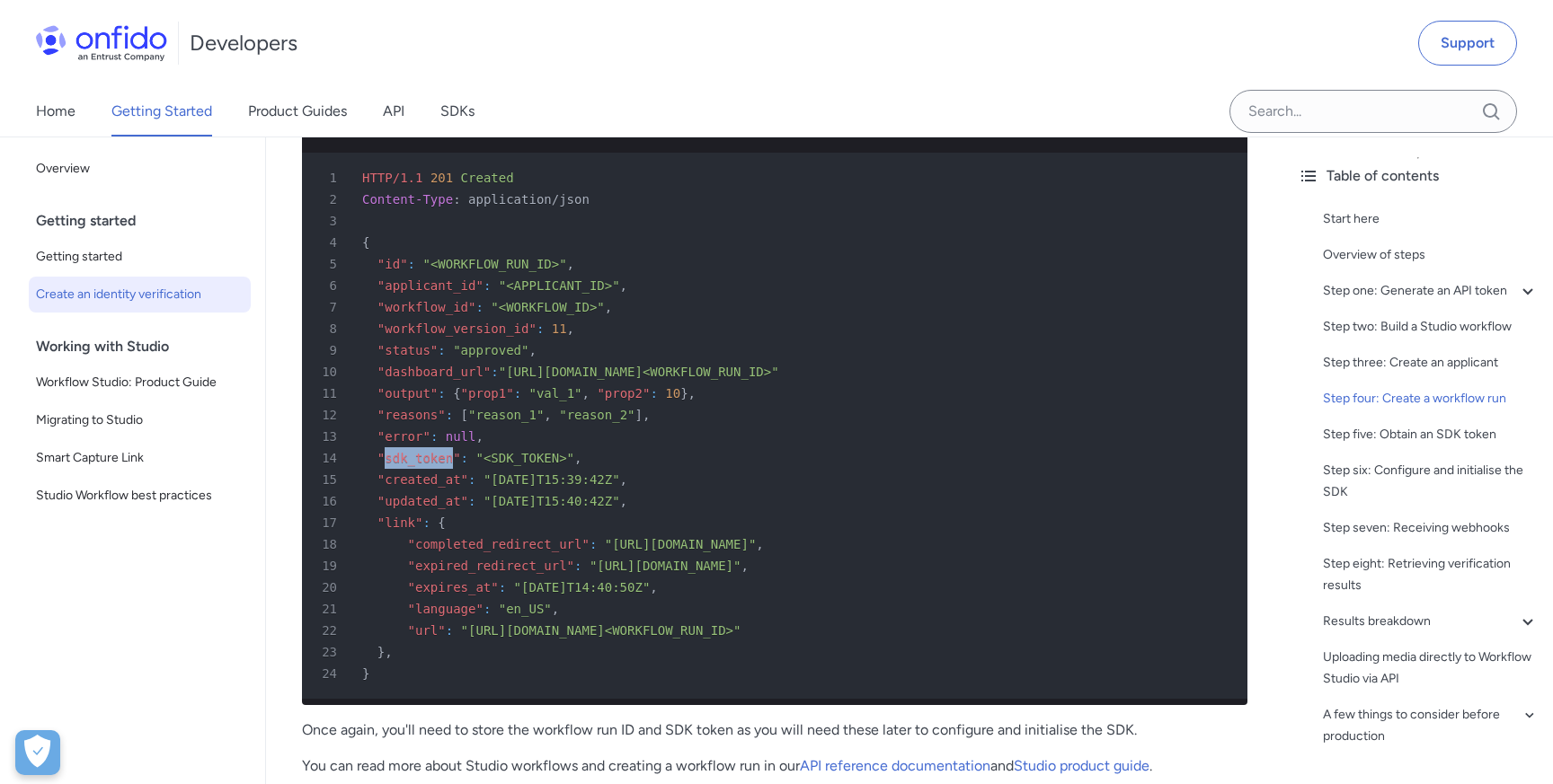
scroll to position [4988, 0]
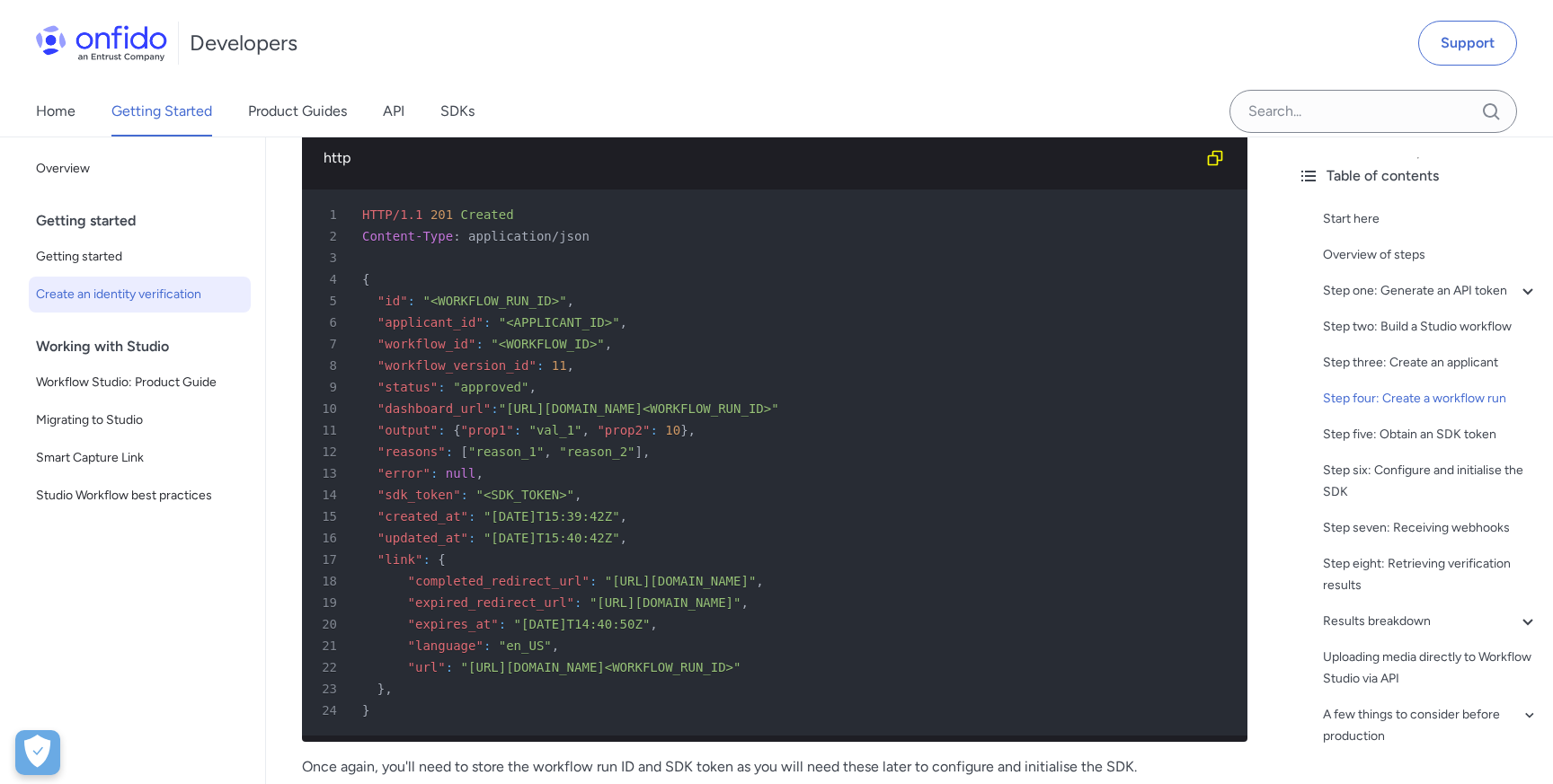
click at [831, 353] on div "7 "workflow_id" : "<WORKFLOW_ID>" ," at bounding box center [766, 344] width 913 height 22
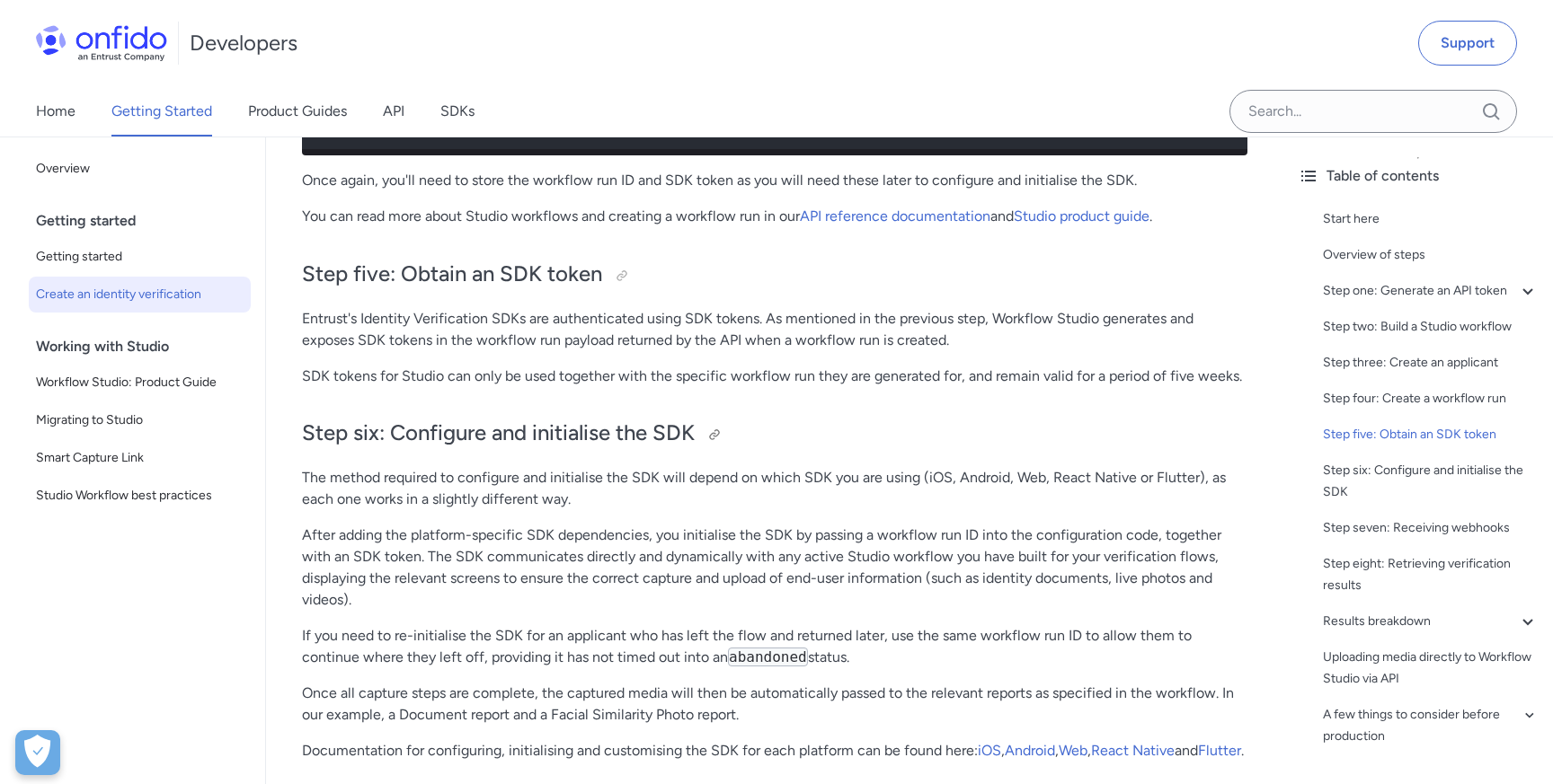
scroll to position [5563, 0]
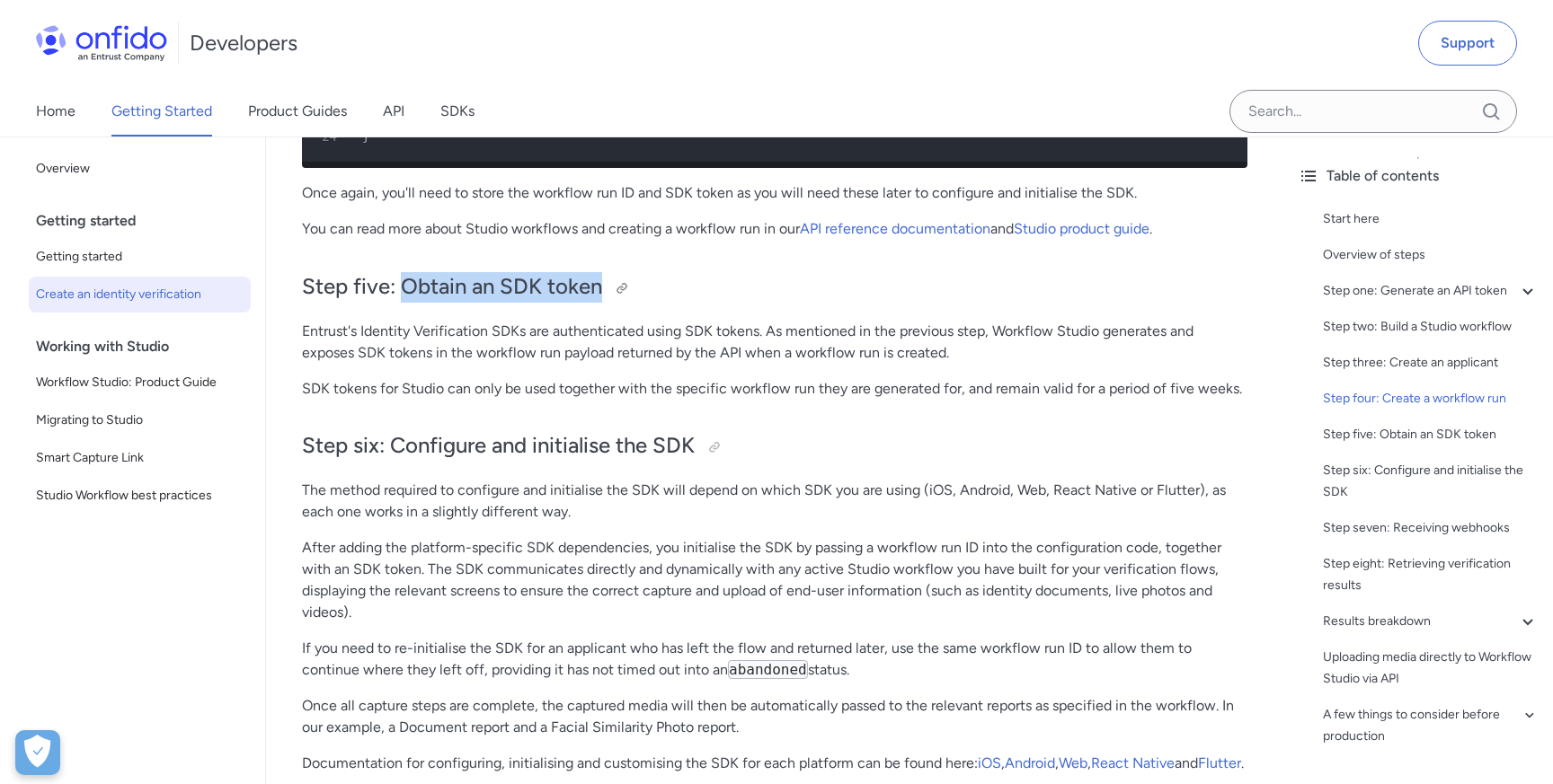
drag, startPoint x: 403, startPoint y: 288, endPoint x: 600, endPoint y: 285, distance: 197.0
click at [601, 285] on h2 "Step five: Obtain an SDK token" at bounding box center [775, 286] width 946 height 30
copy h2 "Obtain an SDK token"
click at [694, 283] on h2 "Step five: Obtain an SDK token" at bounding box center [775, 286] width 946 height 30
drag, startPoint x: 500, startPoint y: 290, endPoint x: 601, endPoint y: 288, distance: 101.0
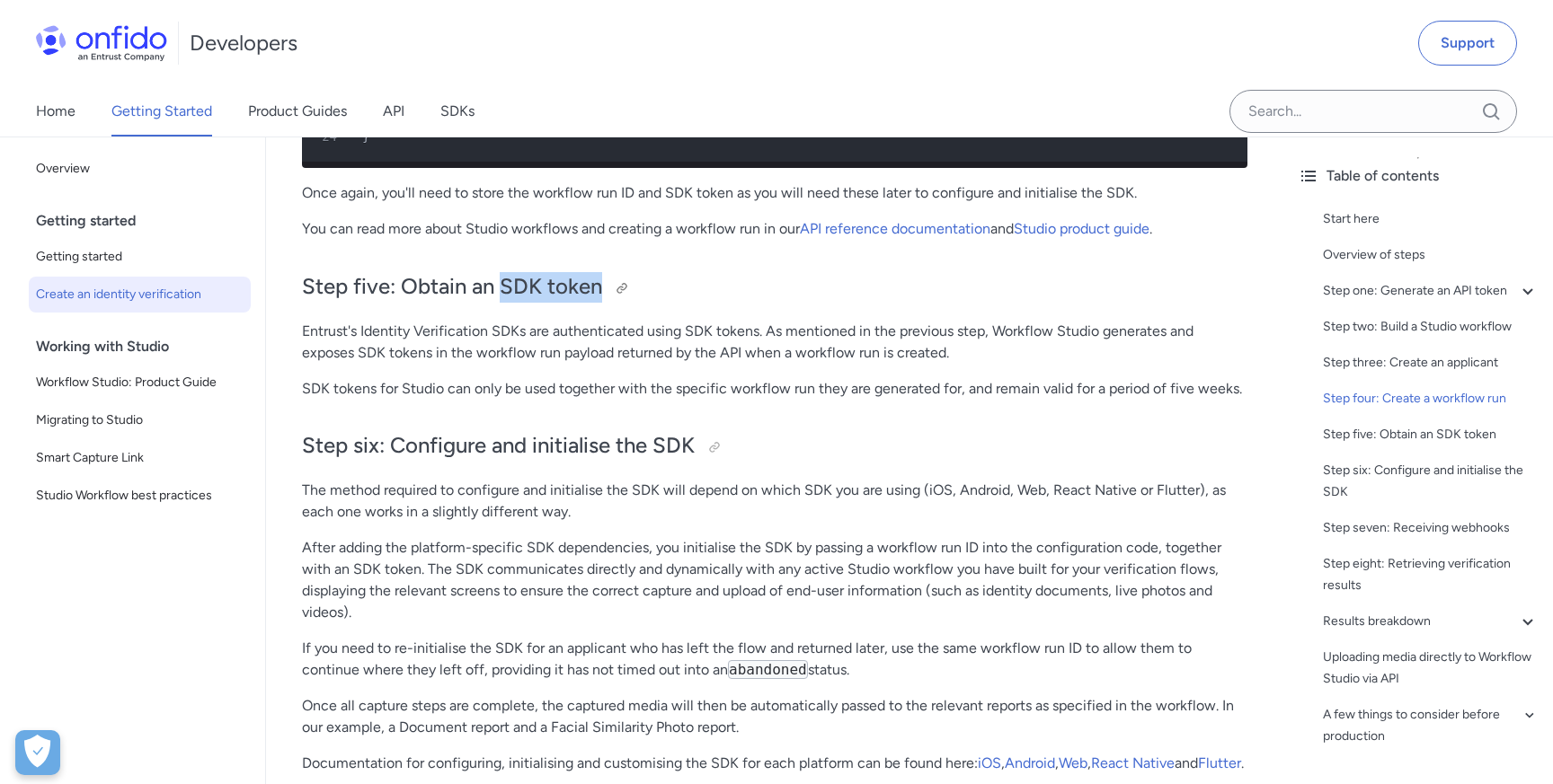
click at [601, 288] on h2 "Step five: Obtain an SDK token" at bounding box center [775, 286] width 946 height 30
copy h2 "SDK token"
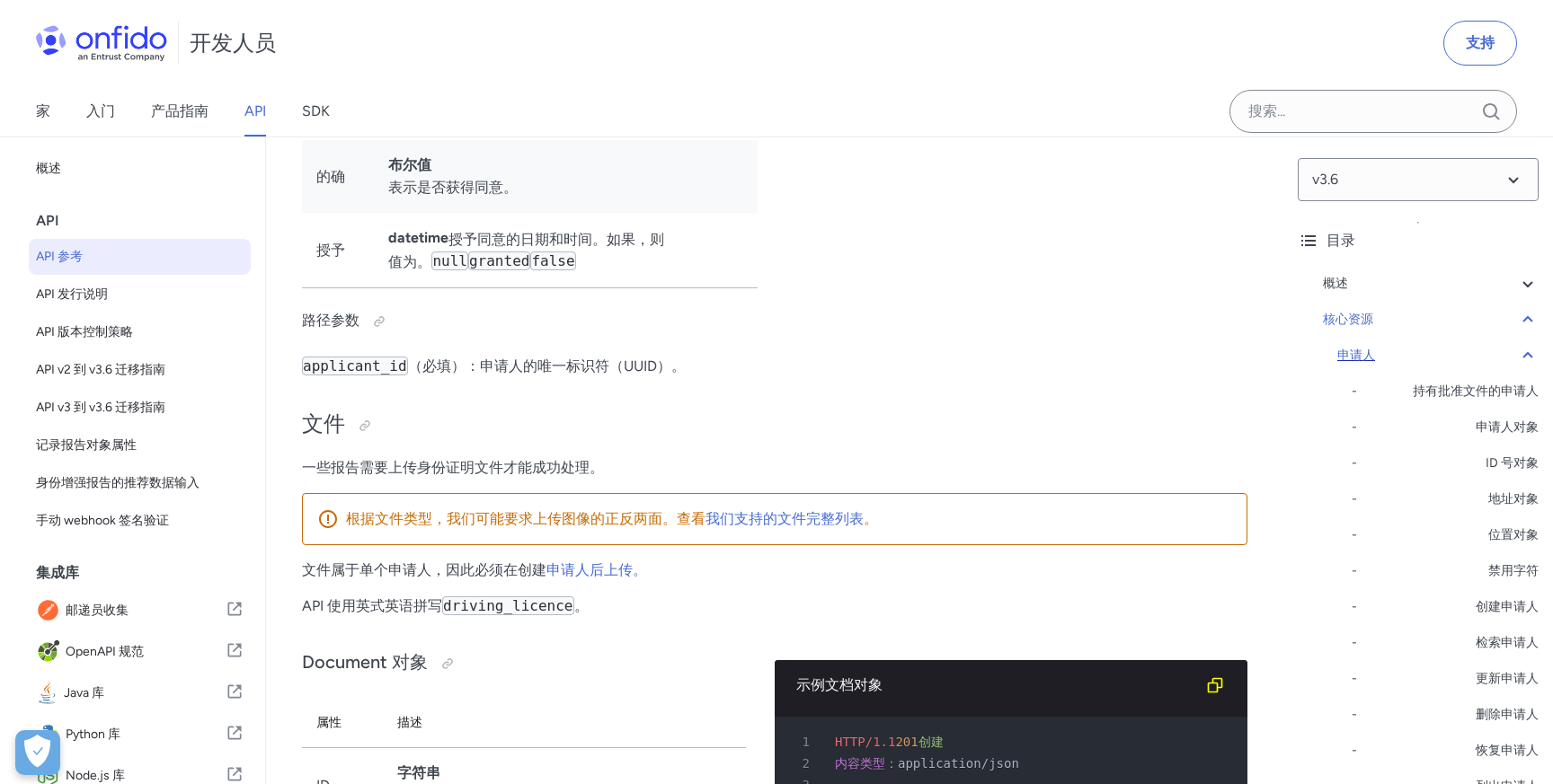
click at [1430, 353] on div "申请人" at bounding box center [1439, 356] width 201 height 22
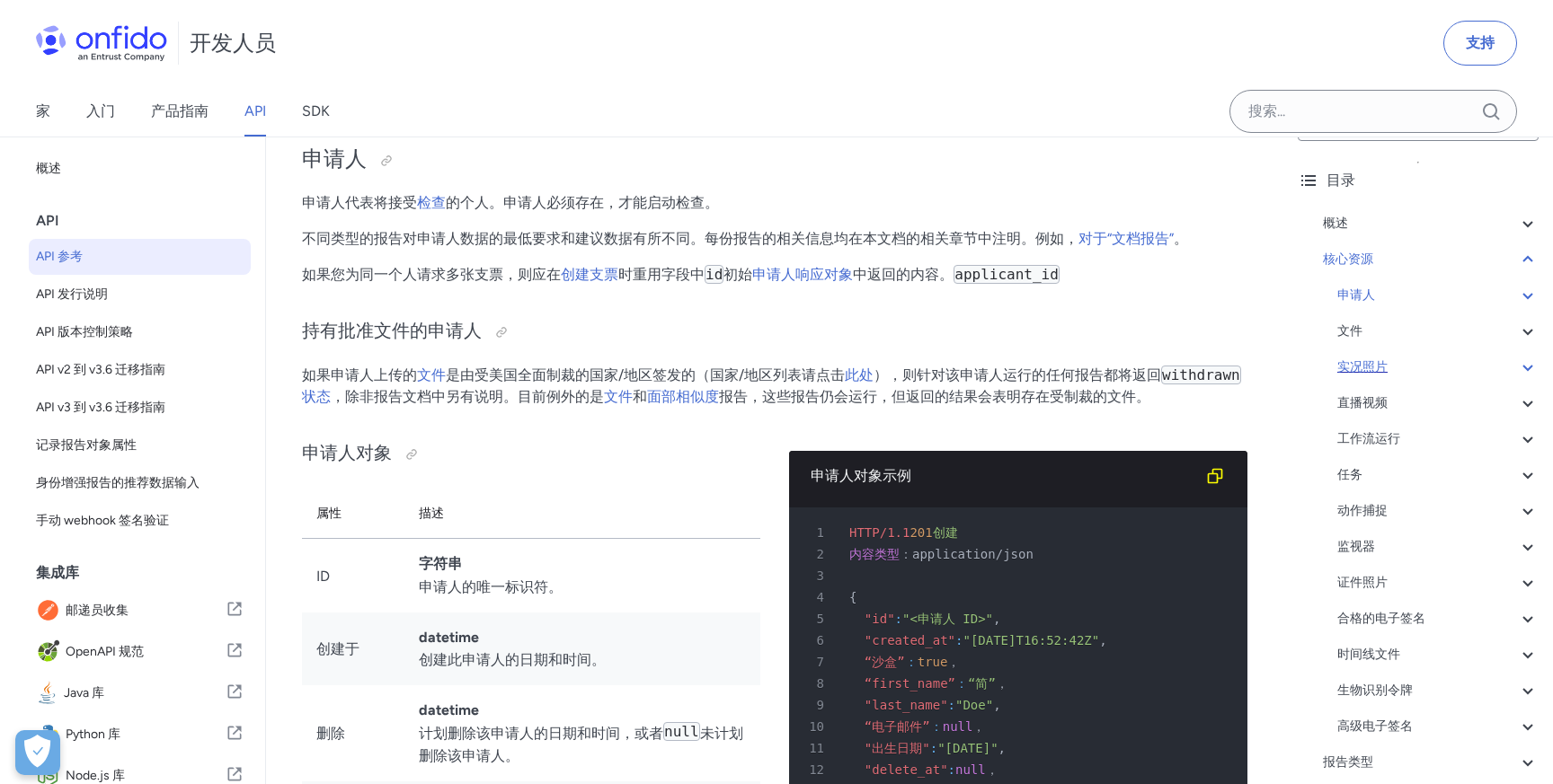
scroll to position [75, 0]
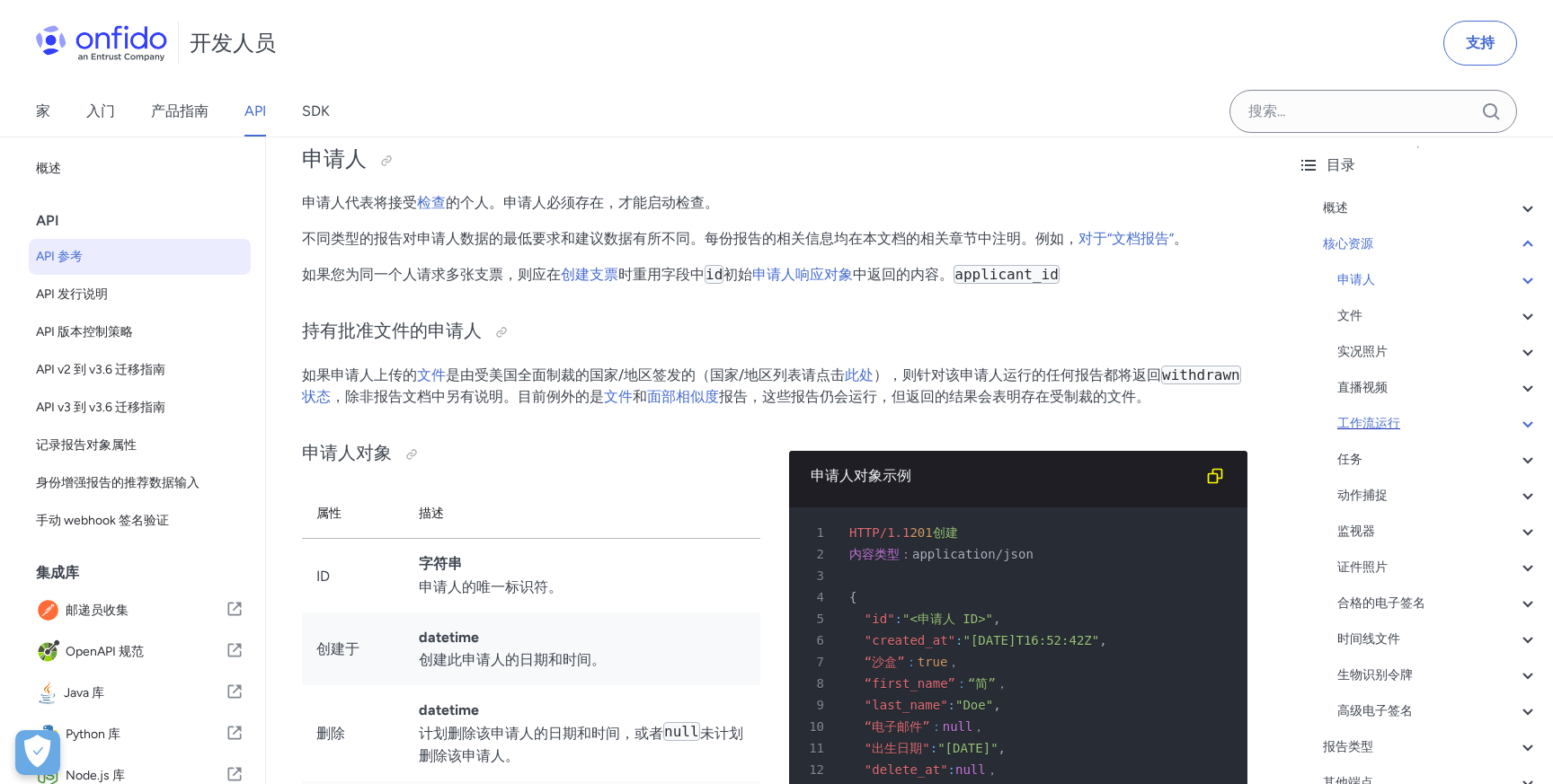
click at [1411, 419] on div "工作流运行" at bounding box center [1439, 424] width 201 height 22
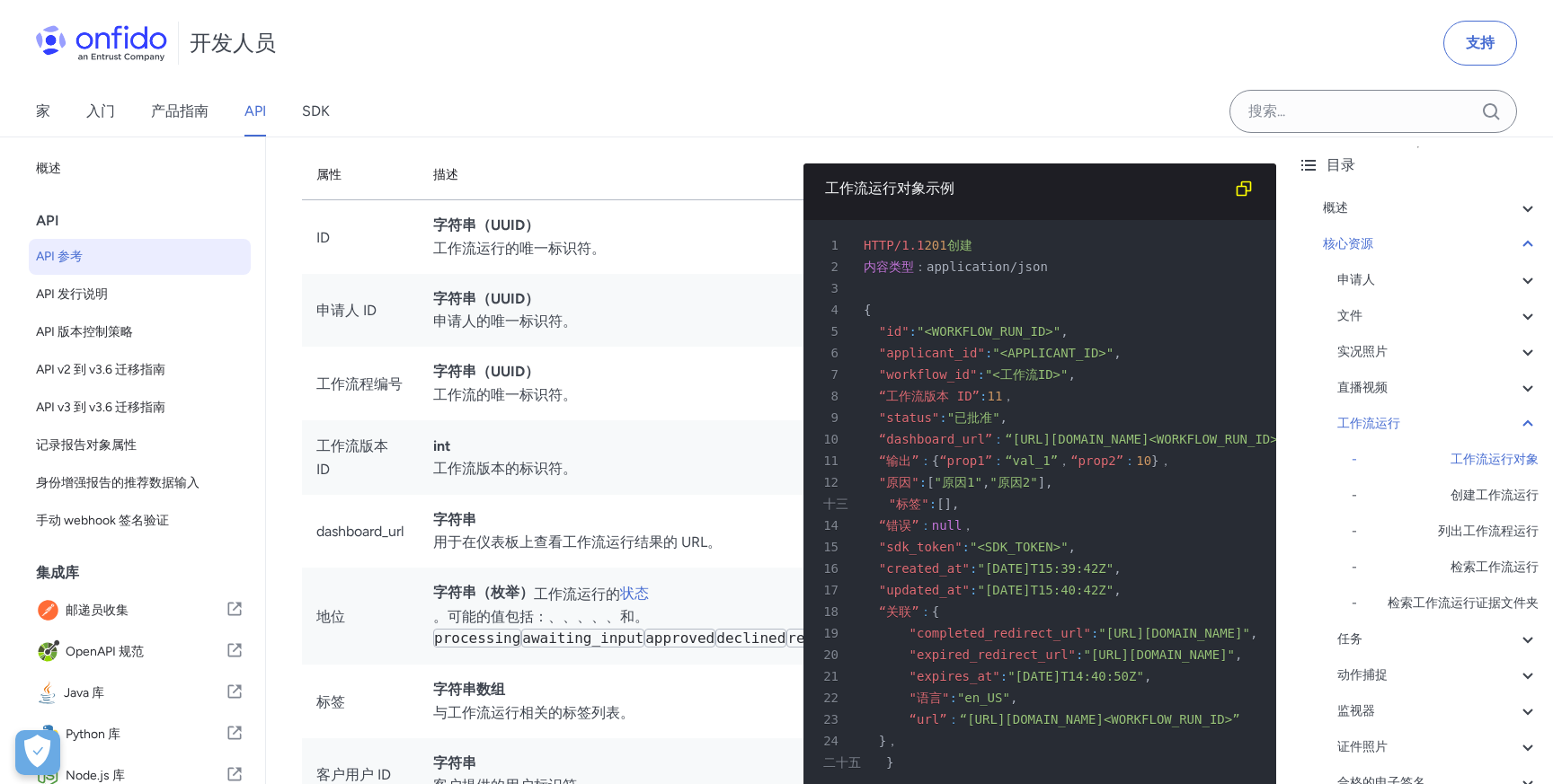
scroll to position [39708, 0]
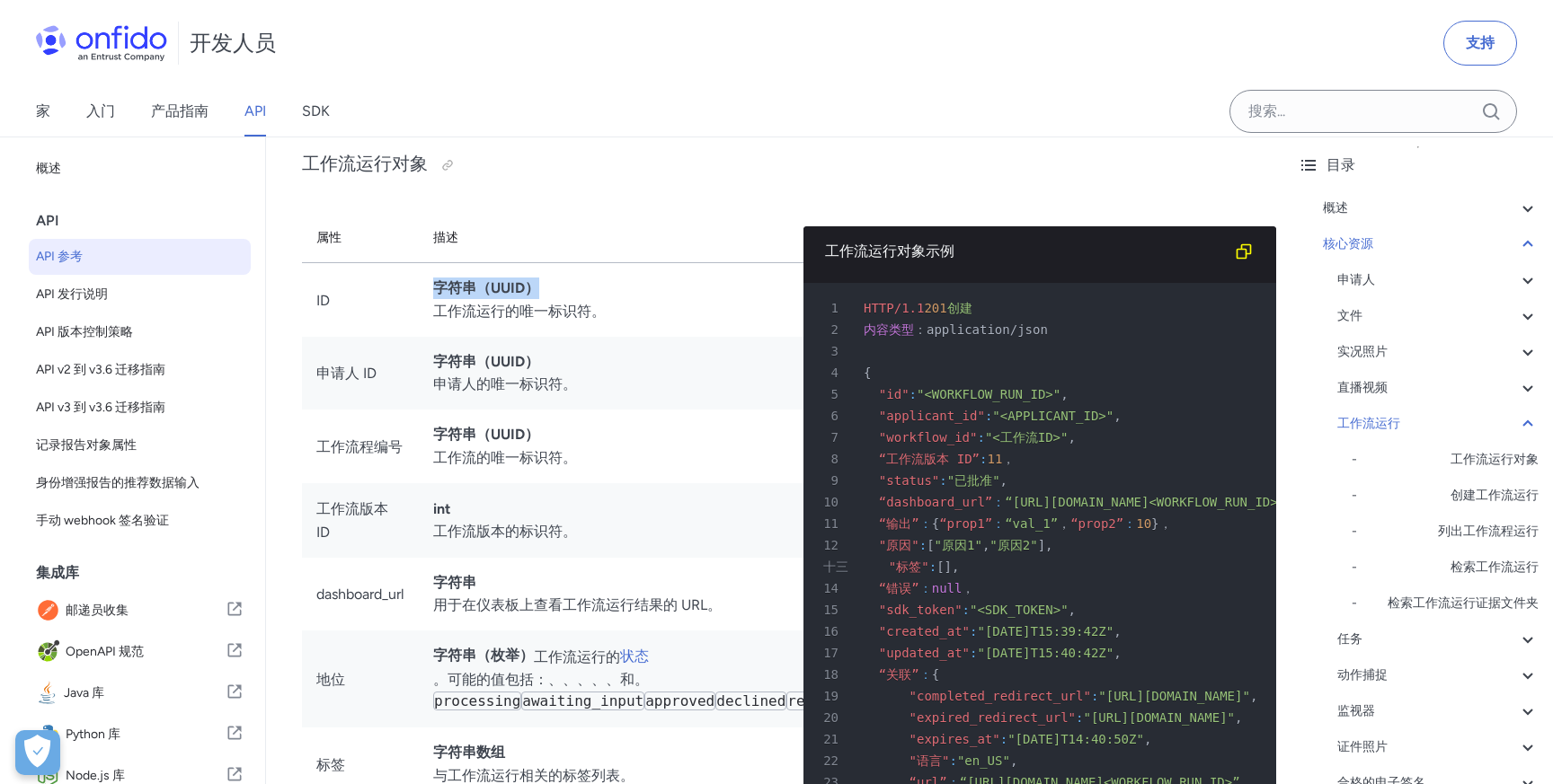
drag, startPoint x: 431, startPoint y: 431, endPoint x: 593, endPoint y: 430, distance: 162.0
click at [593, 337] on td "字符串（UUID） 工作流运行的唯一标识符。" at bounding box center [698, 299] width 560 height 73
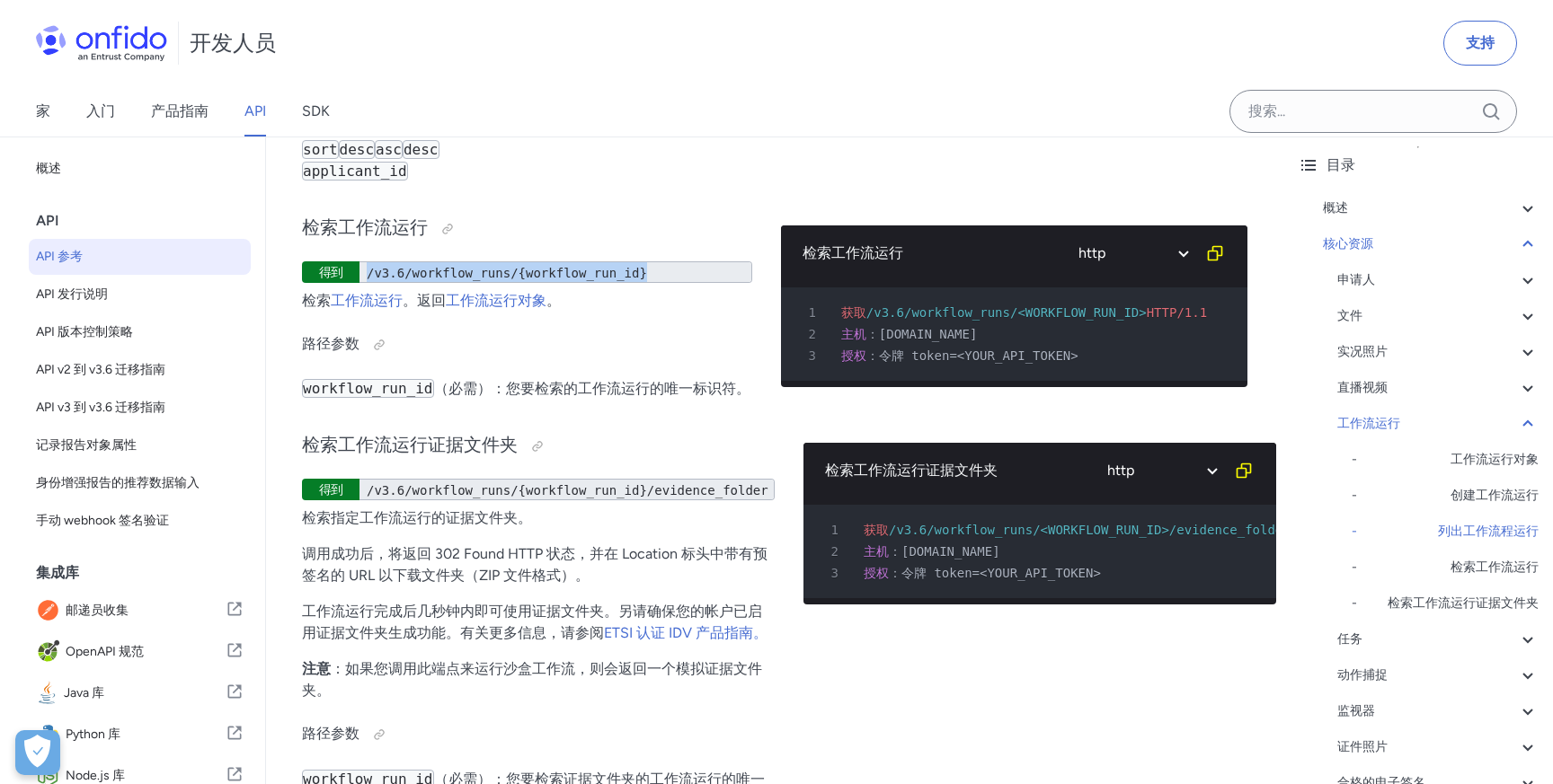
scroll to position [2, 0]
click at [593, 312] on p "检索 工作流运行 。返回 工作流运行对象 。" at bounding box center [527, 301] width 450 height 22
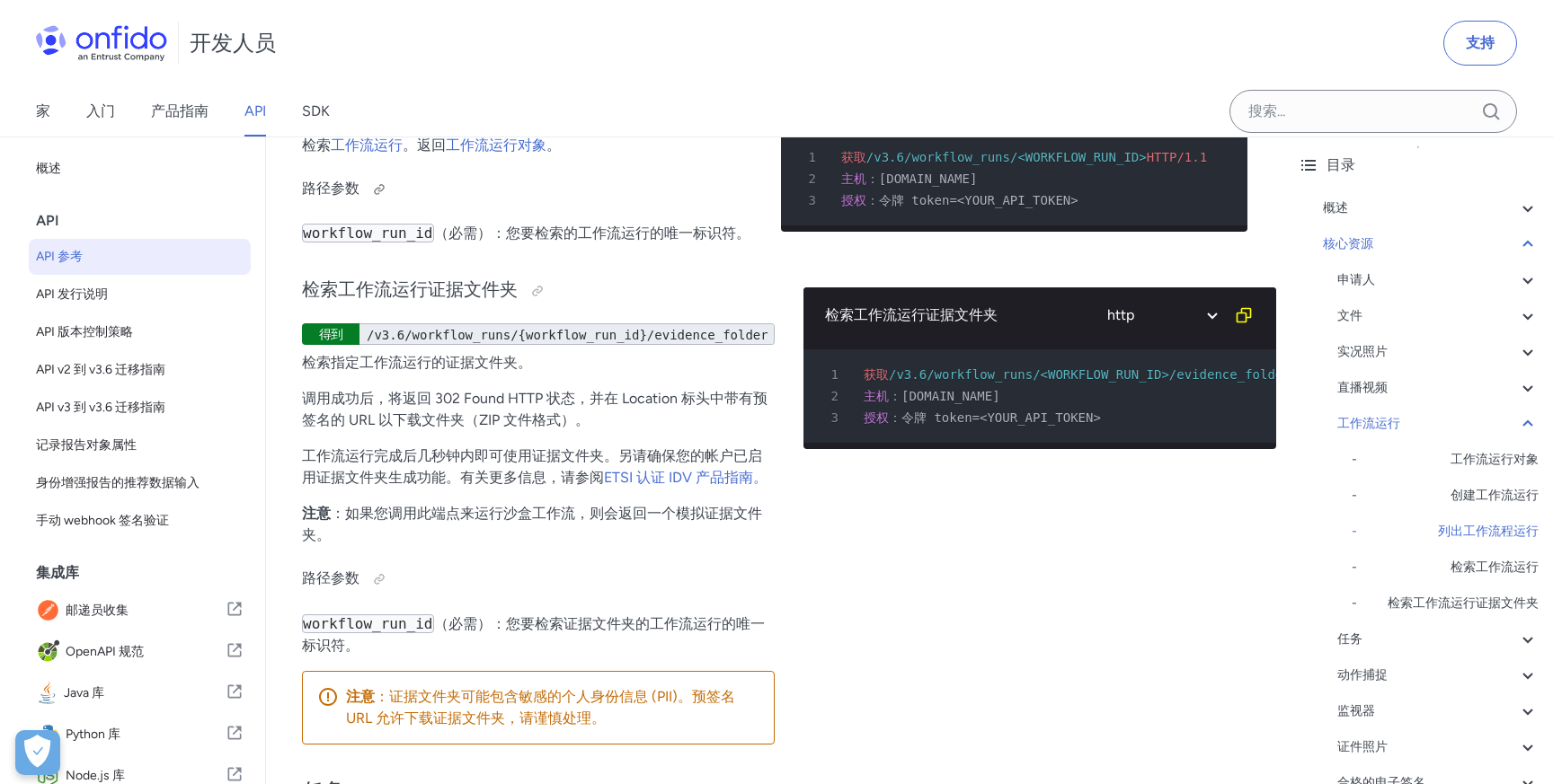
scroll to position [45108, 0]
click at [459, 122] on font "/v3.6/workflow_runs/{workflow_run_id}" at bounding box center [507, 114] width 281 height 15
click at [476, 122] on font "/v3.6/workflow_runs/{workflow_run_id}" at bounding box center [507, 114] width 281 height 15
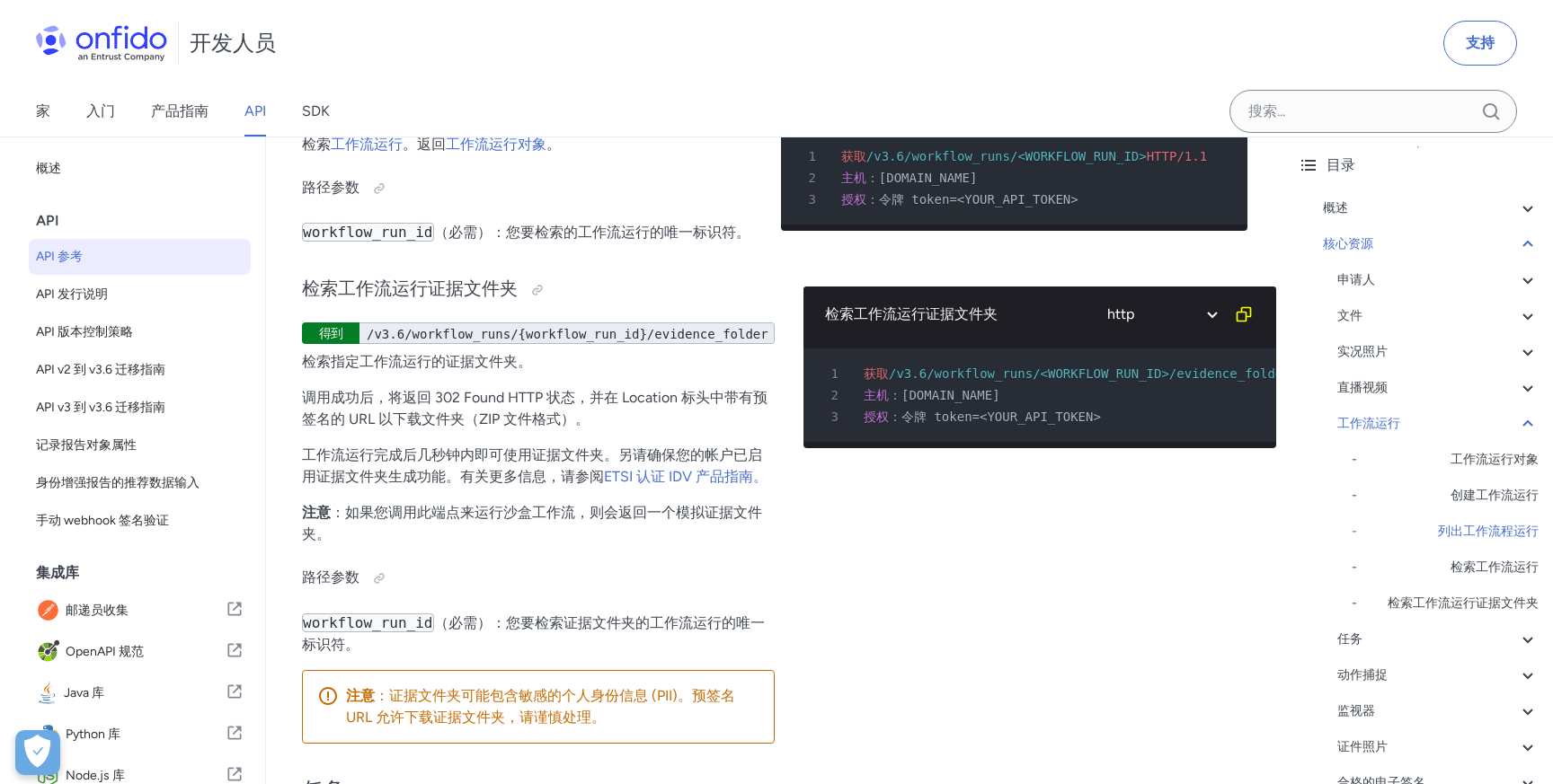
click at [450, 122] on font "/v3.6/workflow_runs/{workflow_run_id}" at bounding box center [507, 114] width 281 height 15
drag, startPoint x: 905, startPoint y: 339, endPoint x: 1003, endPoint y: 331, distance: 98.3
click at [1003, 163] on font "/v3.6/workflow_runs/<WORKFLOW_RUN_ID>" at bounding box center [1006, 156] width 281 height 15
copy font "workflow_runs"
click at [486, 122] on font "/v3.6/workflow_runs/{workflow_run_id}" at bounding box center [507, 114] width 281 height 15
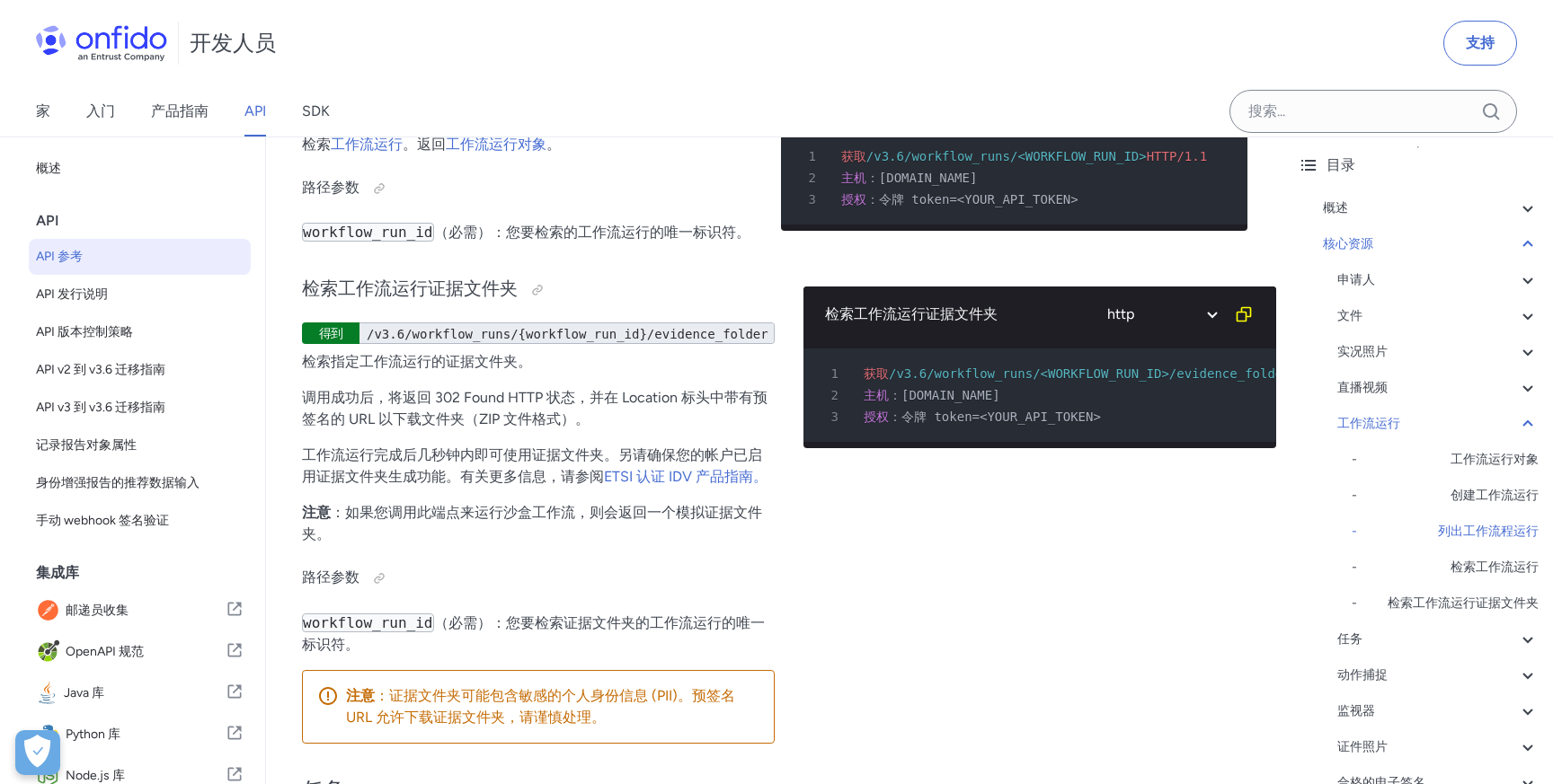
click at [486, 122] on font "/v3.6/workflow_runs/{workflow_run_id}" at bounding box center [507, 114] width 281 height 15
click at [464, 122] on font "/v3.6/workflow_runs/{workflow_run_id}" at bounding box center [507, 114] width 281 height 15
drag, startPoint x: 412, startPoint y: 298, endPoint x: 499, endPoint y: 294, distance: 87.1
click at [500, 122] on font "/v3.6/workflow_runs/{workflow_run_id}" at bounding box center [507, 114] width 281 height 15
click at [499, 122] on font "/v3.6/workflow_runs/{workflow_run_id}" at bounding box center [507, 114] width 281 height 15
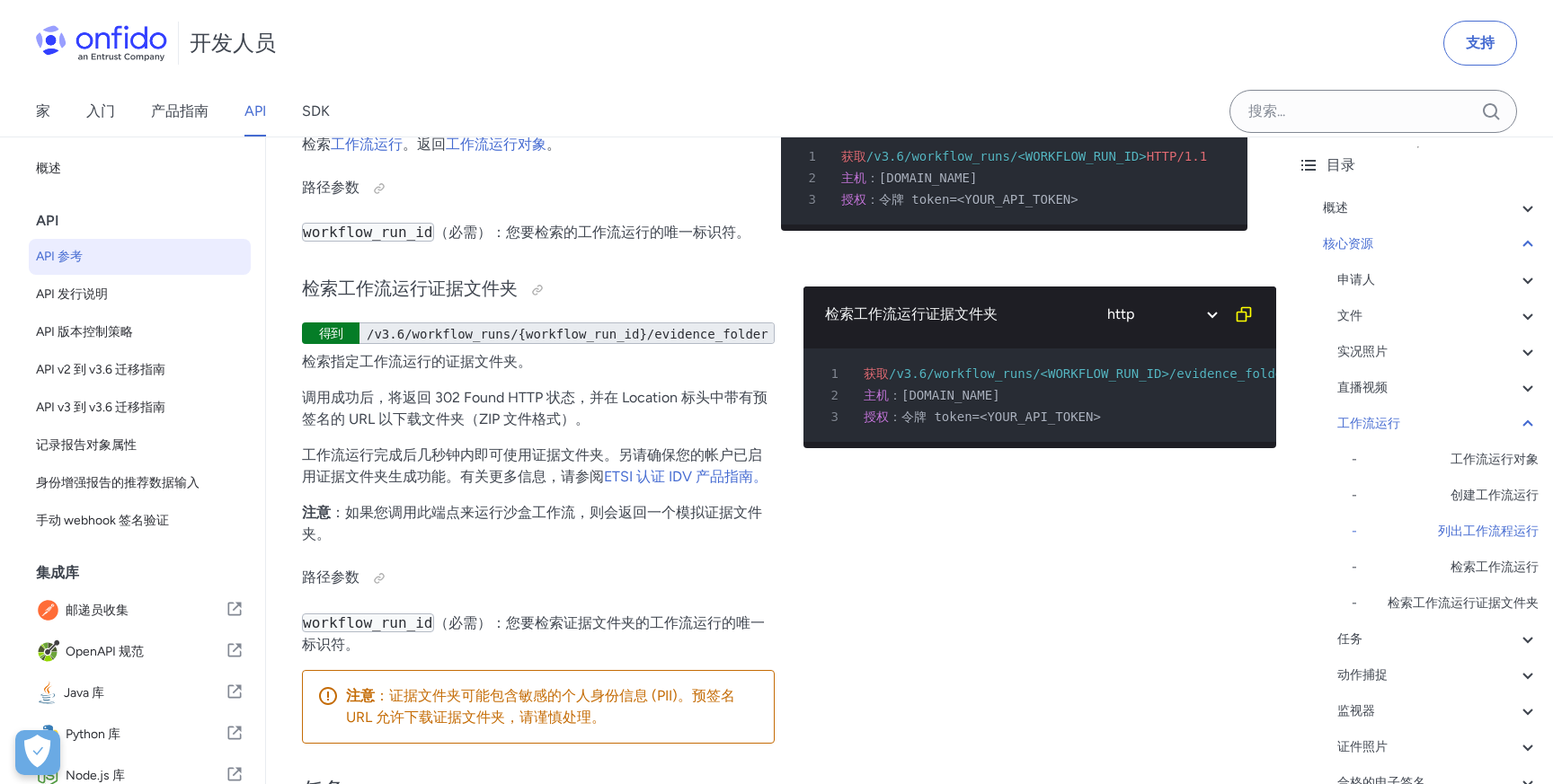
click at [986, 163] on font "/v3.6/workflow_runs/<WORKFLOW_RUN_ID>" at bounding box center [1006, 156] width 281 height 15
copy font "workflow_runs"
click at [784, 438] on div "检索工作流运行证据文件夹 得到 /v3.6/workflow_runs/{workflow_run_id}/evidence_folder 检索指定工作流运行…" at bounding box center [775, 508] width 946 height 501
drag, startPoint x: 872, startPoint y: 361, endPoint x: 1022, endPoint y: 357, distance: 150.1
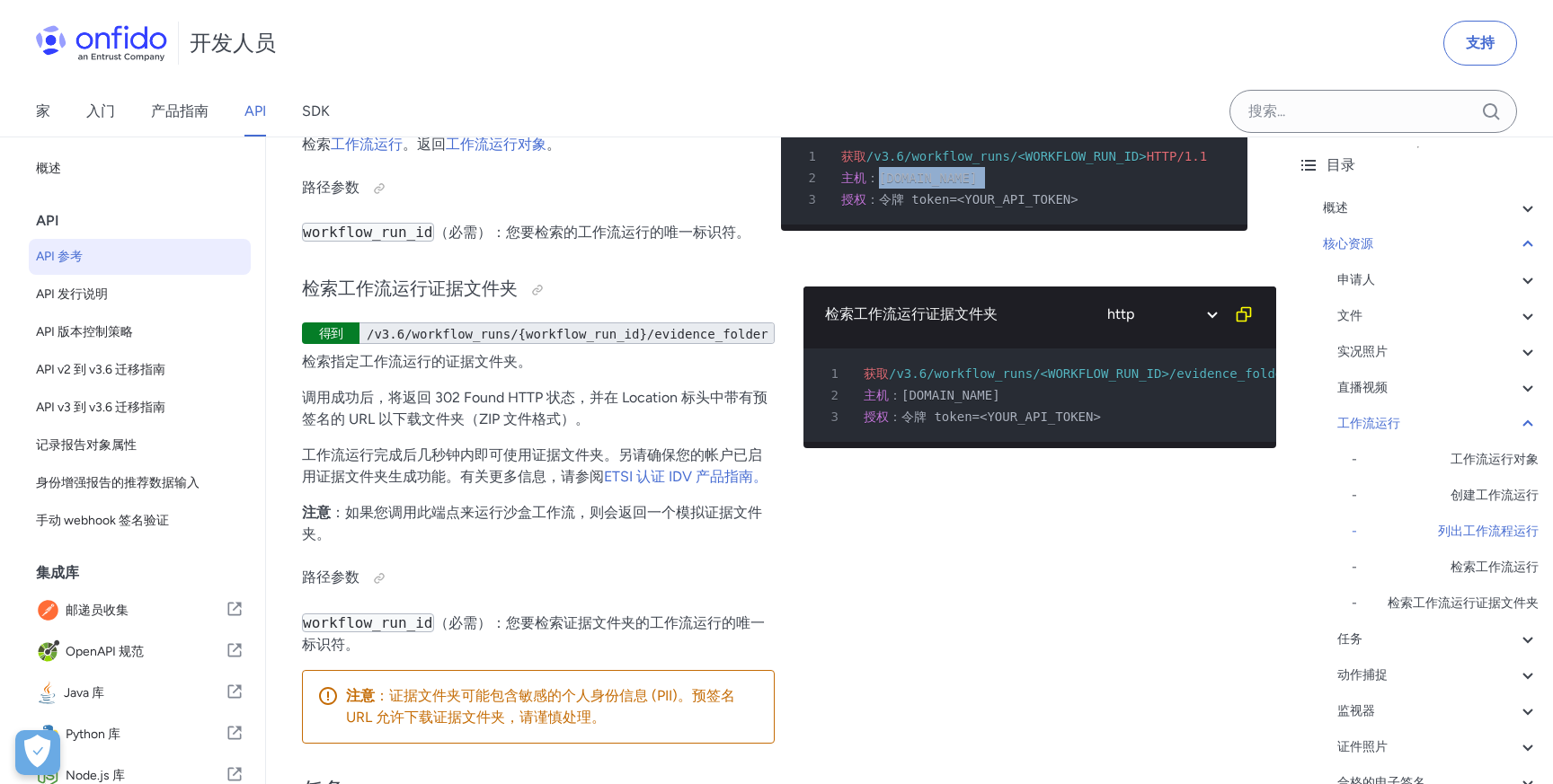
click at [1022, 189] on div "2 主机 ： [DOMAIN_NAME]" at bounding box center [1005, 178] width 434 height 22
drag, startPoint x: 870, startPoint y: 380, endPoint x: 1100, endPoint y: 377, distance: 230.0
click at [1100, 210] on div "3 授权 ： 令牌 token=<YOUR_API_TOKEN>" at bounding box center [1005, 199] width 434 height 22
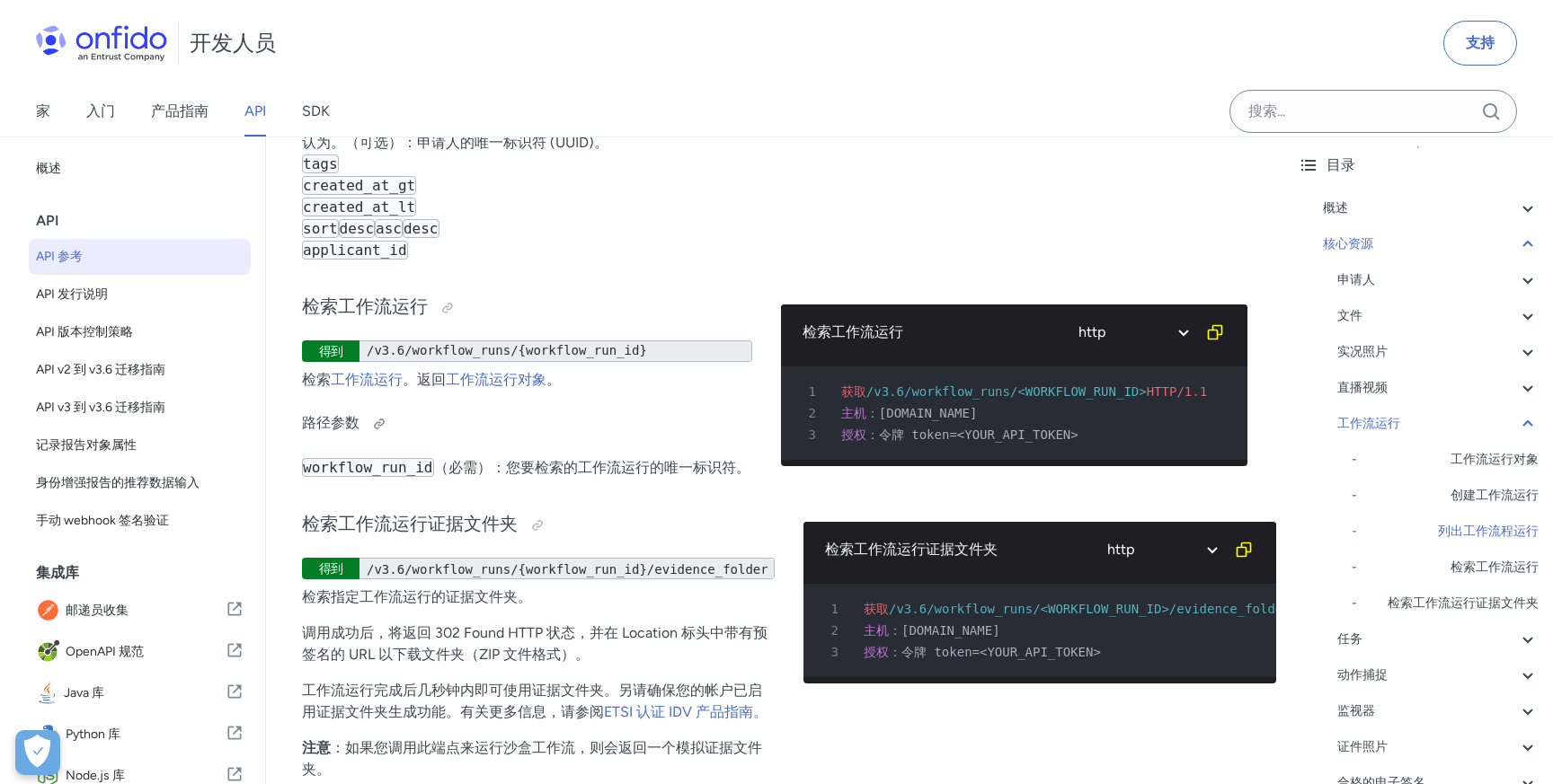
scroll to position [44872, 0]
click at [574, 262] on p "page （可选）：要检索的页面编号。如果未指定，则默认为 1。 （可选）： 用于过滤结果的 状态 status 值列表（以逗号分隔）。 （可选）：用于过滤结…" at bounding box center [531, 122] width 459 height 281
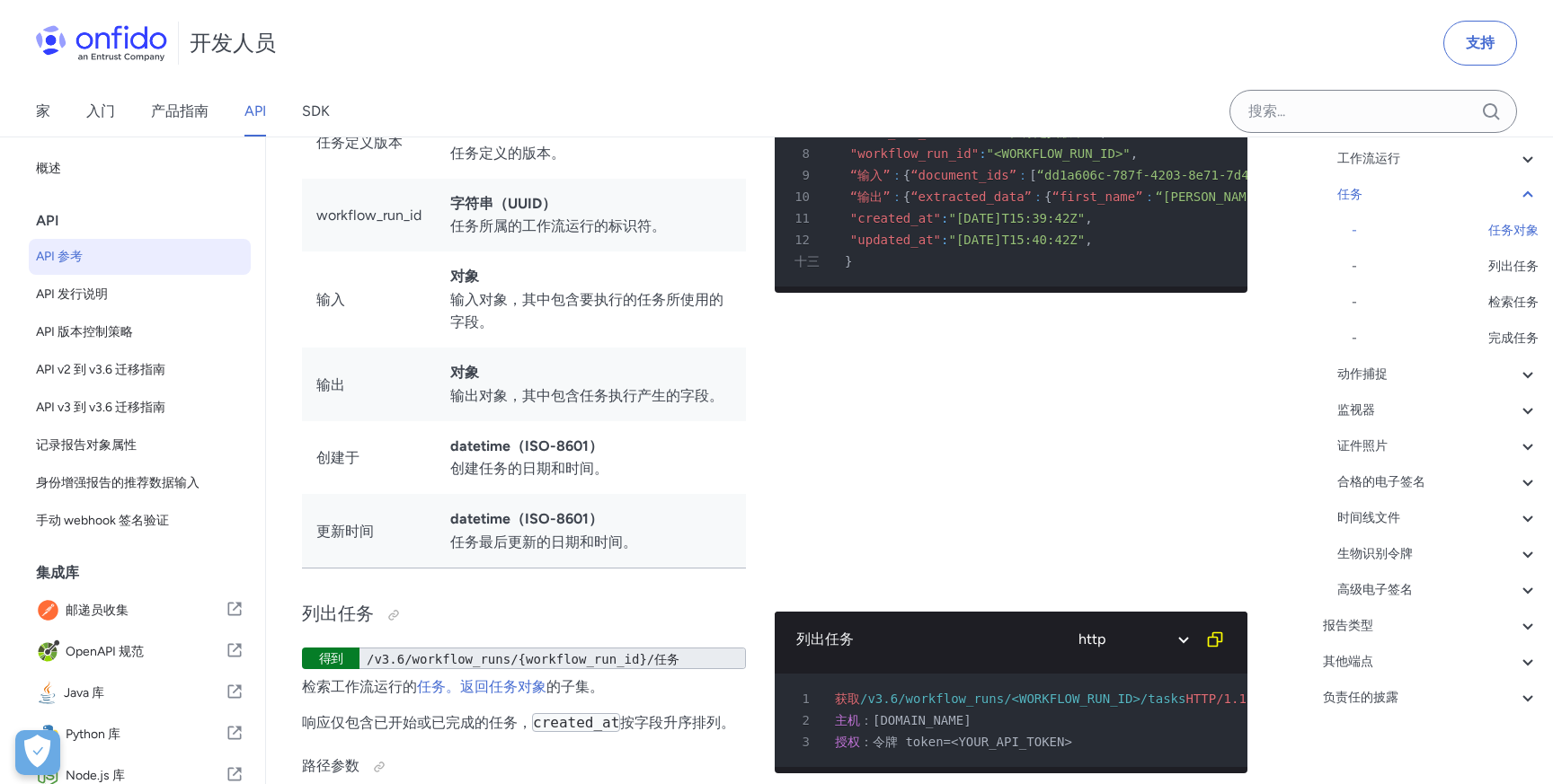
scroll to position [342, 0]
click at [1438, 625] on div "报告类型" at bounding box center [1431, 625] width 216 height 22
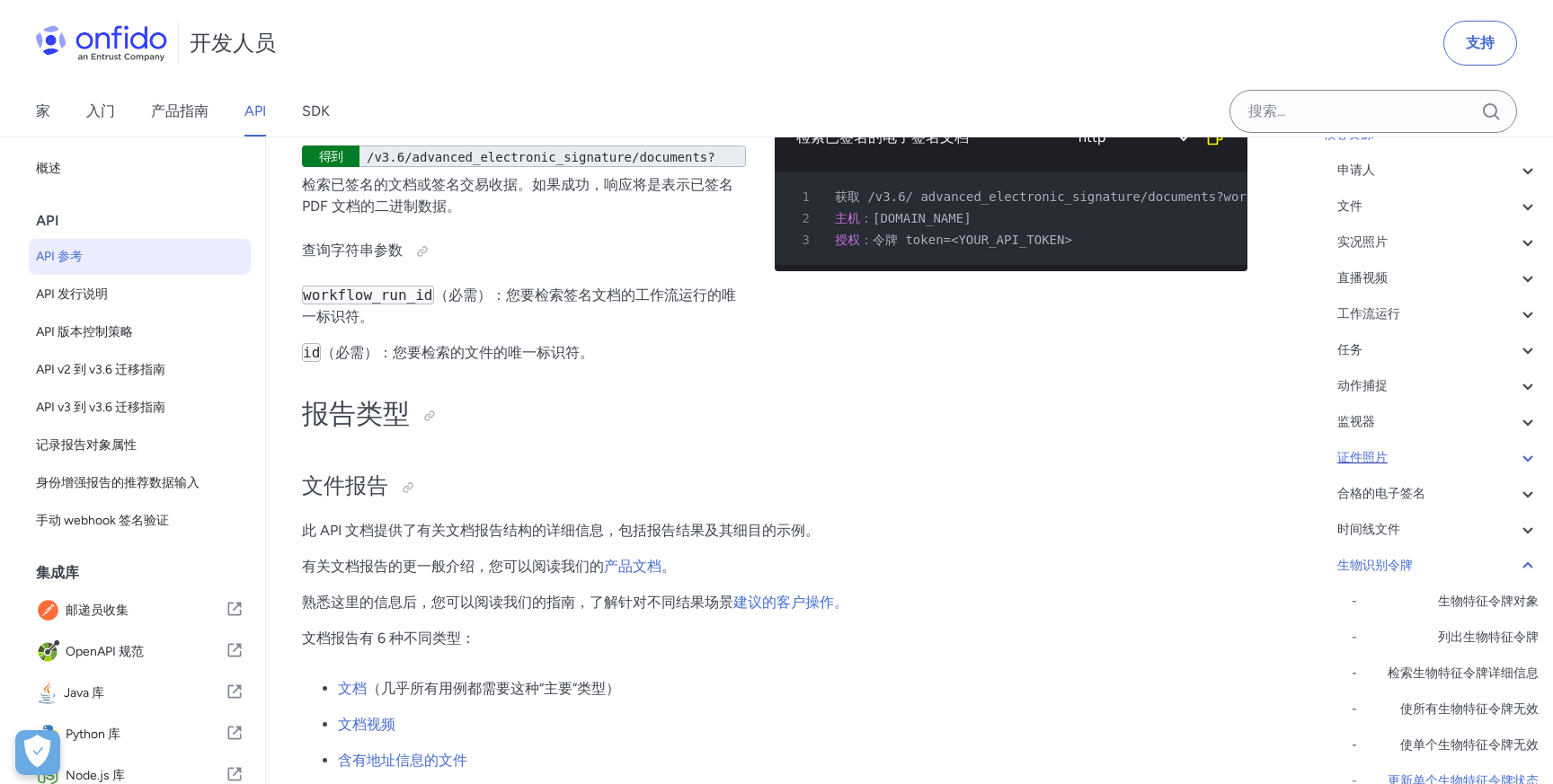
scroll to position [173, 0]
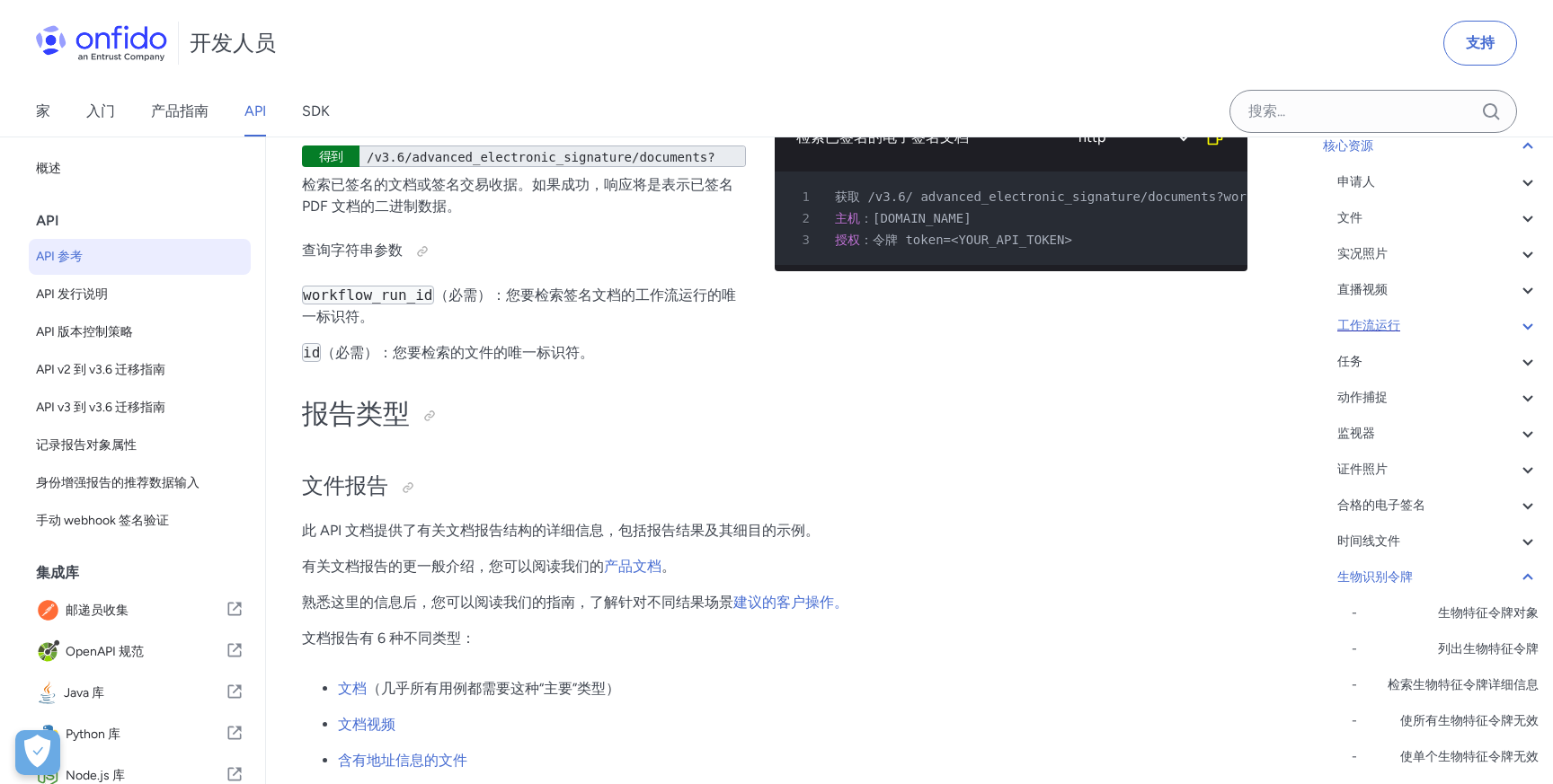
click at [1441, 327] on div "工作流运行" at bounding box center [1439, 327] width 201 height 22
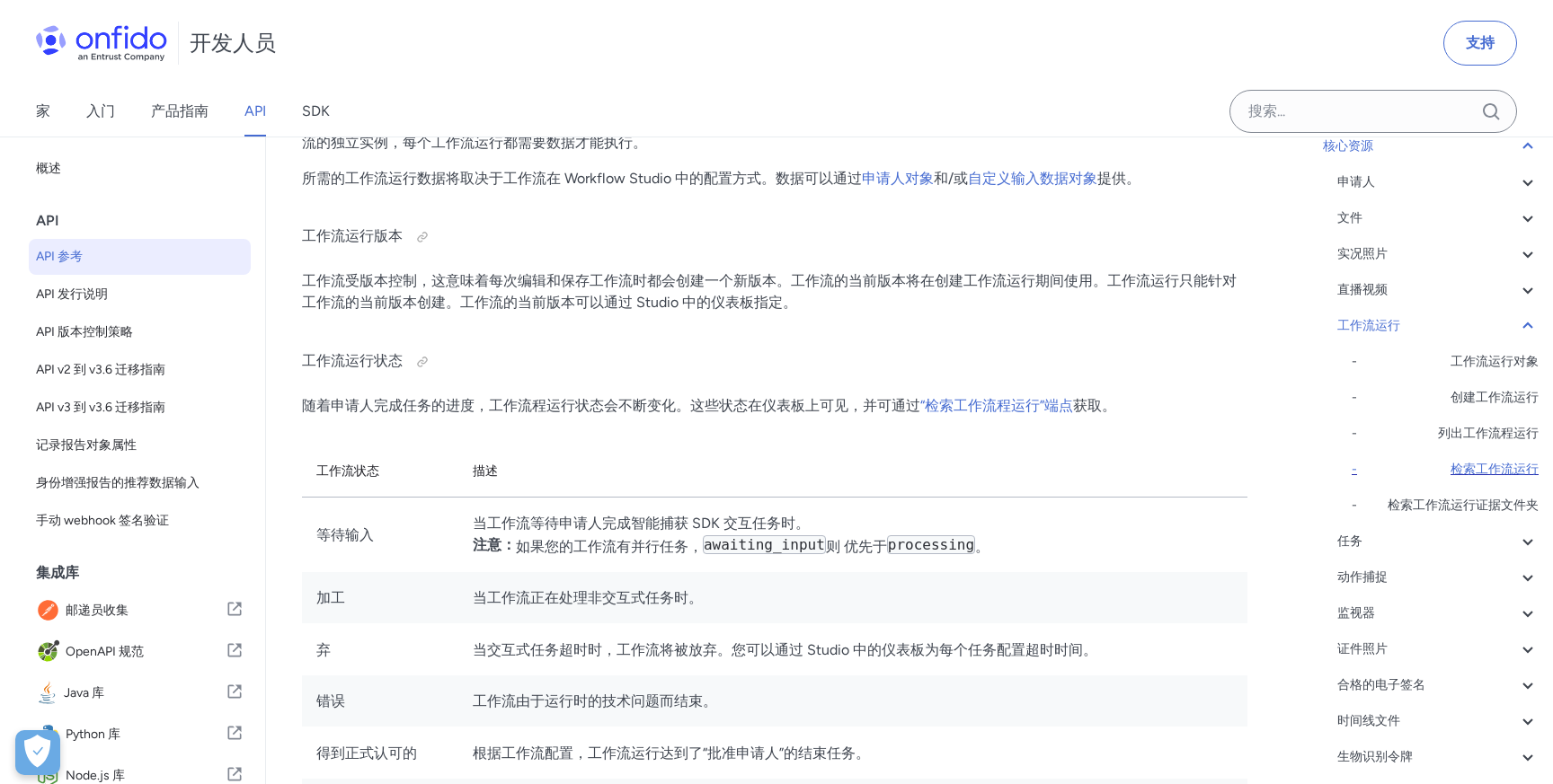
click at [1475, 467] on font "检索工作流运行" at bounding box center [1494, 469] width 88 height 16
